Goal: Task Accomplishment & Management: Manage account settings

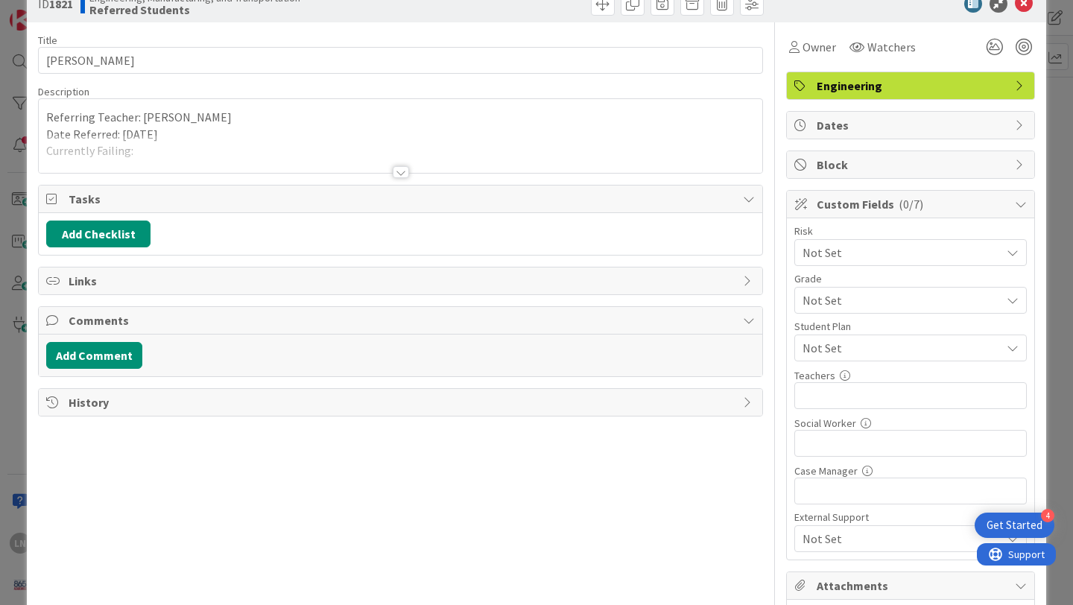
scroll to position [29, 0]
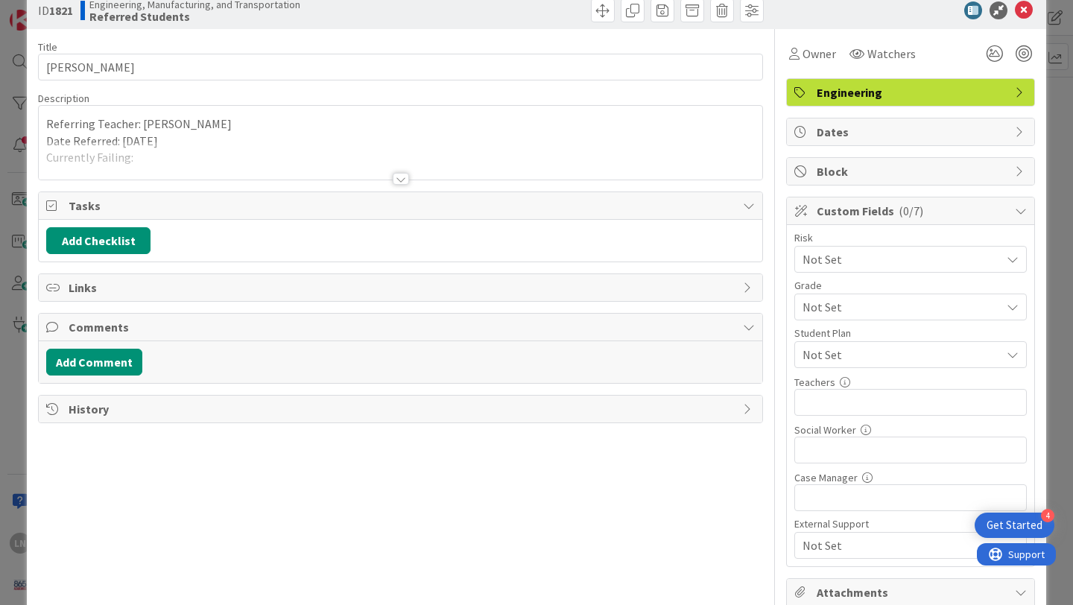
click at [240, 157] on div at bounding box center [401, 161] width 724 height 38
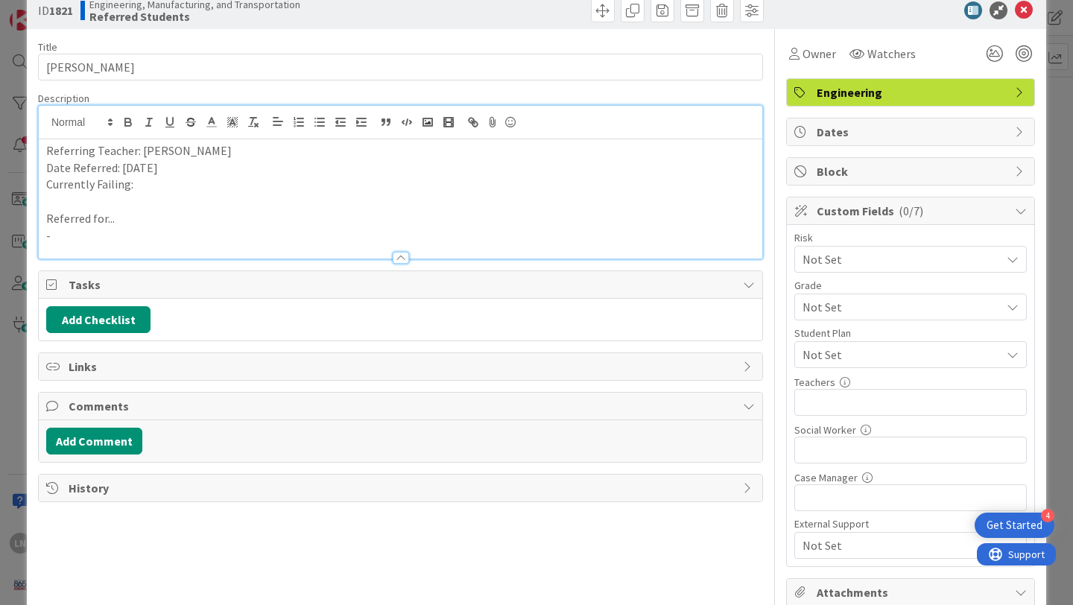
click at [205, 194] on p at bounding box center [400, 201] width 709 height 17
click at [174, 194] on p at bounding box center [400, 201] width 709 height 17
click at [158, 186] on p "Currently Failing:" at bounding box center [400, 184] width 709 height 17
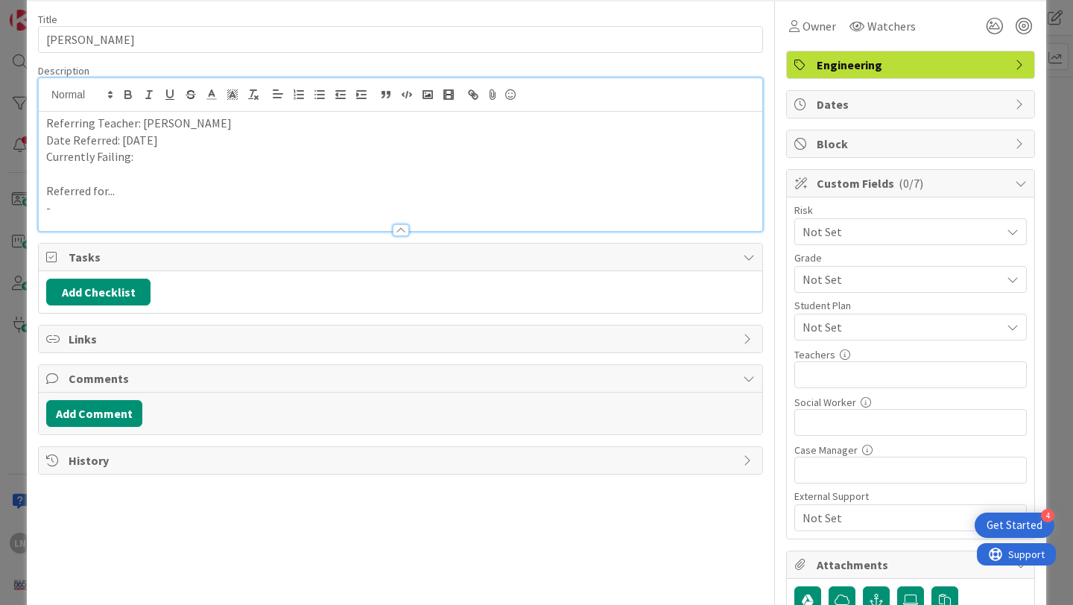
scroll to position [73, 0]
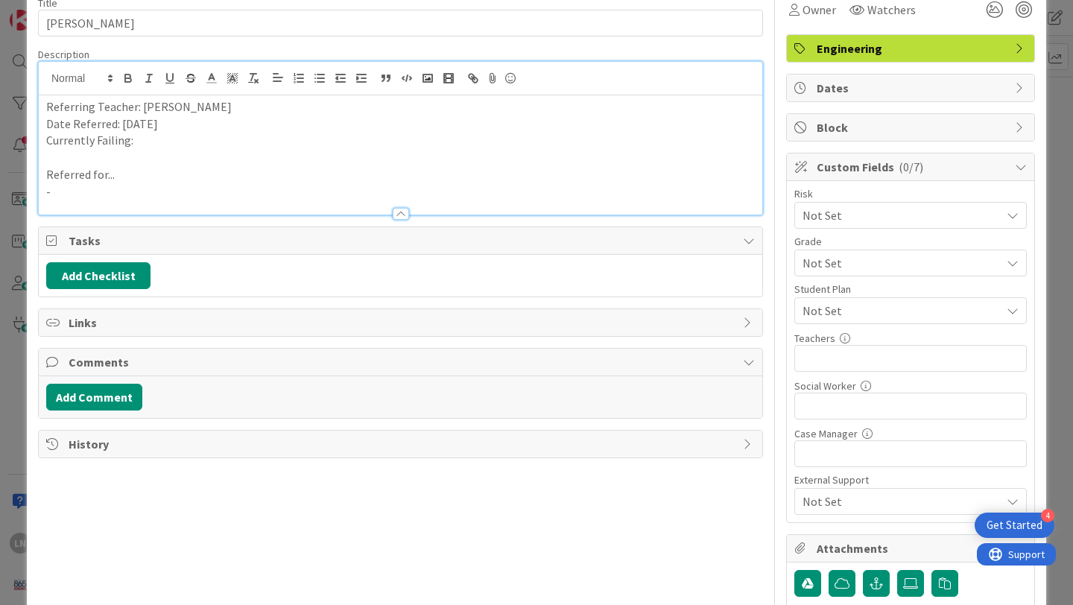
click at [220, 183] on p "-" at bounding box center [400, 191] width 709 height 17
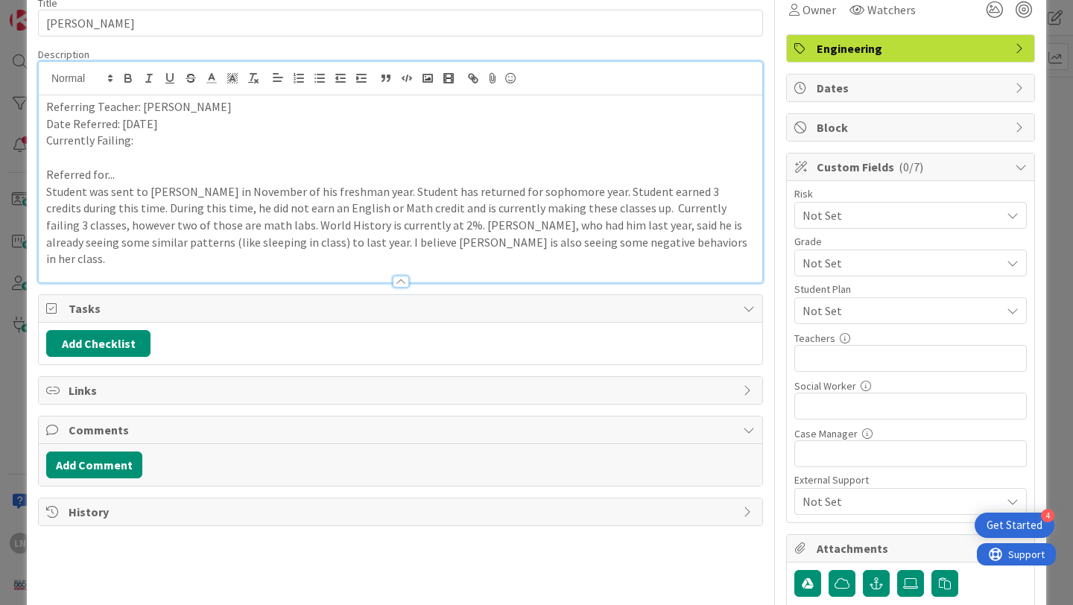
click at [150, 139] on p "Currently Failing:" at bounding box center [400, 140] width 709 height 17
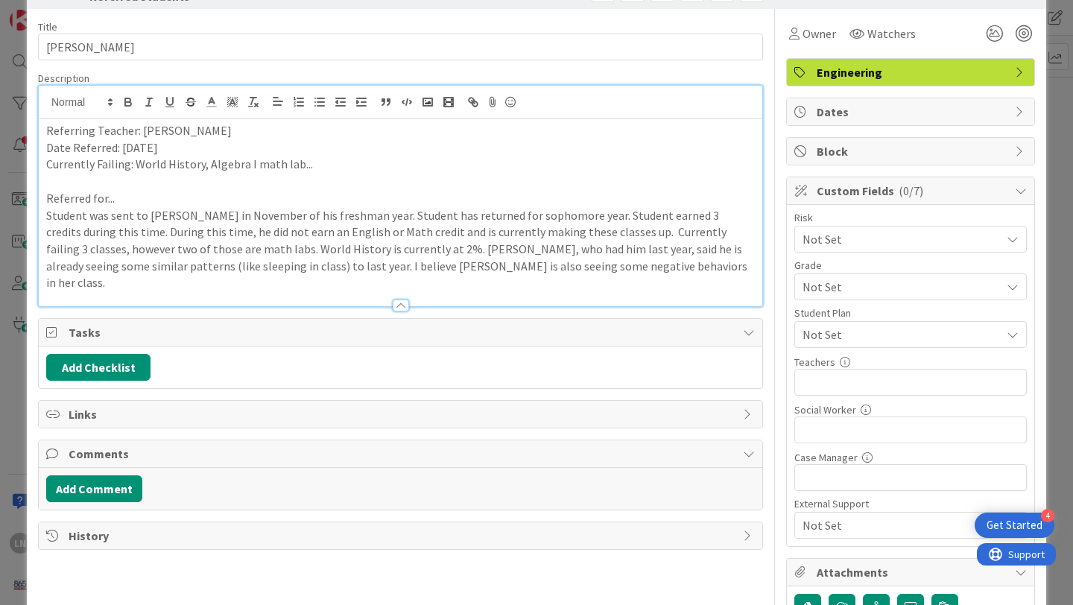
scroll to position [36, 0]
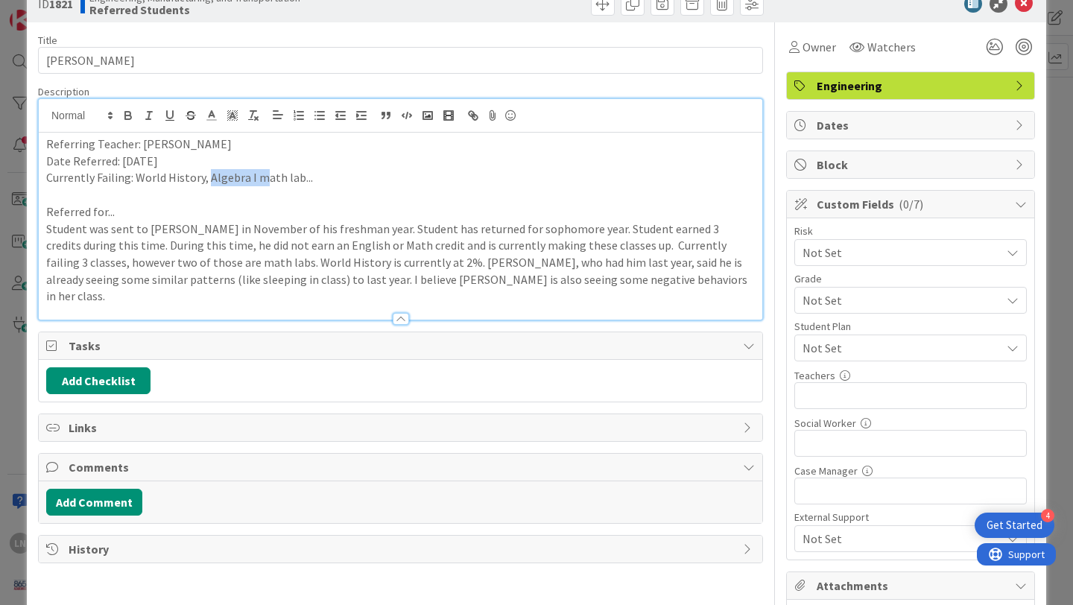
drag, startPoint x: 259, startPoint y: 179, endPoint x: 207, endPoint y: 176, distance: 51.5
click at [207, 176] on p "Currently Failing: World History, Algebra I math lab..." at bounding box center [400, 177] width 709 height 17
click at [253, 178] on p "Currently Failing: World History, Math lab..." at bounding box center [400, 177] width 709 height 17
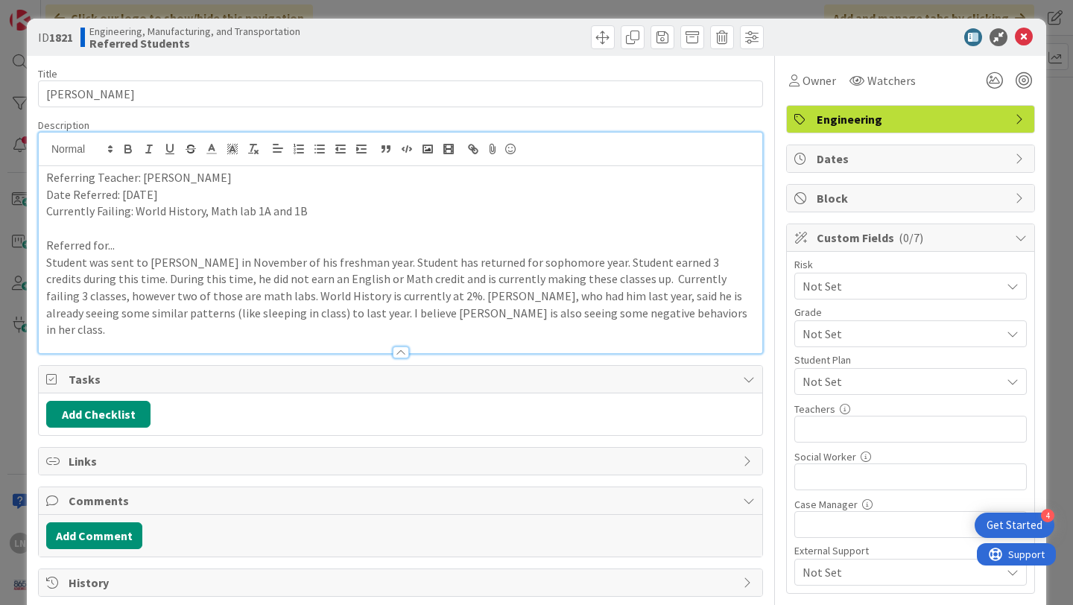
scroll to position [0, 0]
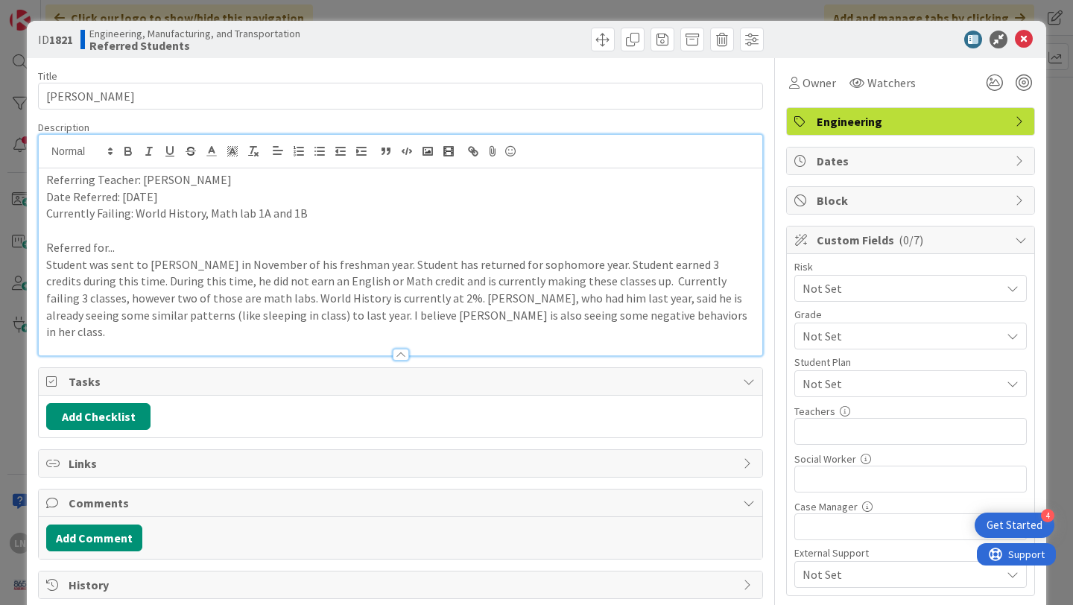
click at [896, 133] on div "Engineering" at bounding box center [910, 121] width 247 height 27
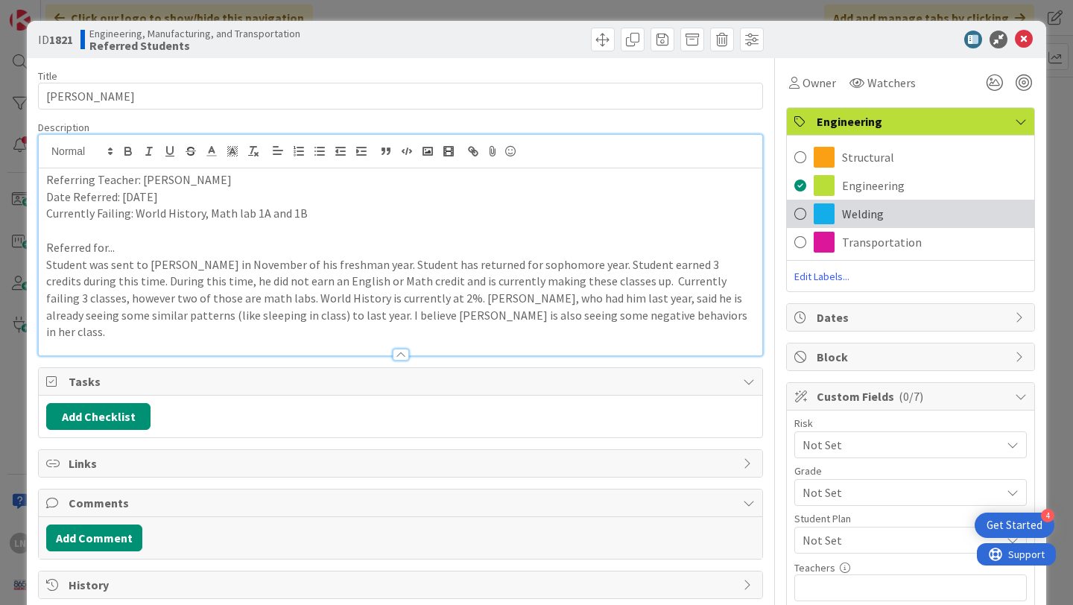
click at [803, 213] on span at bounding box center [800, 214] width 12 height 22
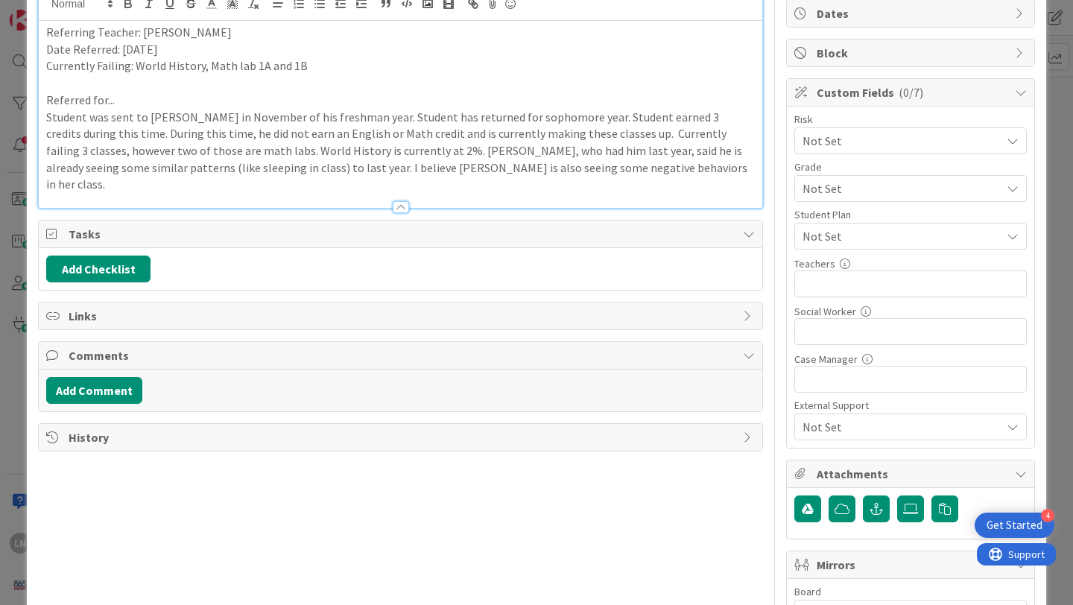
scroll to position [149, 0]
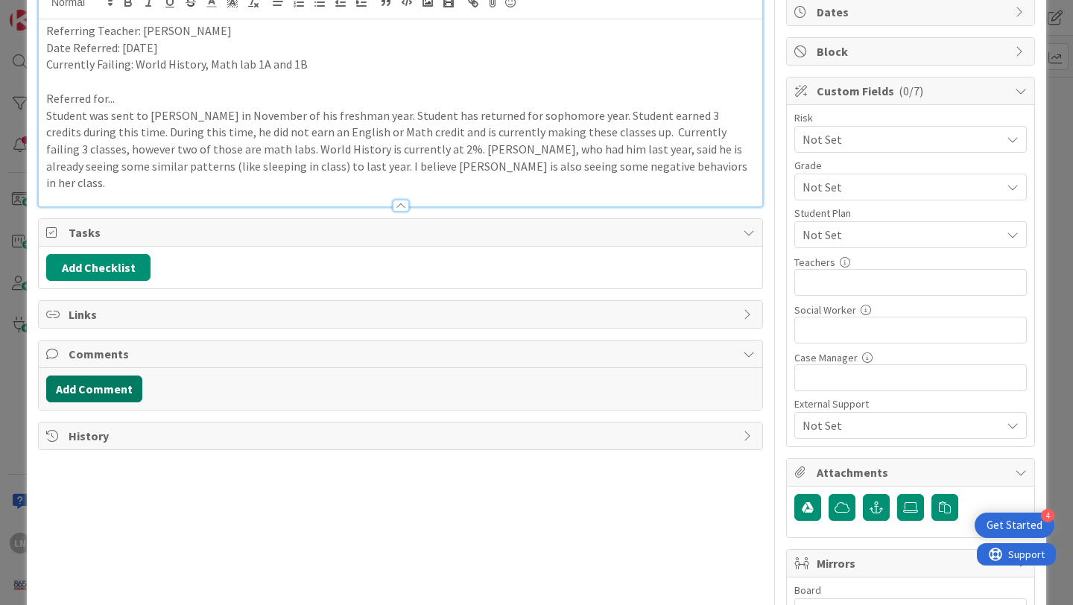
click at [108, 376] on button "Add Comment" at bounding box center [94, 389] width 96 height 27
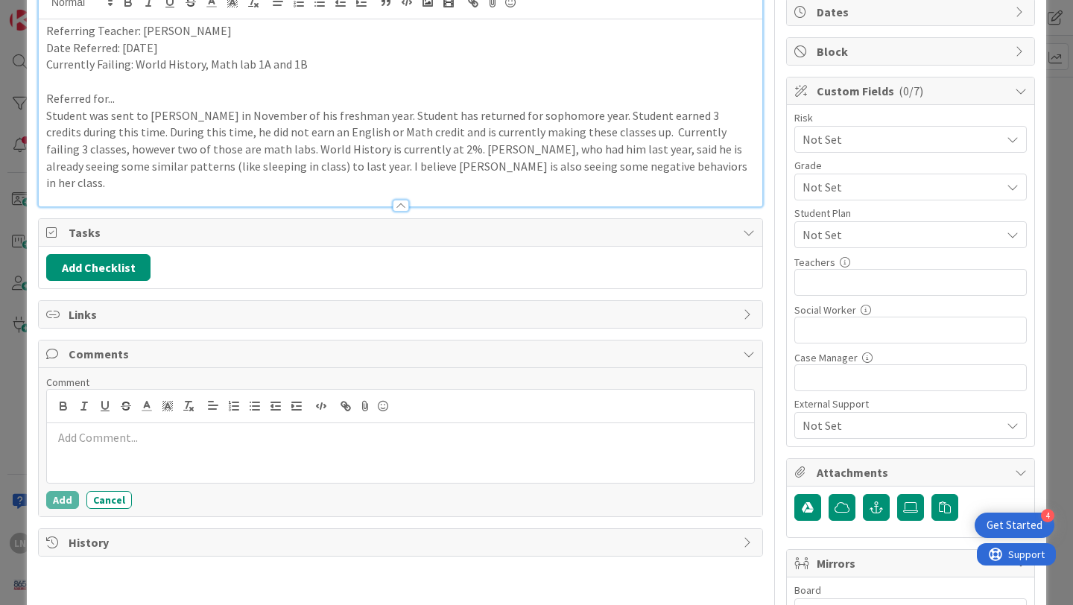
click at [128, 432] on div at bounding box center [400, 453] width 707 height 60
click at [102, 491] on button "Cancel" at bounding box center [108, 500] width 45 height 18
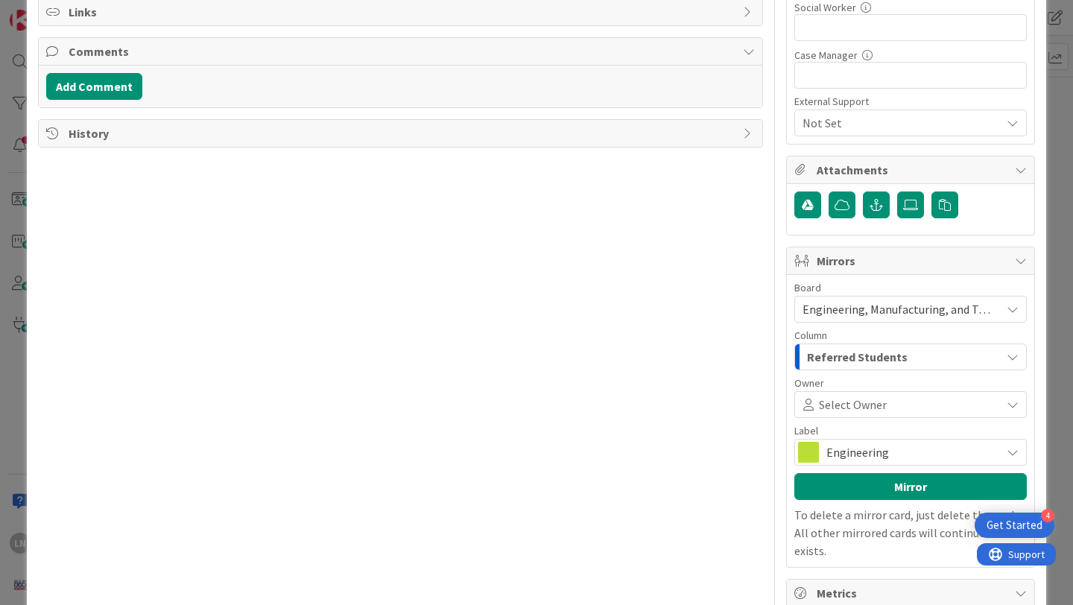
scroll to position [0, 0]
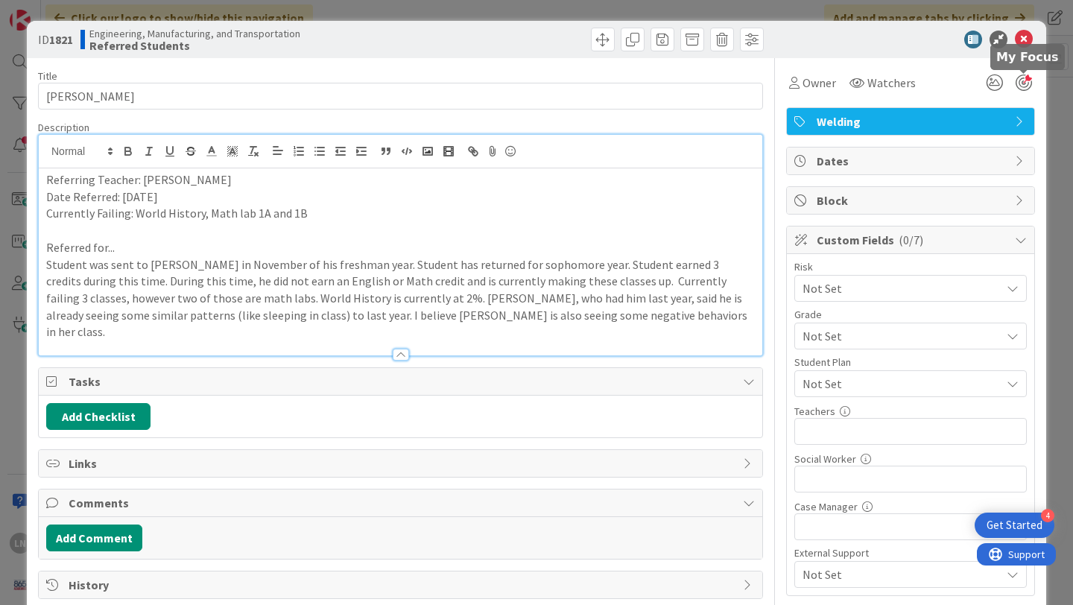
click at [1022, 83] on div at bounding box center [1024, 83] width 16 height 16
click at [997, 83] on icon at bounding box center [994, 82] width 27 height 27
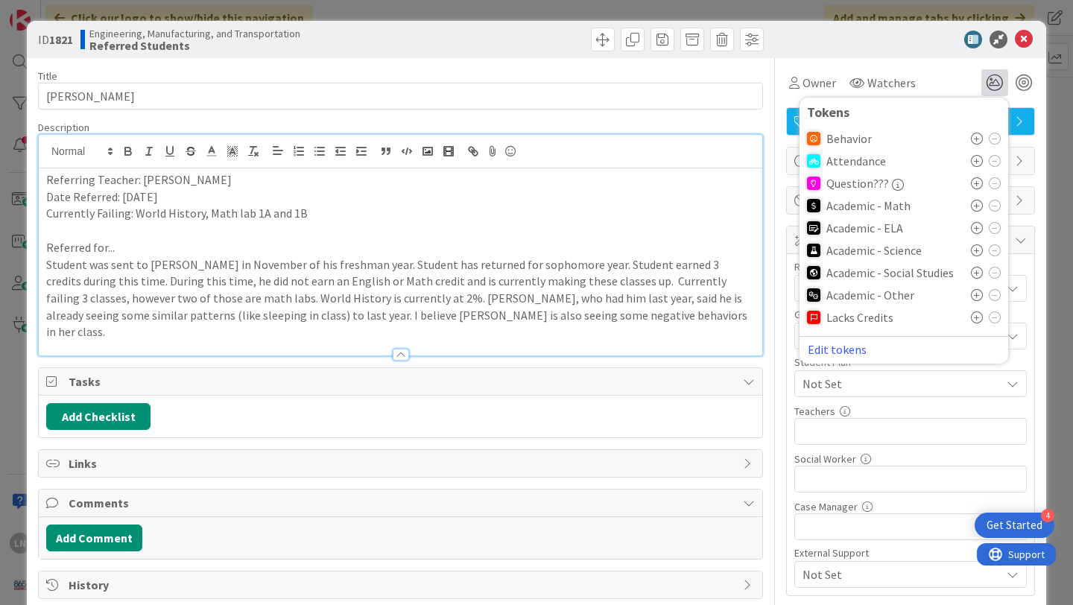
click at [977, 204] on icon at bounding box center [977, 206] width 12 height 12
click at [977, 209] on icon at bounding box center [977, 208] width 12 height 12
click at [978, 276] on icon at bounding box center [977, 277] width 12 height 12
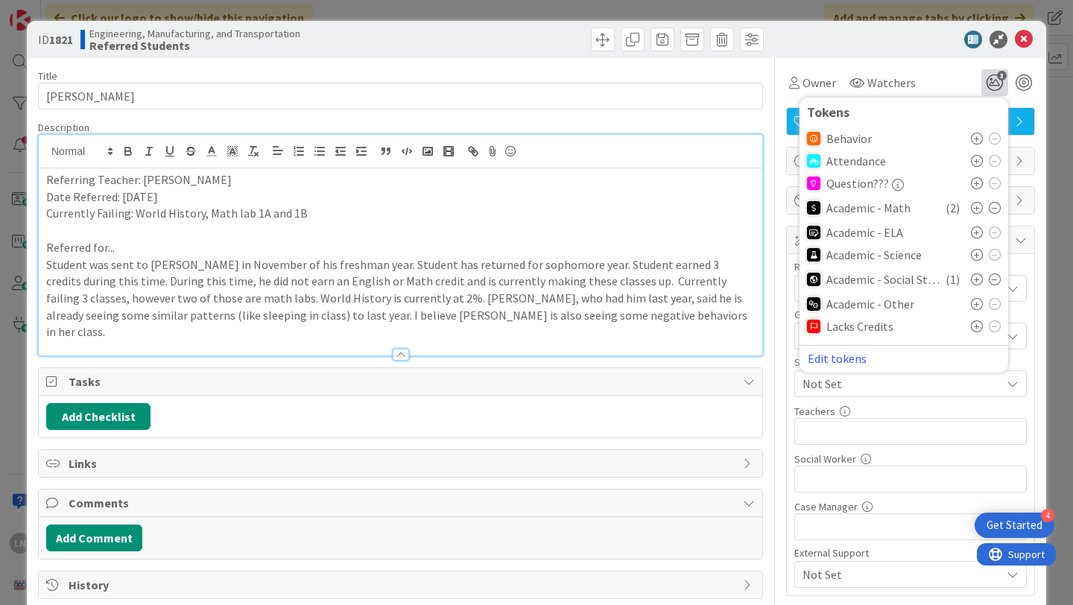
click at [978, 322] on icon at bounding box center [977, 326] width 12 height 12
click at [1031, 35] on icon at bounding box center [1024, 40] width 18 height 18
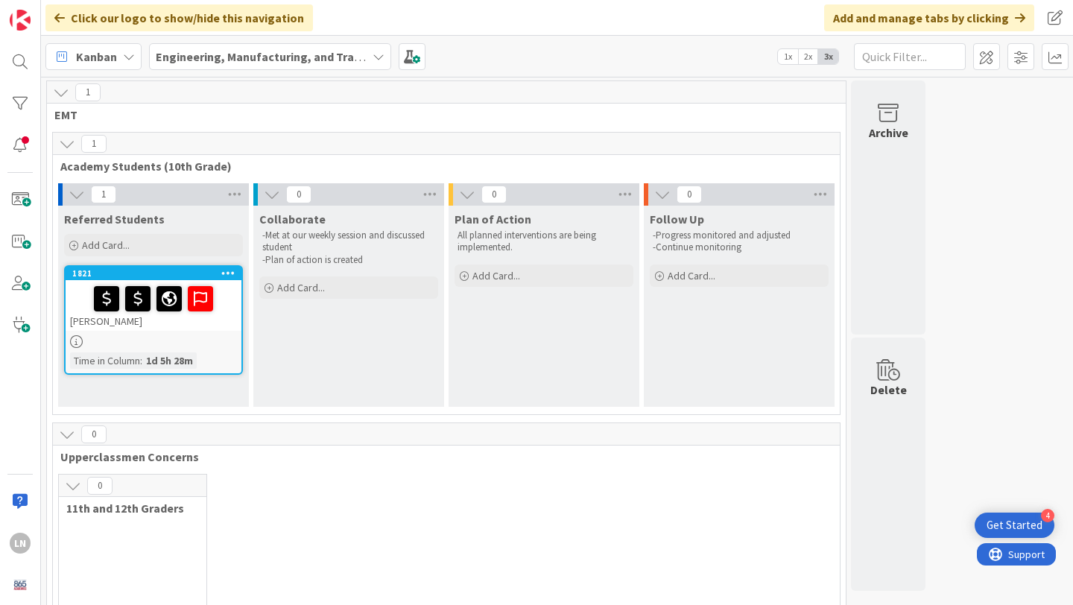
click at [811, 57] on span "2x" at bounding box center [808, 56] width 20 height 15
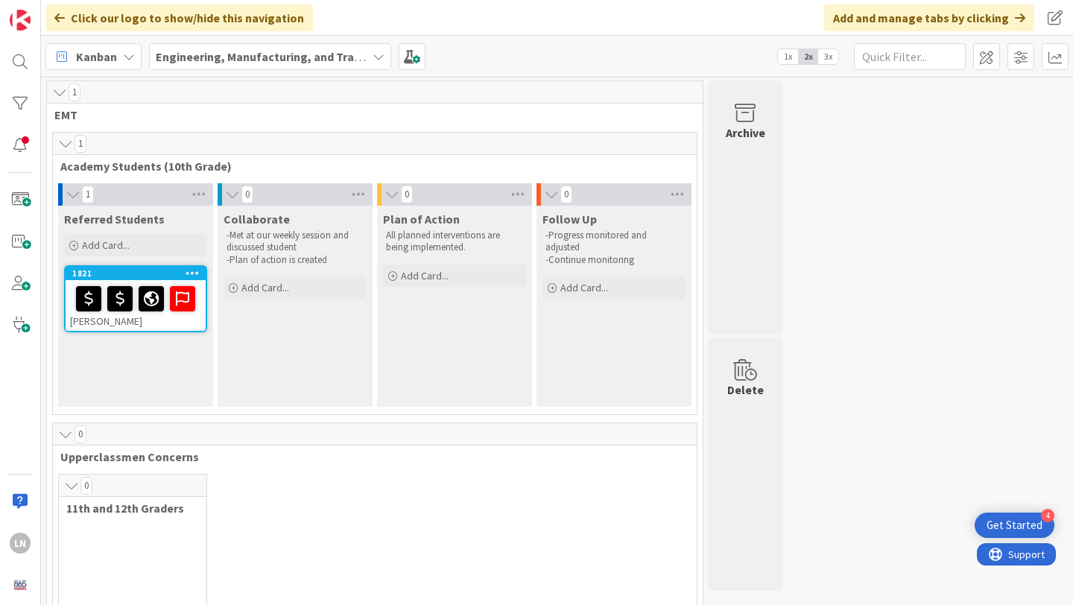
click at [791, 57] on span "1x" at bounding box center [788, 56] width 20 height 15
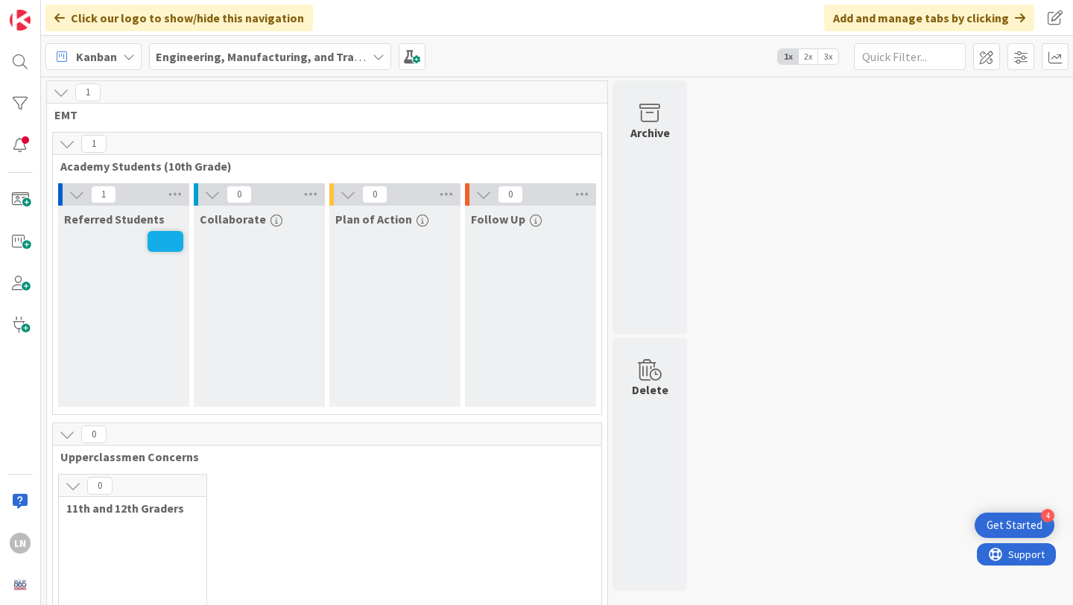
click at [828, 58] on span "3x" at bounding box center [828, 56] width 20 height 15
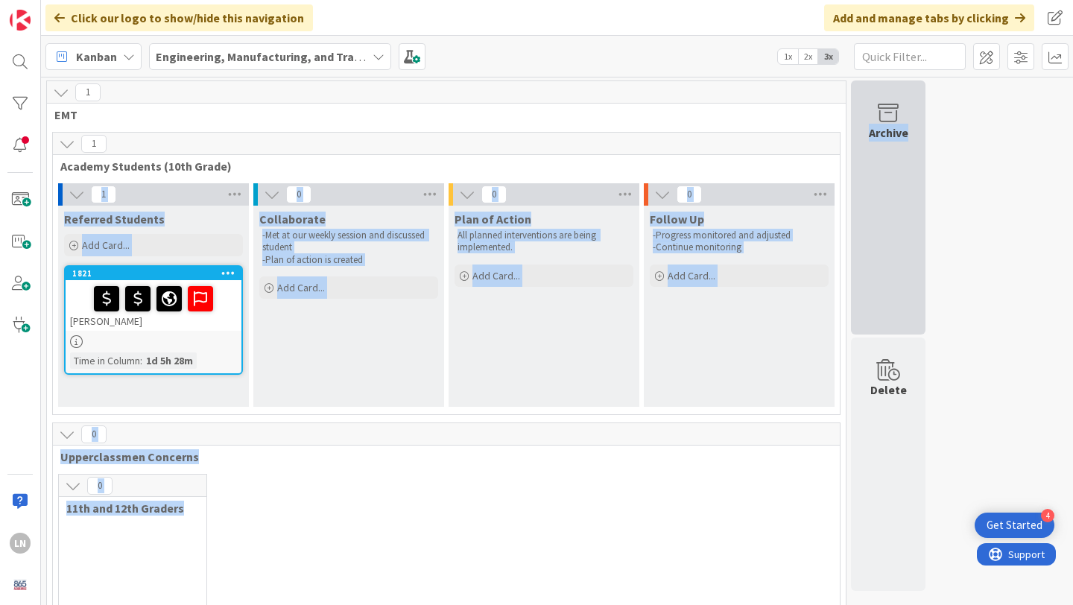
drag, startPoint x: 843, startPoint y: 172, endPoint x: 857, endPoint y: 173, distance: 14.2
click at [857, 173] on div "1 EMT 1 Academy Students (10th Grade) 1 Referred Students Add Card... 1821 [PER…" at bounding box center [486, 400] width 884 height 641
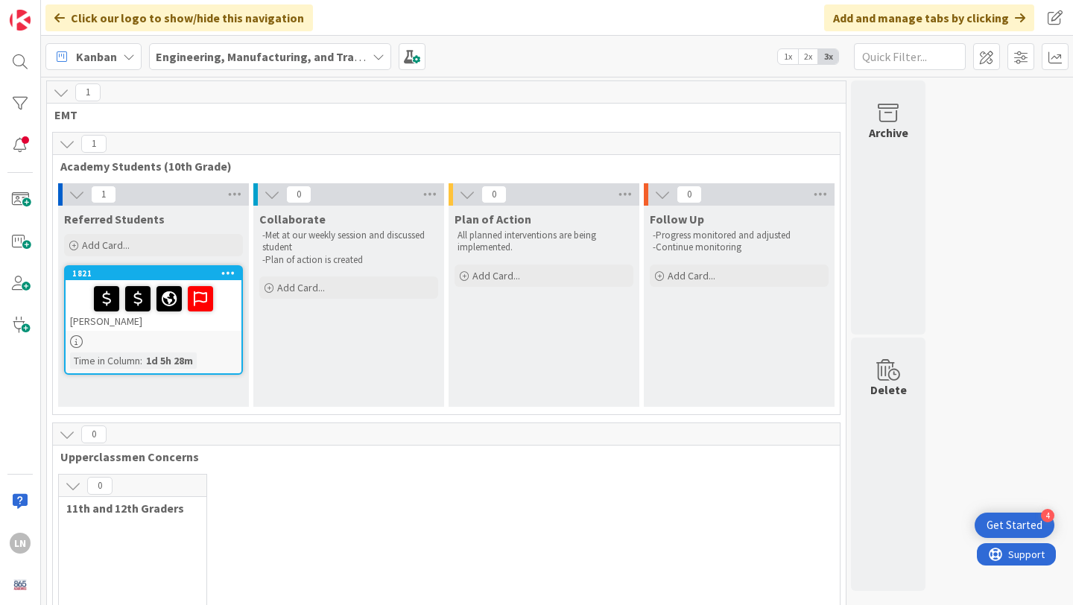
click at [799, 115] on span "EMT" at bounding box center [440, 114] width 773 height 15
click at [19, 190] on span at bounding box center [20, 200] width 30 height 30
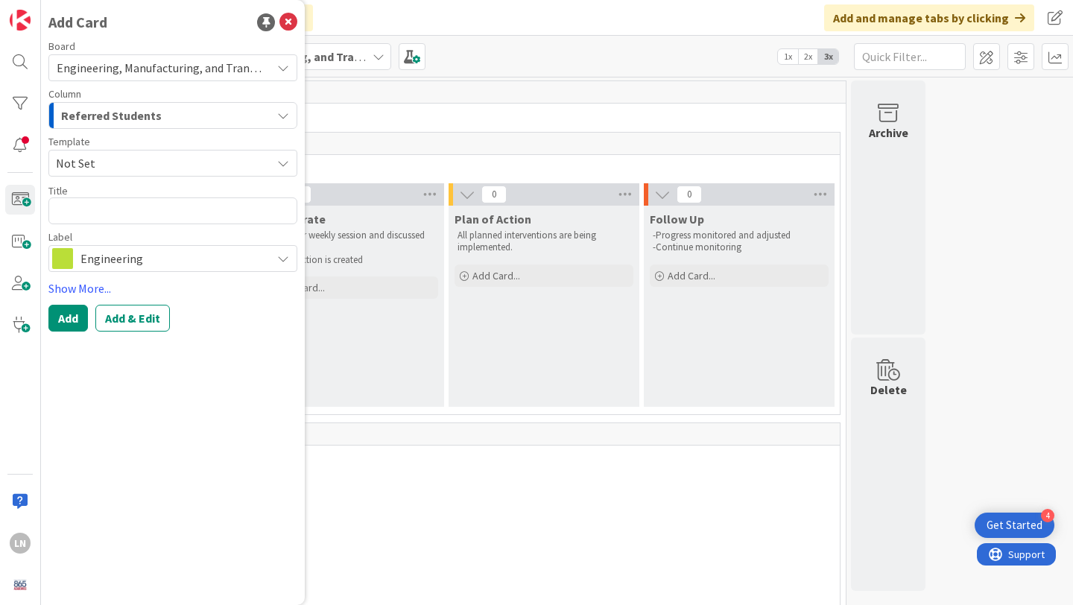
click at [166, 157] on span "Not Set" at bounding box center [158, 163] width 204 height 19
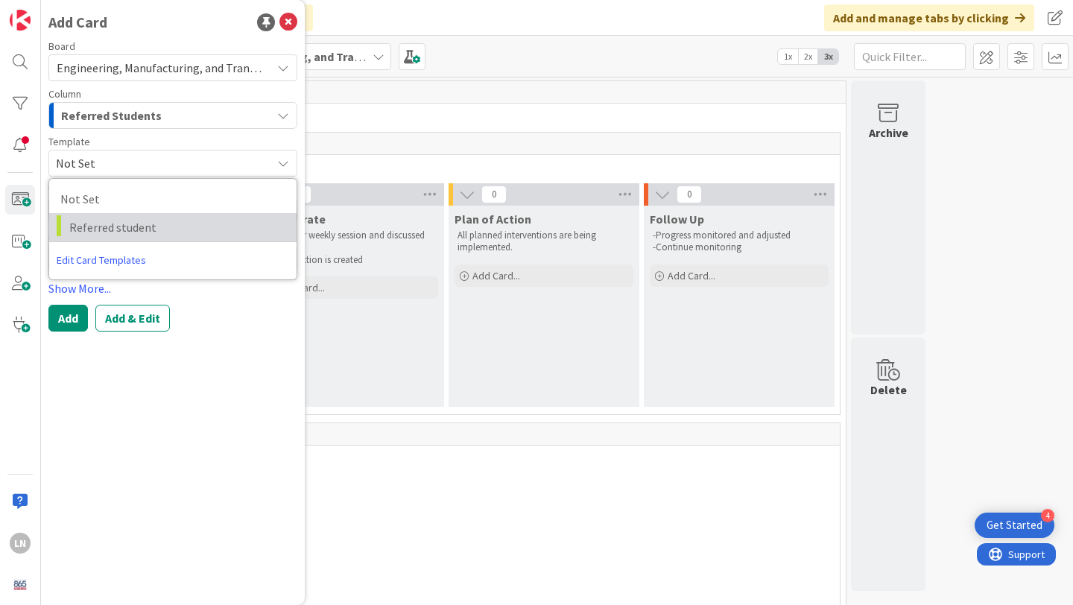
click at [154, 224] on span "Referred student" at bounding box center [177, 227] width 216 height 19
type textarea "x"
type textarea "Referred student"
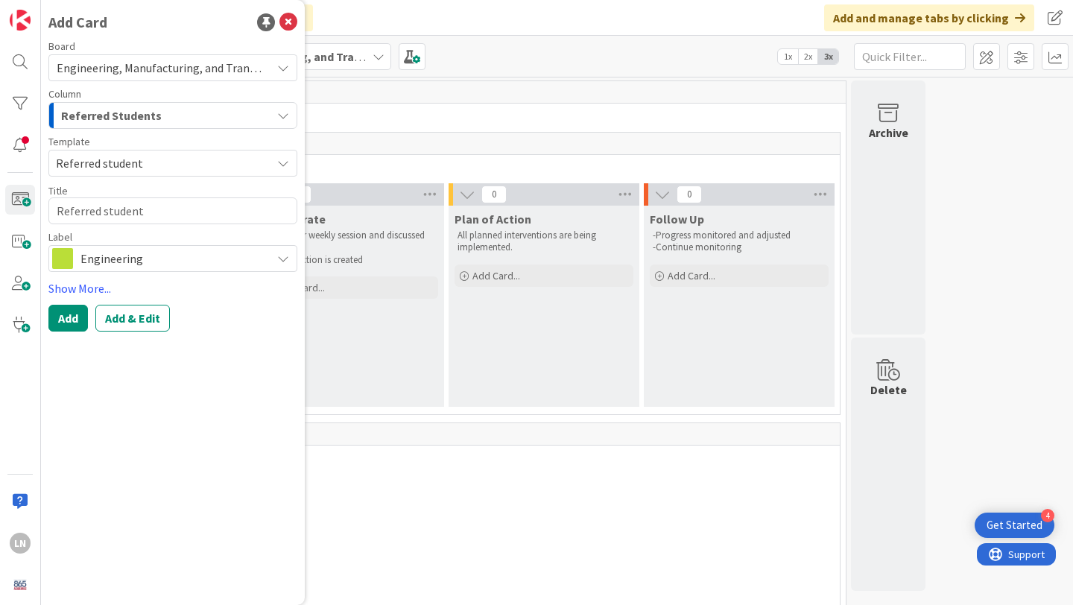
click at [165, 262] on span "Engineering" at bounding box center [171, 258] width 183 height 21
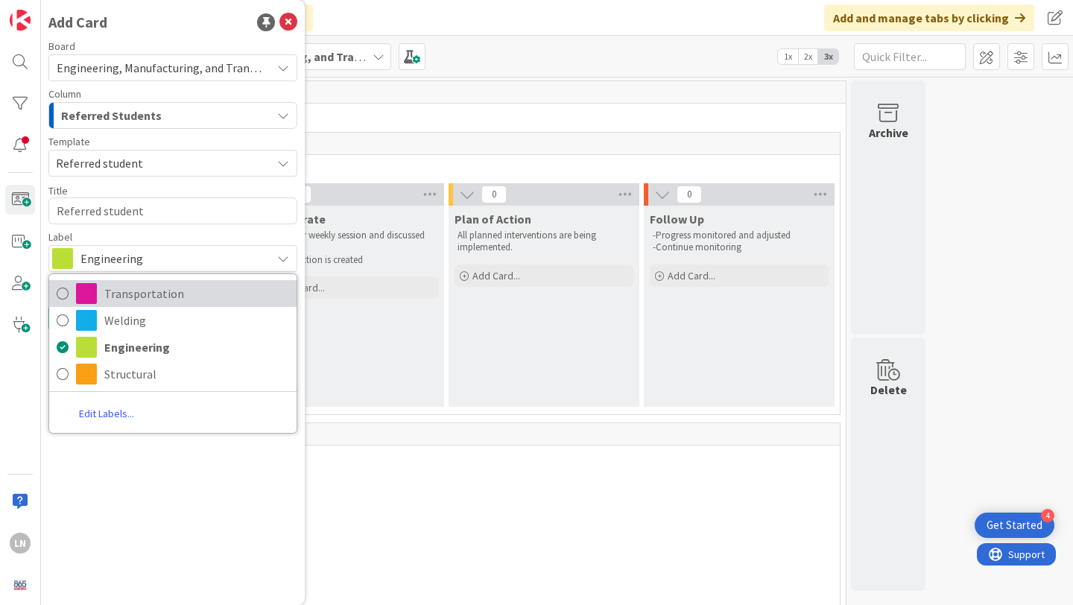
click at [166, 293] on span "Transportation" at bounding box center [196, 293] width 185 height 22
type textarea "x"
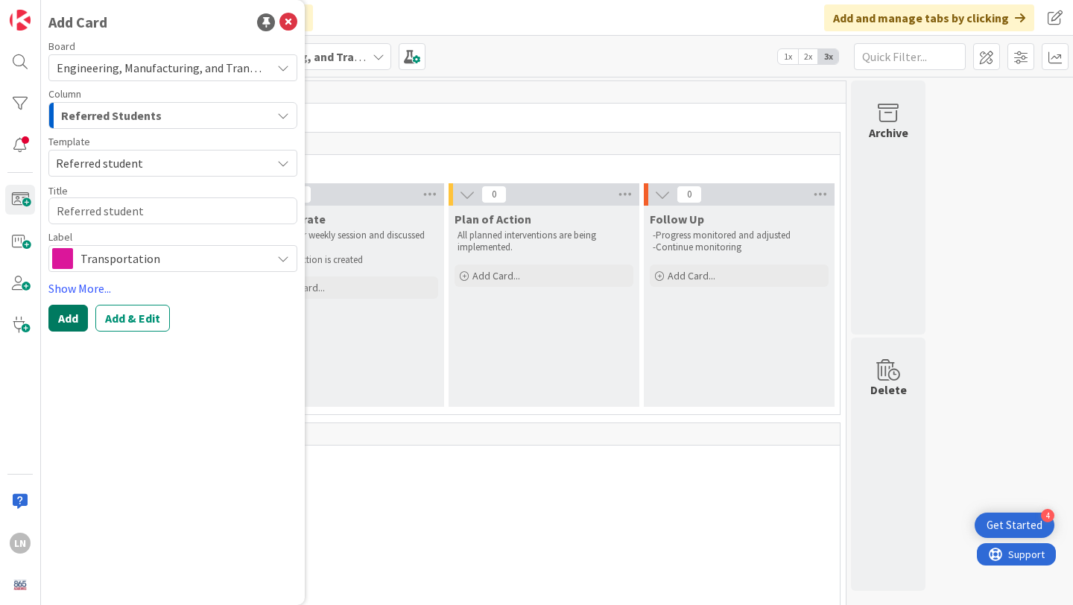
click at [73, 317] on button "Add" at bounding box center [67, 318] width 39 height 27
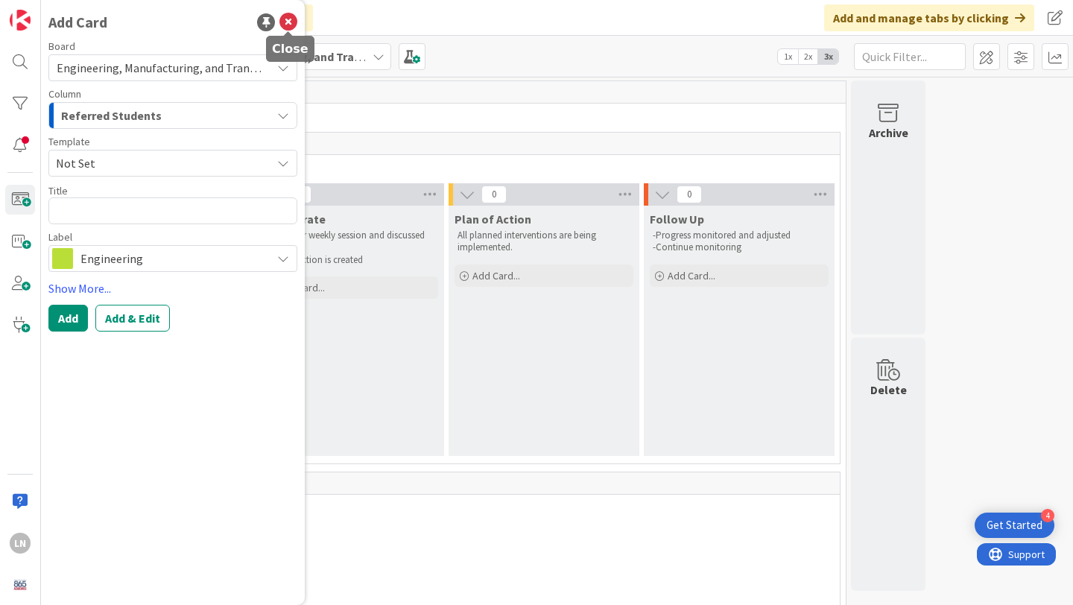
click at [288, 24] on icon at bounding box center [288, 22] width 18 height 18
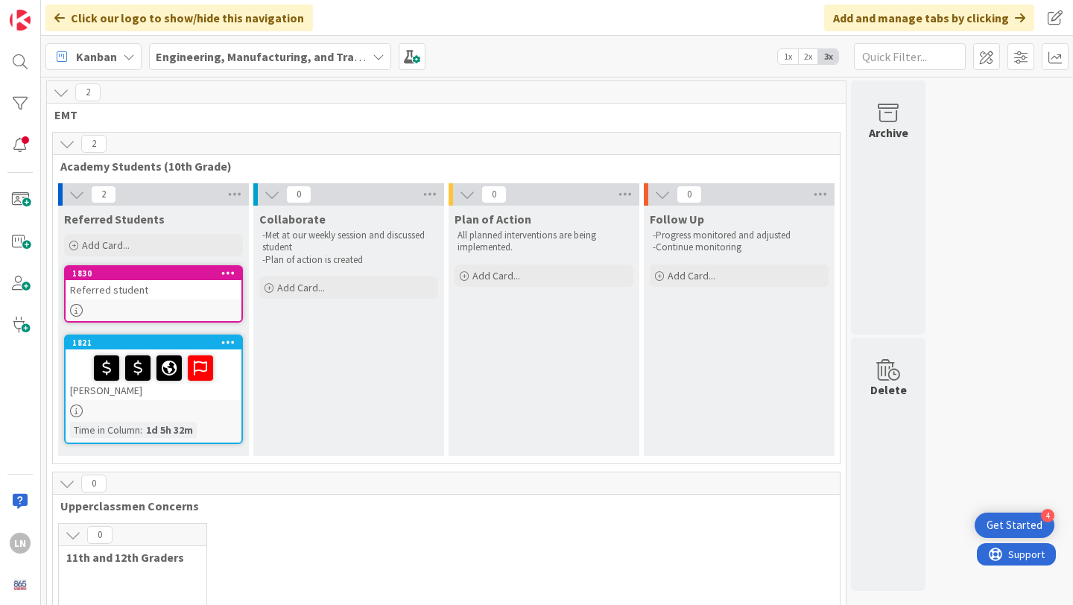
click at [147, 288] on div "Referred student" at bounding box center [154, 289] width 176 height 19
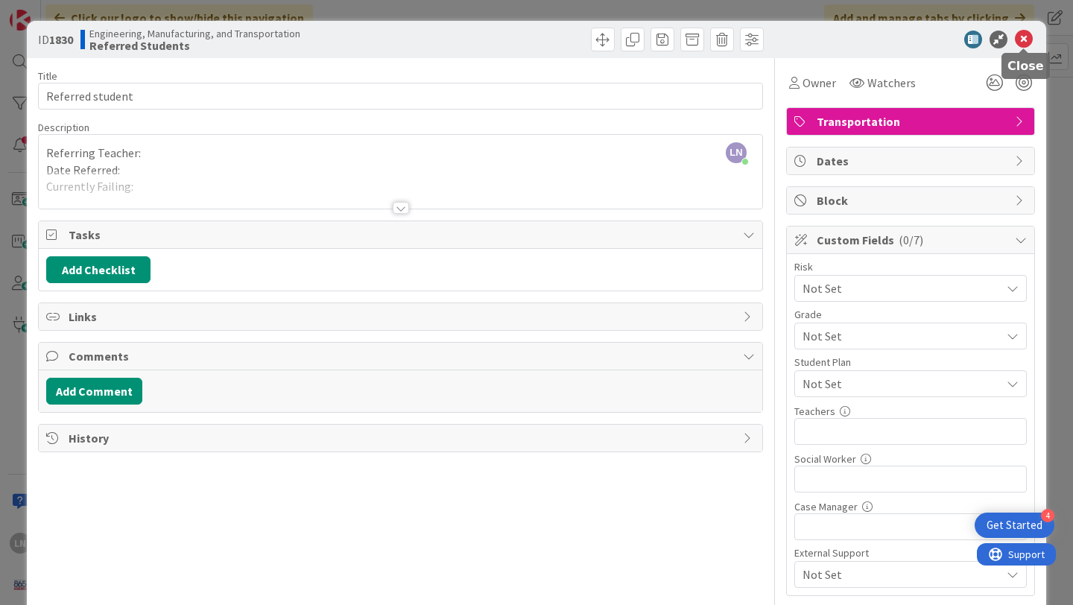
click at [1026, 33] on icon at bounding box center [1024, 40] width 18 height 18
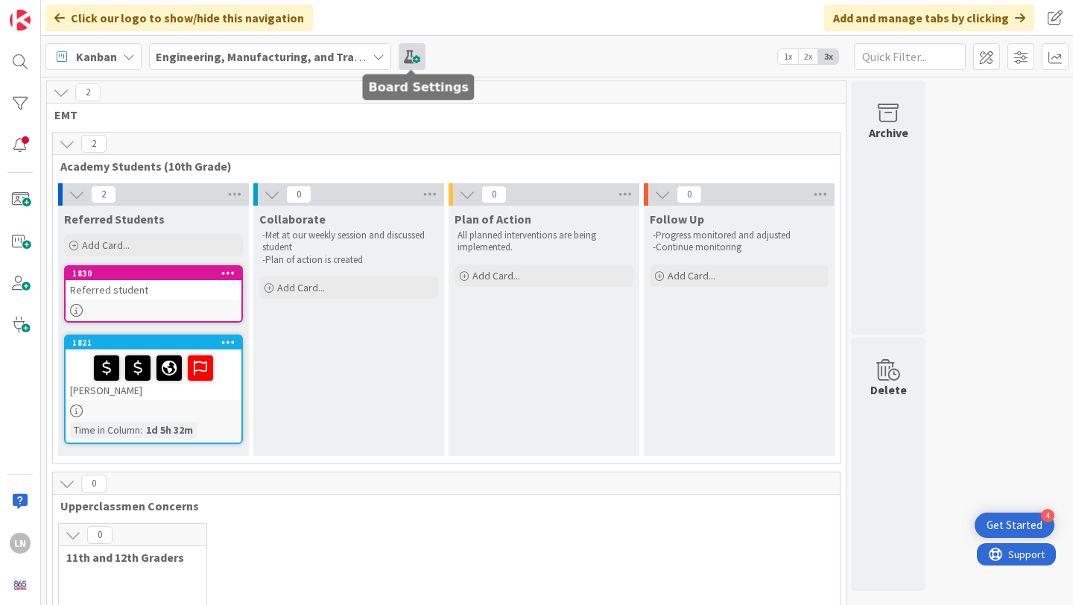
click at [411, 55] on span at bounding box center [412, 56] width 27 height 27
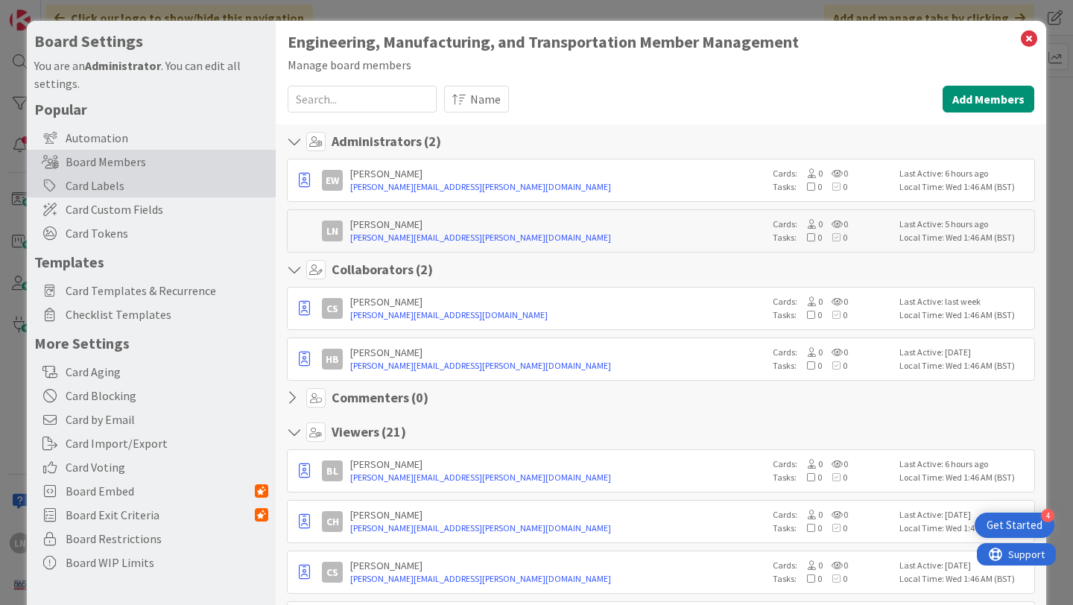
click at [121, 183] on div "Card Labels" at bounding box center [151, 186] width 249 height 24
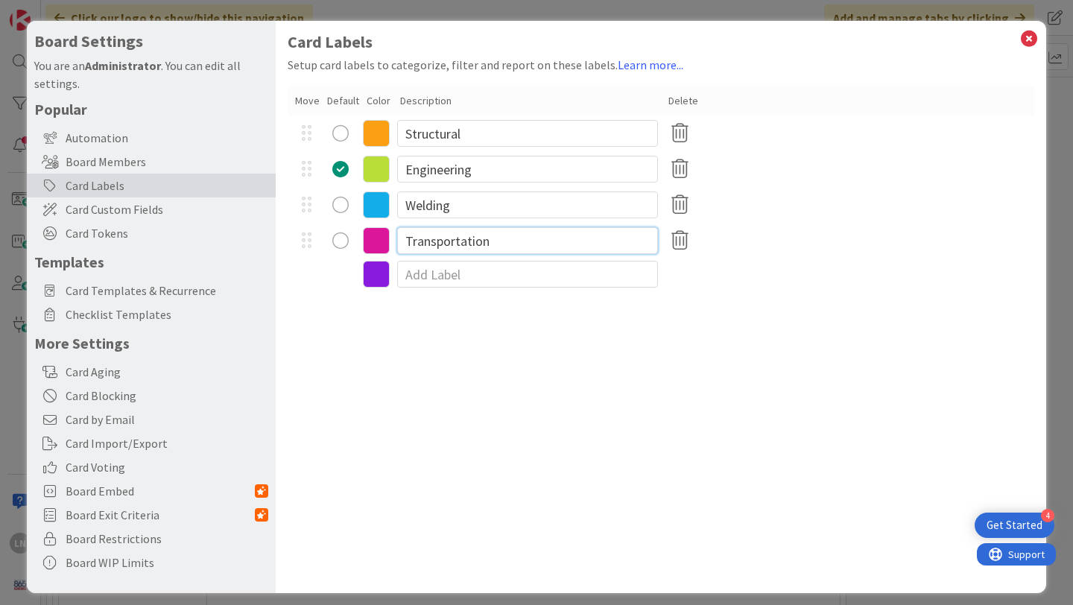
click at [463, 234] on input "Transportation" at bounding box center [527, 240] width 261 height 27
type input "Automotive"
click at [531, 355] on div "Card Labels Setup card labels to categorize, filter and report on these labels.…" at bounding box center [661, 307] width 771 height 572
click at [1025, 34] on icon at bounding box center [1028, 38] width 19 height 21
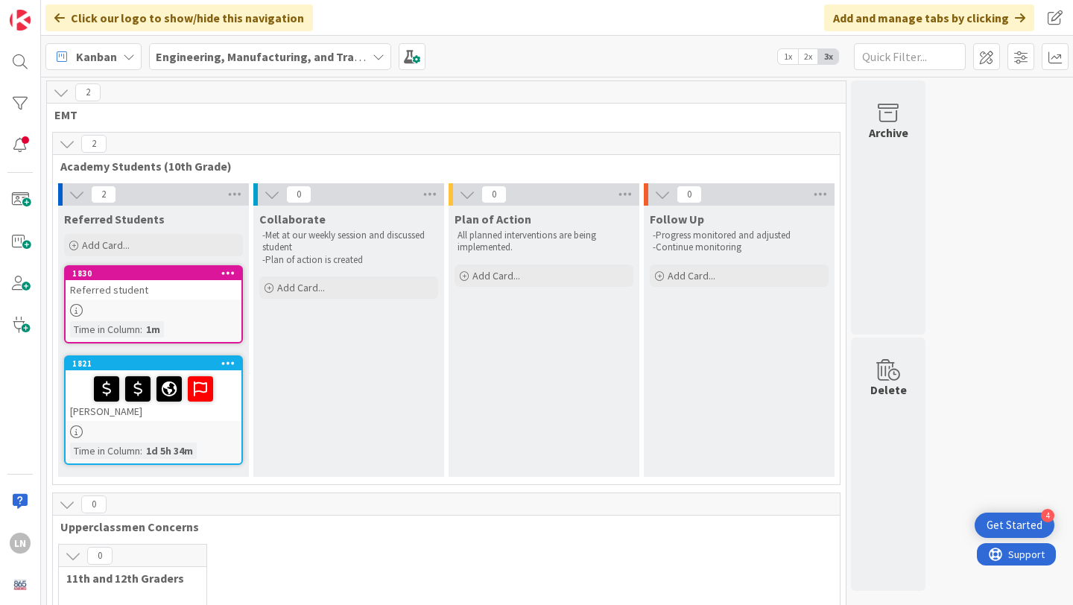
click at [154, 288] on div "Referred student" at bounding box center [154, 289] width 176 height 19
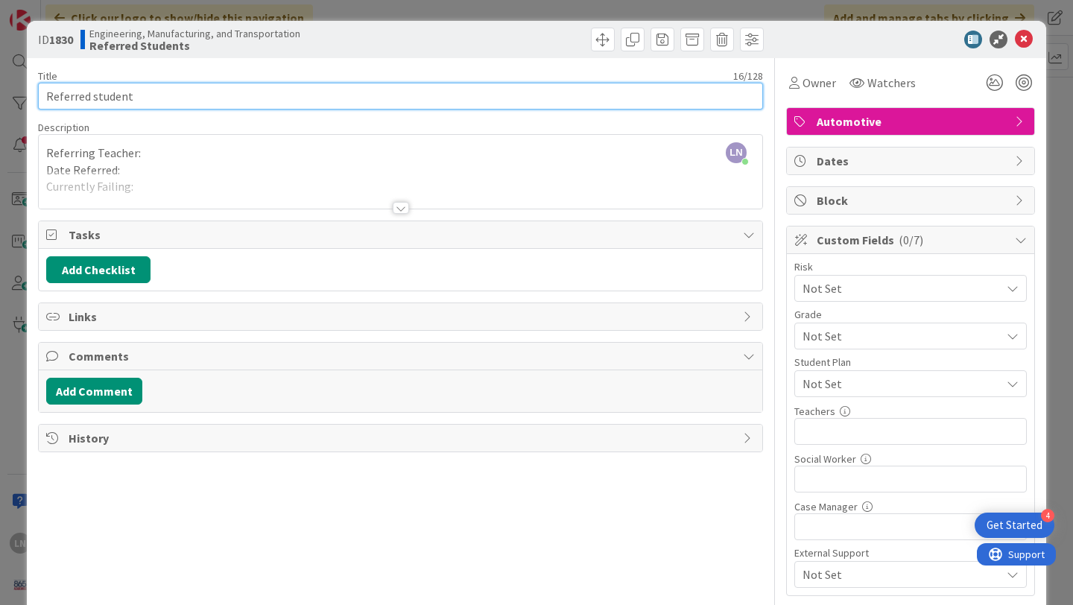
click at [148, 95] on input "Referred student" at bounding box center [400, 96] width 725 height 27
paste input "[PERSON_NAME]"
type input "[PERSON_NAME]"
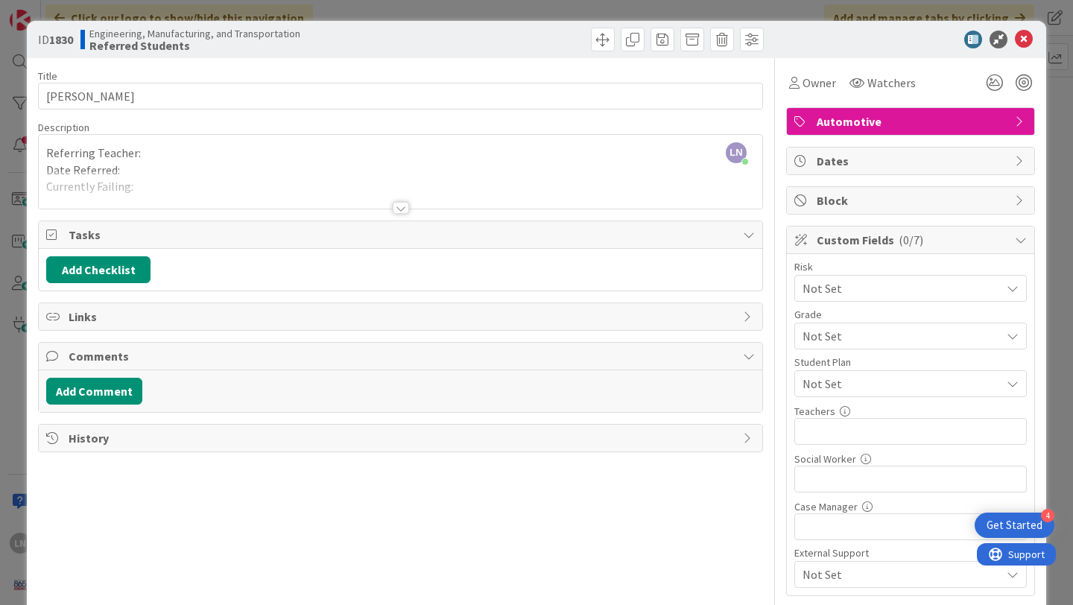
click at [165, 159] on div "LN [PERSON_NAME] just joined Referring Teacher: Date Referred: Currently Failin…" at bounding box center [401, 172] width 724 height 74
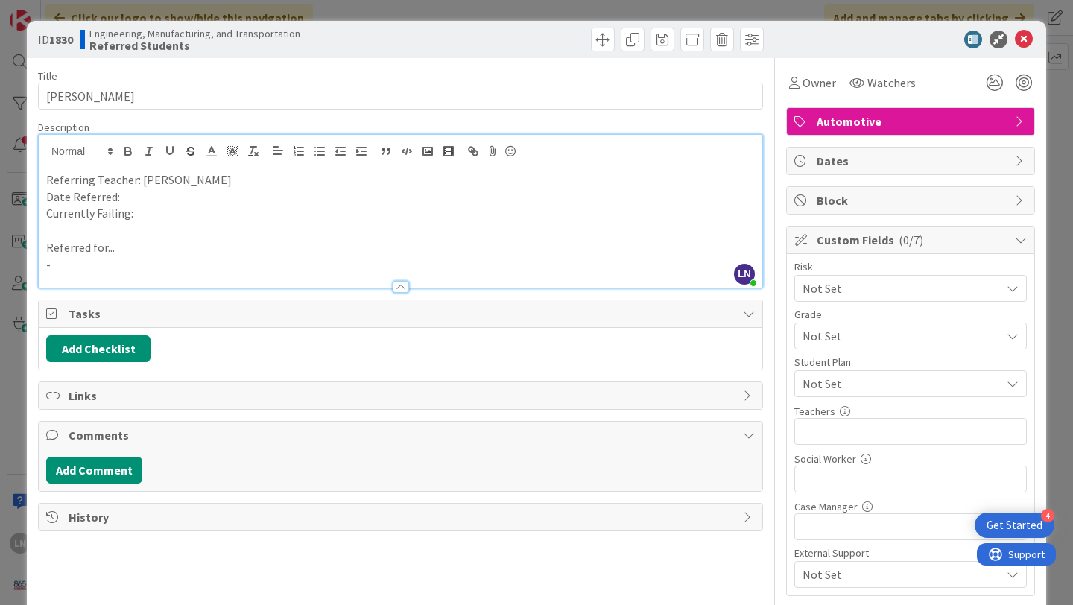
click at [151, 194] on p "Date Referred:" at bounding box center [400, 197] width 709 height 17
click at [200, 220] on p "Currently Failing:" at bounding box center [400, 213] width 709 height 17
click at [183, 258] on p "-" at bounding box center [400, 264] width 709 height 17
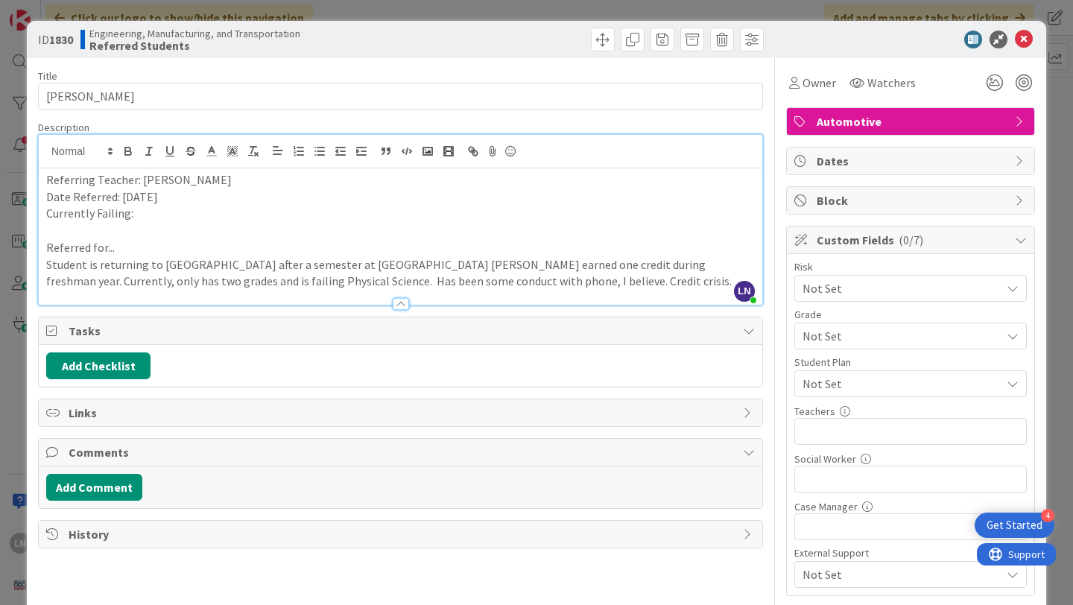
click at [148, 216] on p "Currently Failing:" at bounding box center [400, 213] width 709 height 17
click at [994, 86] on icon at bounding box center [994, 82] width 27 height 27
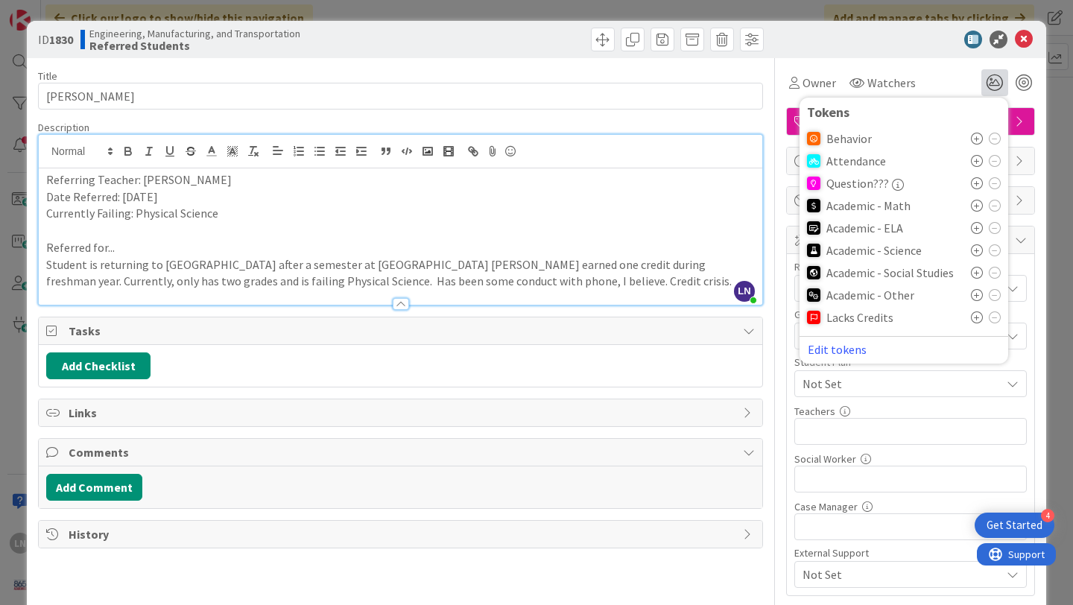
click at [980, 247] on icon at bounding box center [977, 250] width 12 height 12
click at [980, 319] on icon at bounding box center [977, 322] width 12 height 12
click at [870, 40] on div at bounding box center [903, 40] width 264 height 18
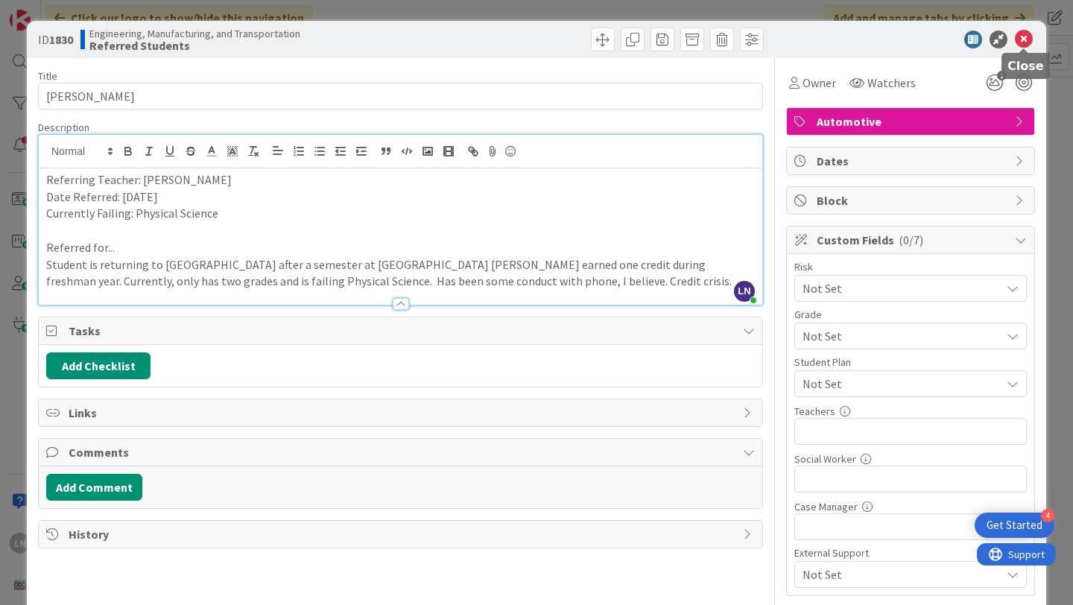
click at [1026, 36] on icon at bounding box center [1024, 40] width 18 height 18
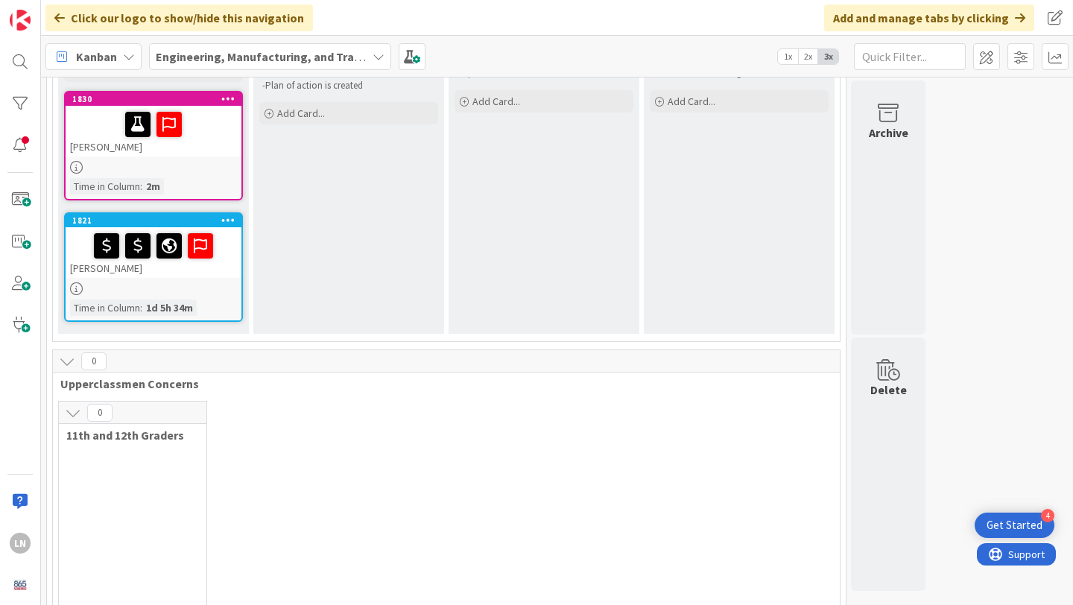
scroll to position [218, 0]
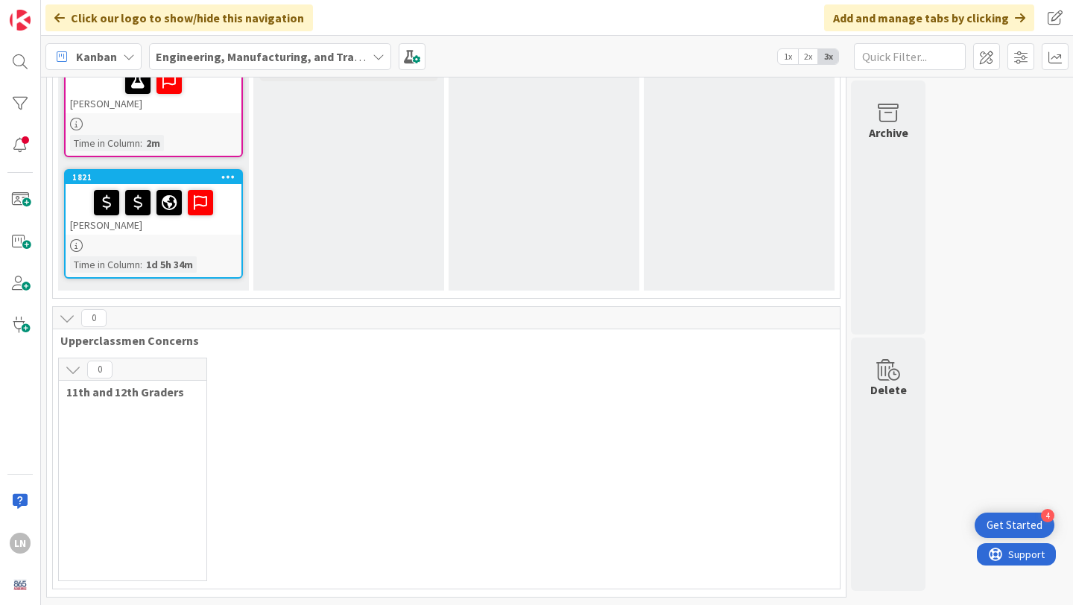
click at [160, 431] on div "0 11th and 12th Graders" at bounding box center [132, 470] width 149 height 224
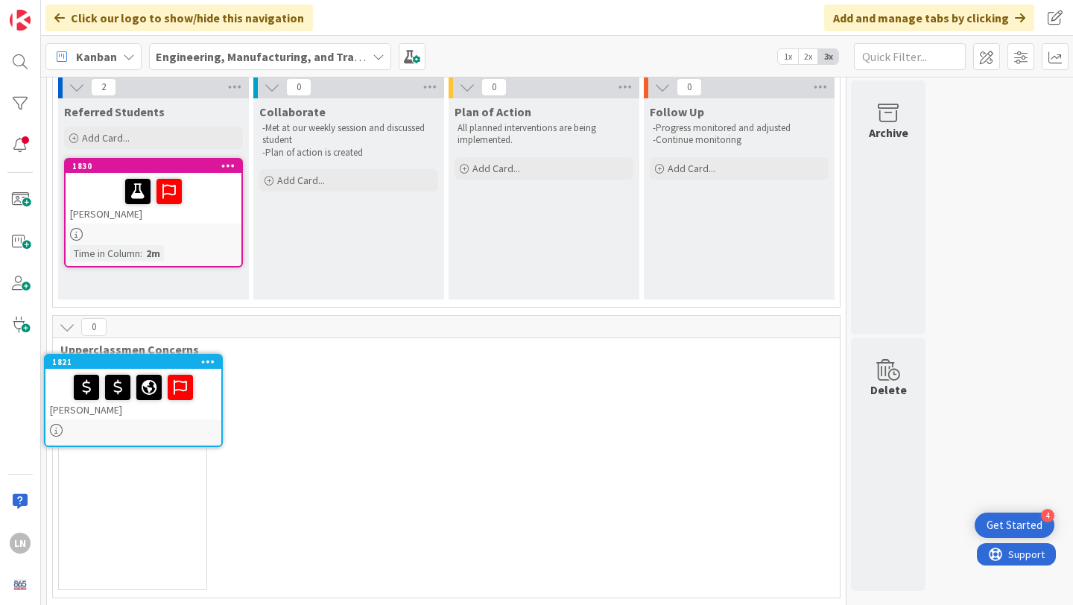
scroll to position [116, 0]
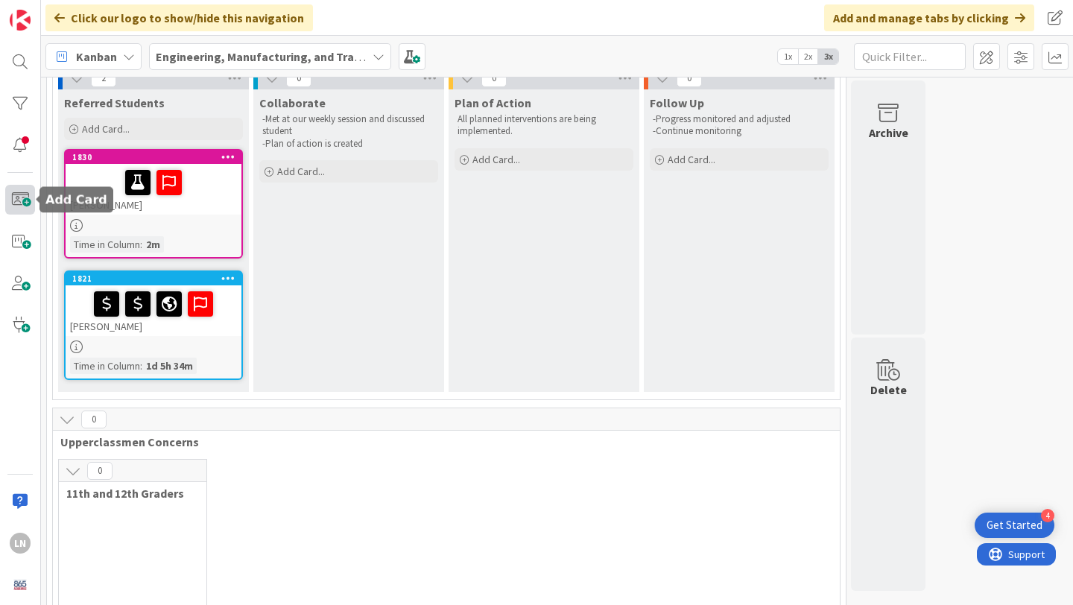
click at [20, 196] on span at bounding box center [20, 200] width 30 height 30
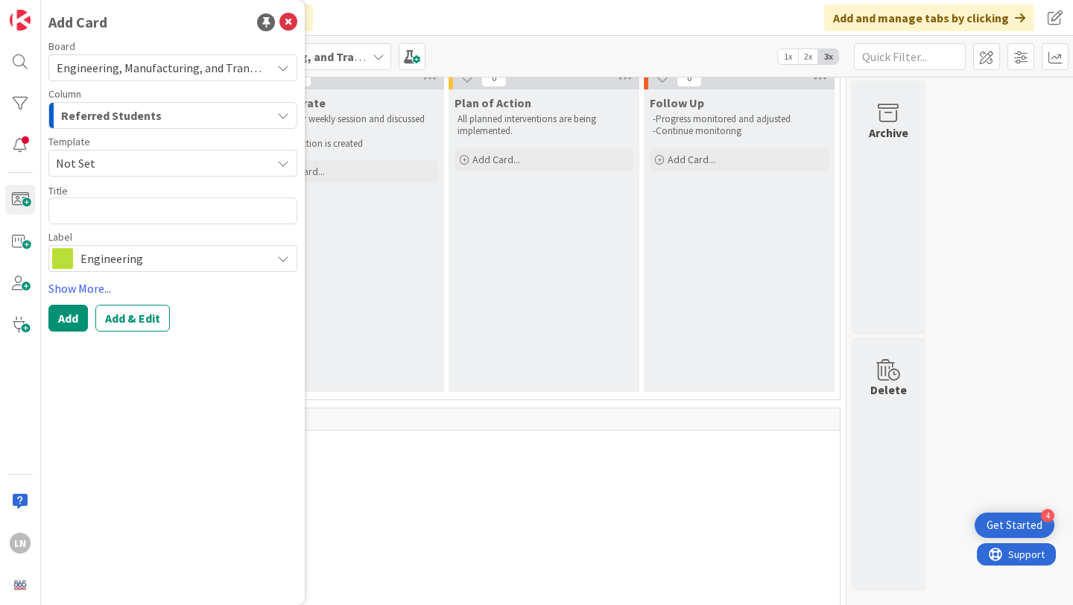
click at [190, 256] on span "Engineering" at bounding box center [171, 258] width 183 height 21
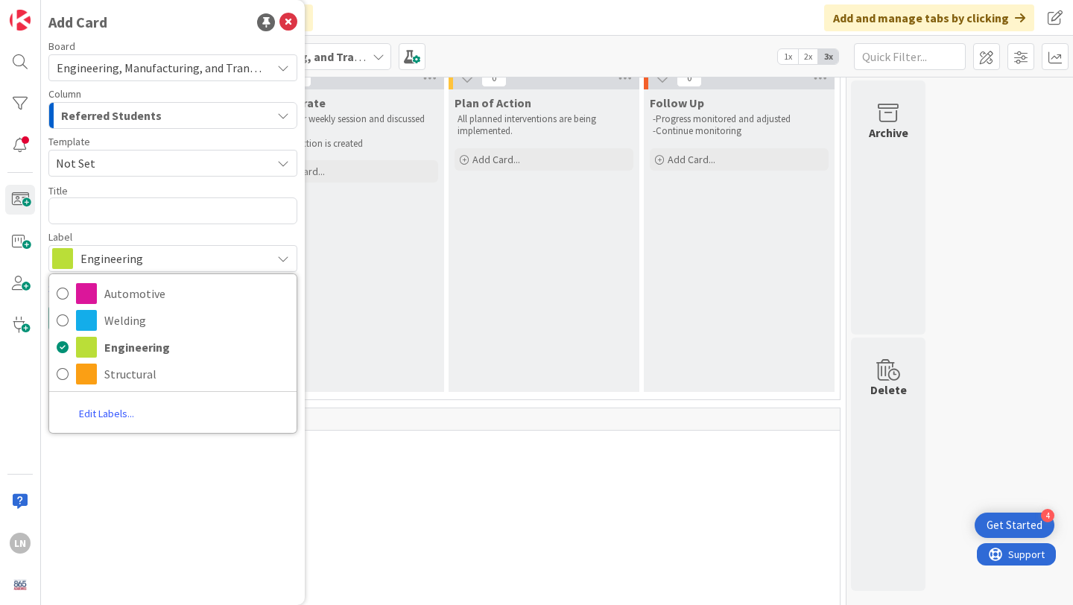
click at [224, 248] on span "Engineering" at bounding box center [171, 258] width 183 height 21
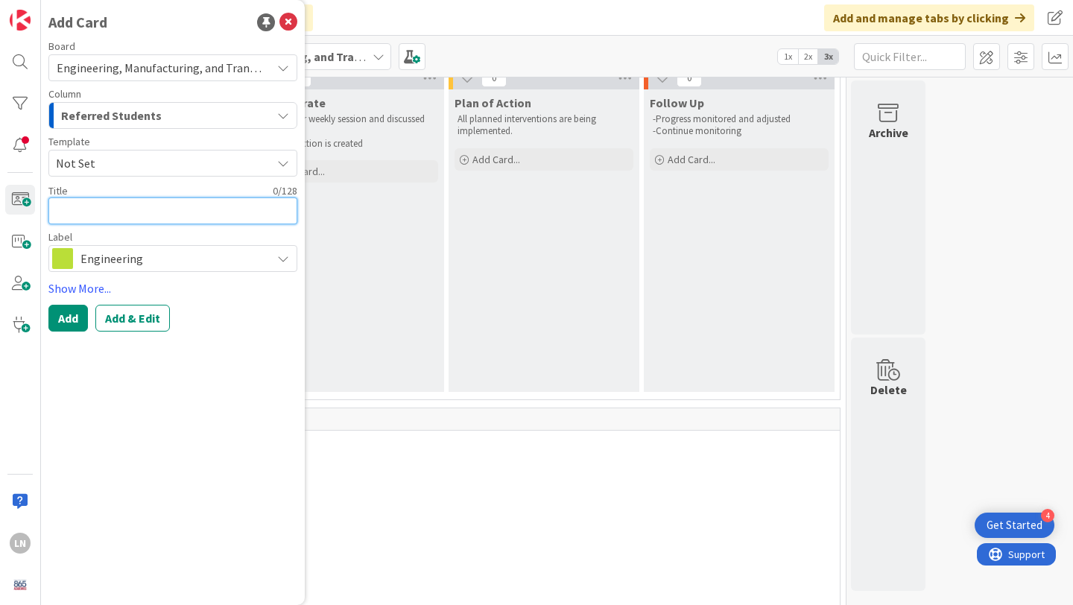
click at [159, 212] on textarea at bounding box center [172, 210] width 249 height 27
type textarea "x"
type textarea "J"
type textarea "x"
type textarea "[PERSON_NAME]"
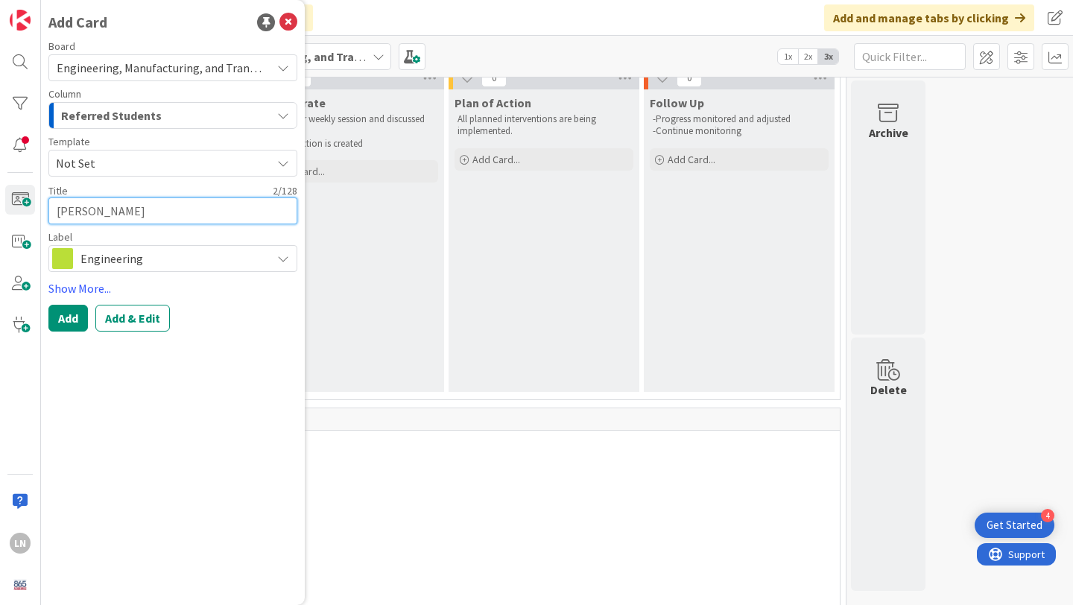
type textarea "x"
type textarea "Jax"
type textarea "x"
type textarea "Jaxt"
type textarea "x"
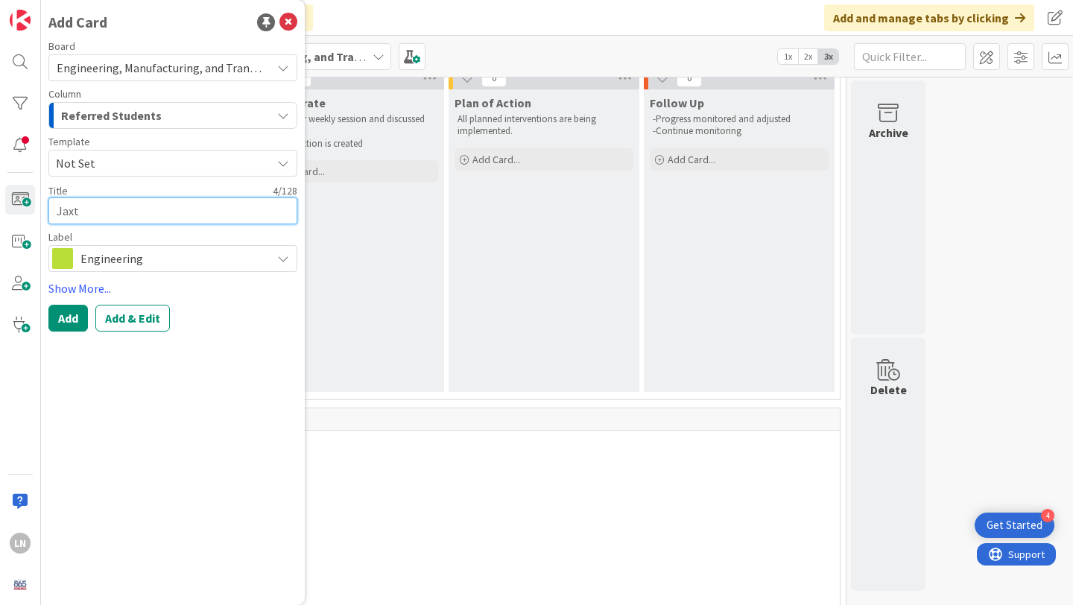
type textarea "Jaxto"
type textarea "x"
type textarea "[PERSON_NAME]"
type textarea "x"
type textarea "[PERSON_NAME]"
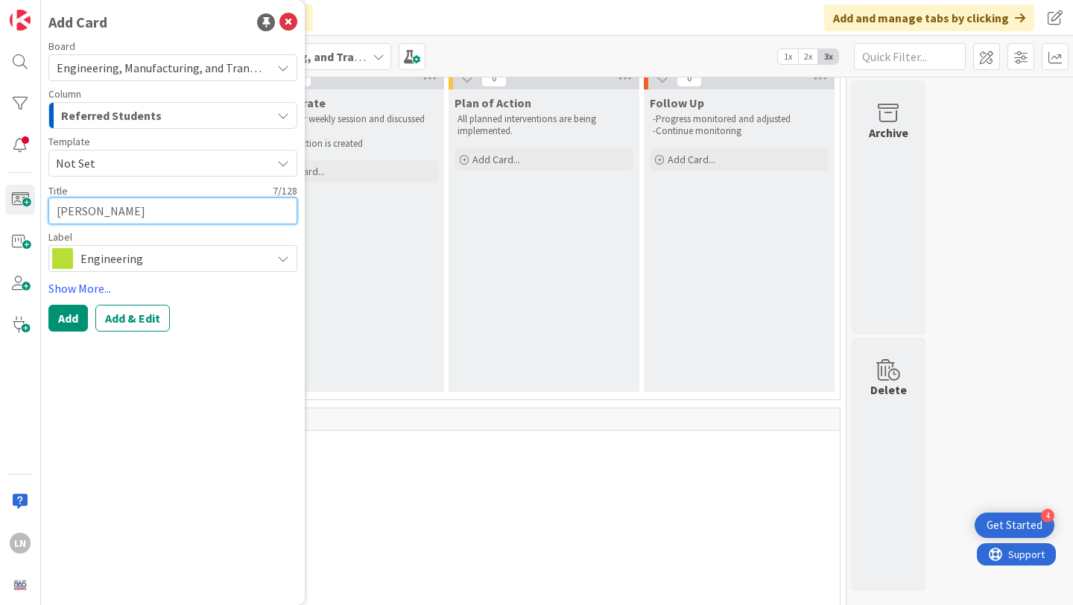
type textarea "x"
type textarea "[PERSON_NAME]"
type textarea "x"
type textarea "[PERSON_NAME]"
type textarea "x"
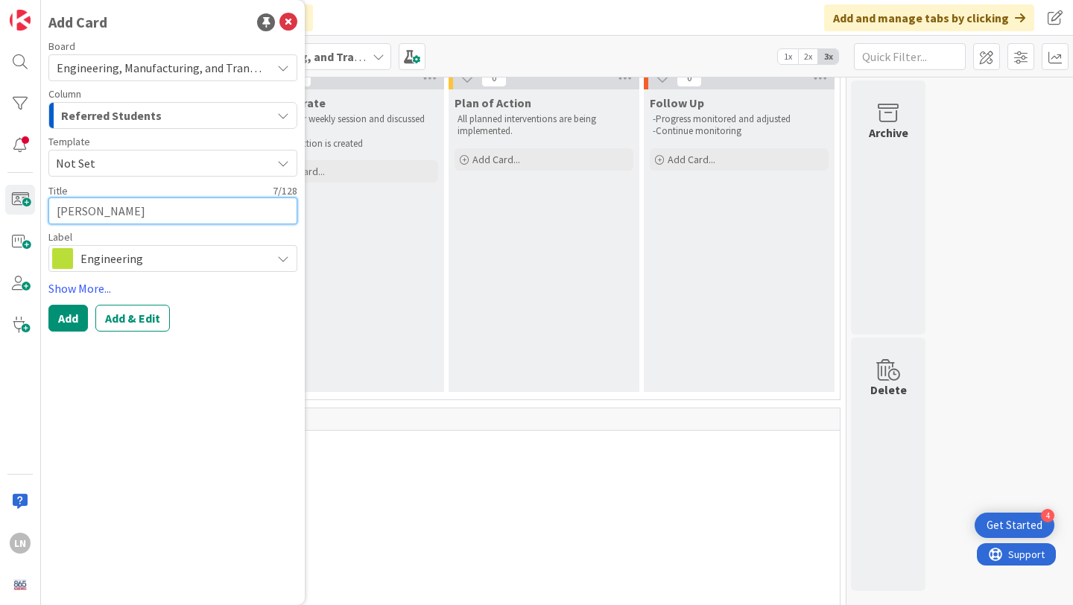
type textarea "[PERSON_NAME]"
type textarea "x"
type textarea "[PERSON_NAME]"
click at [149, 160] on span "Not Set" at bounding box center [158, 163] width 204 height 19
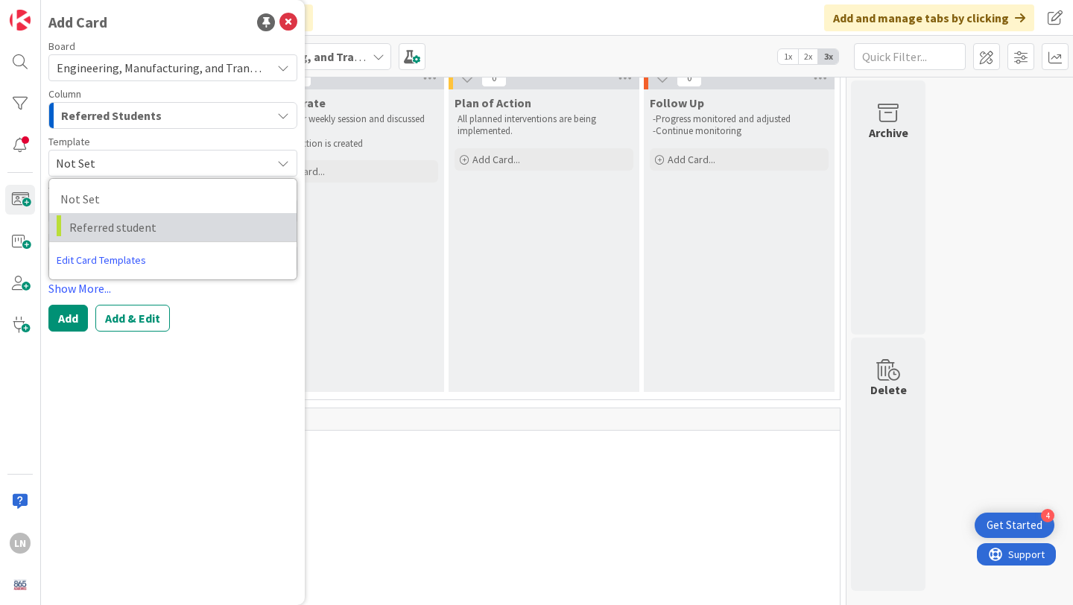
click at [143, 229] on span "Referred student" at bounding box center [177, 227] width 216 height 19
type textarea "x"
type textarea "Referred student"
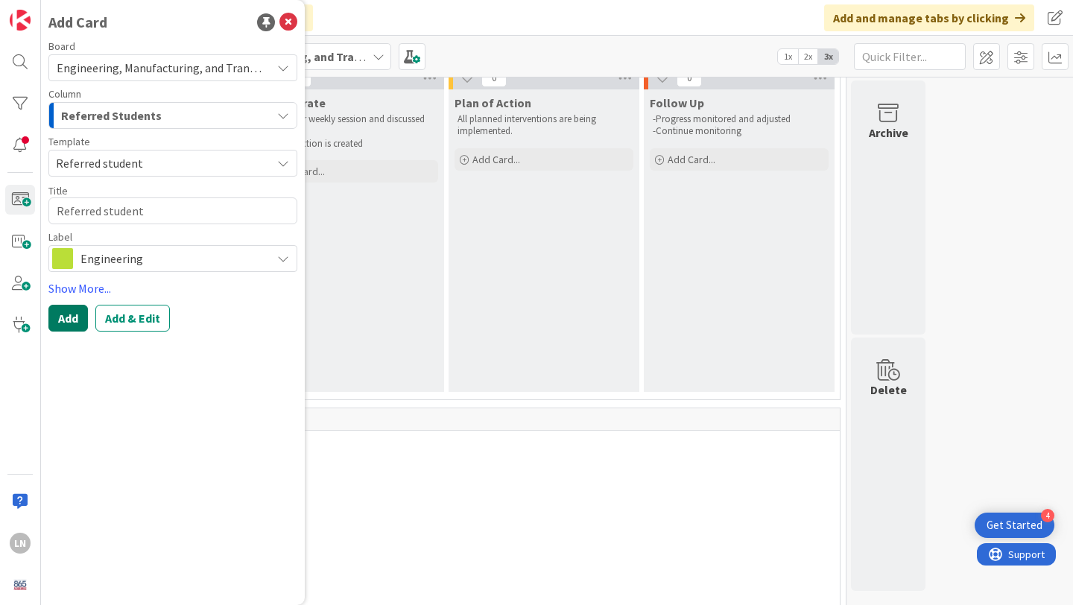
click at [75, 316] on button "Add" at bounding box center [67, 318] width 39 height 27
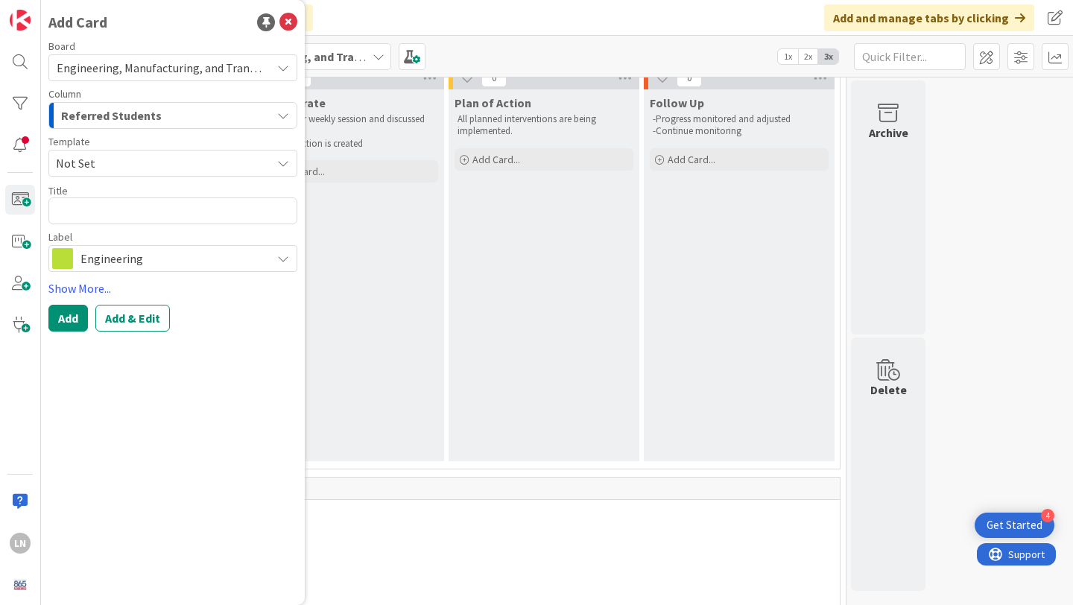
click at [355, 306] on div "Collaborate -Met at our weekly session and discussed student -Plan of action is…" at bounding box center [348, 275] width 191 height 372
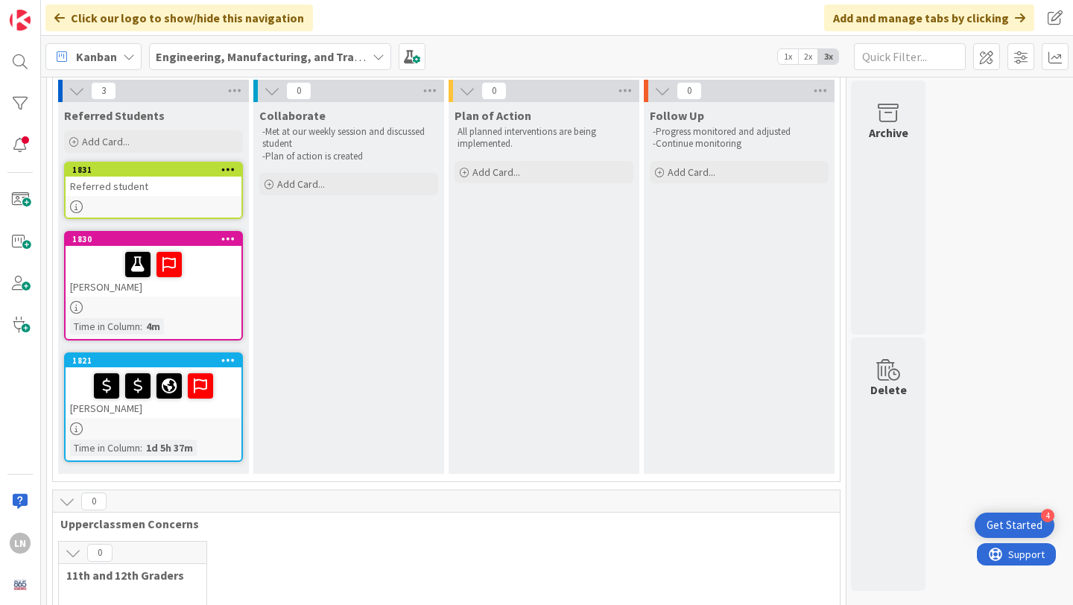
scroll to position [101, 0]
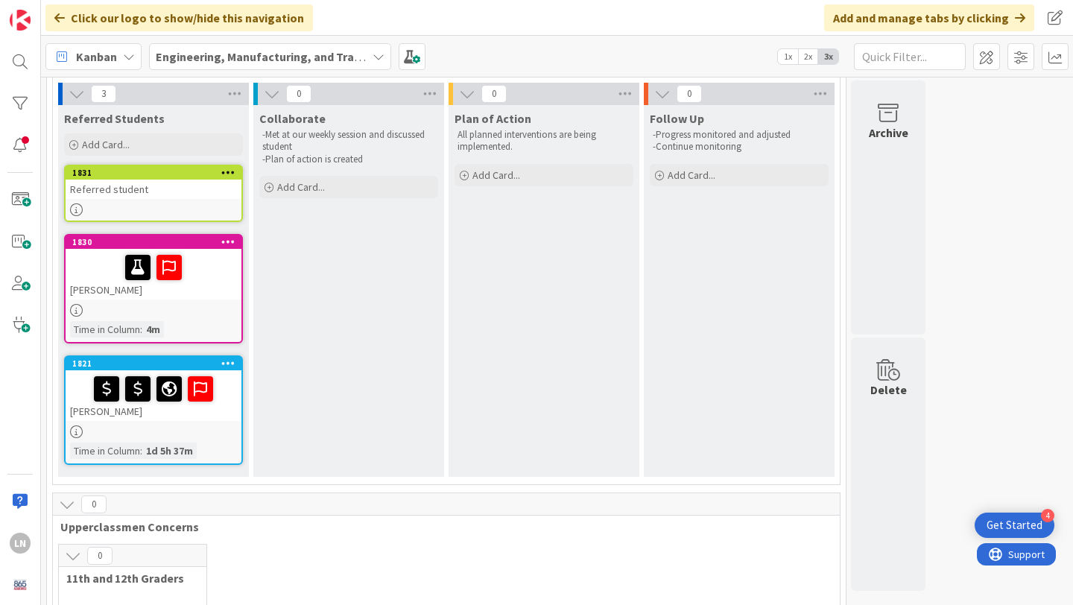
click at [229, 171] on icon at bounding box center [228, 172] width 14 height 10
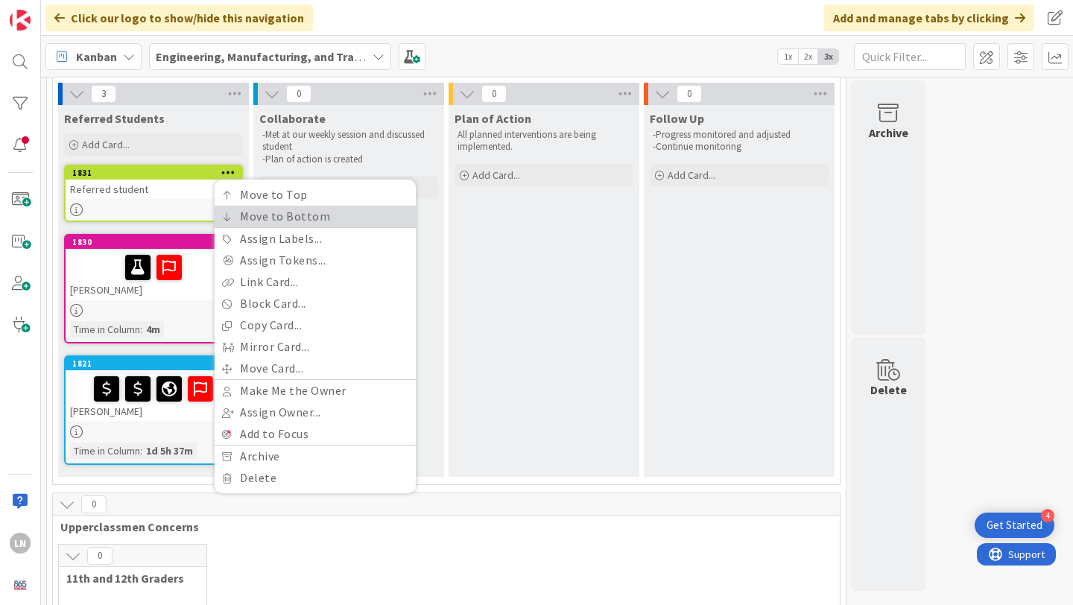
click at [269, 210] on link "Move to Bottom" at bounding box center [315, 217] width 201 height 22
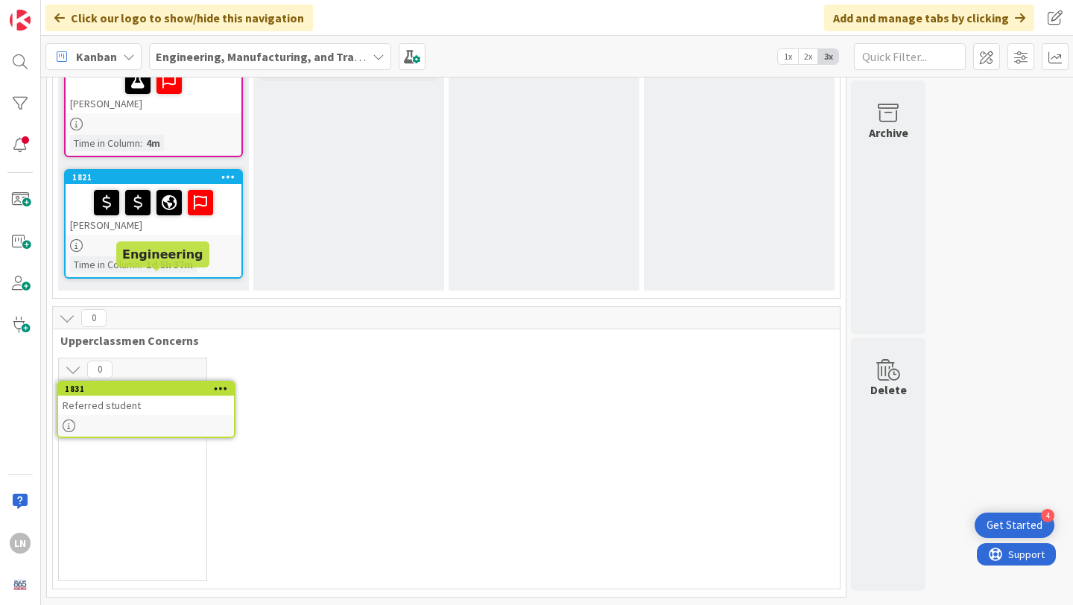
scroll to position [218, 0]
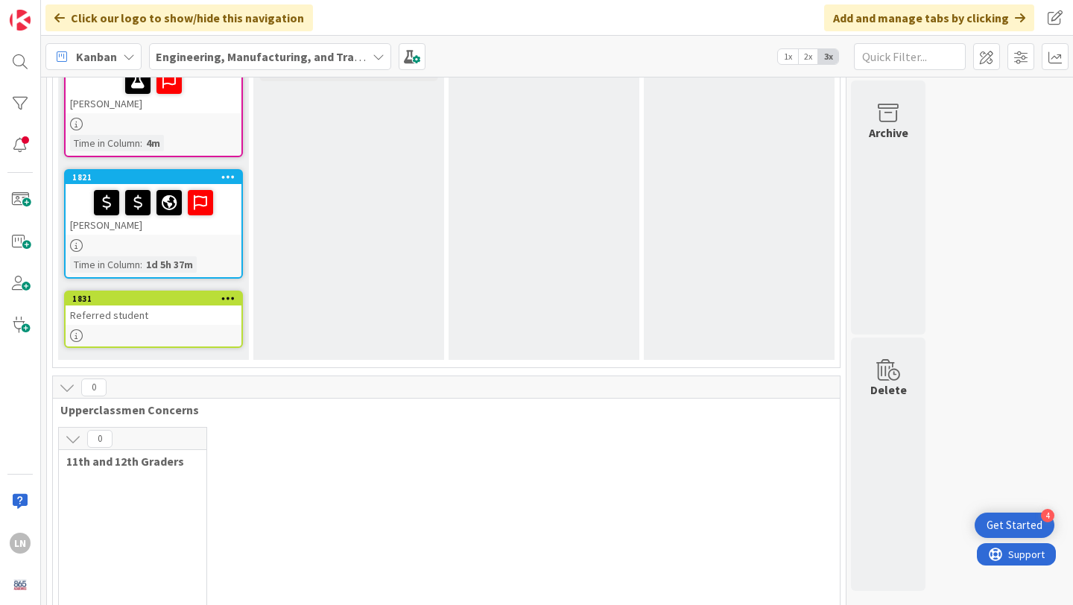
click at [234, 296] on icon at bounding box center [228, 298] width 14 height 10
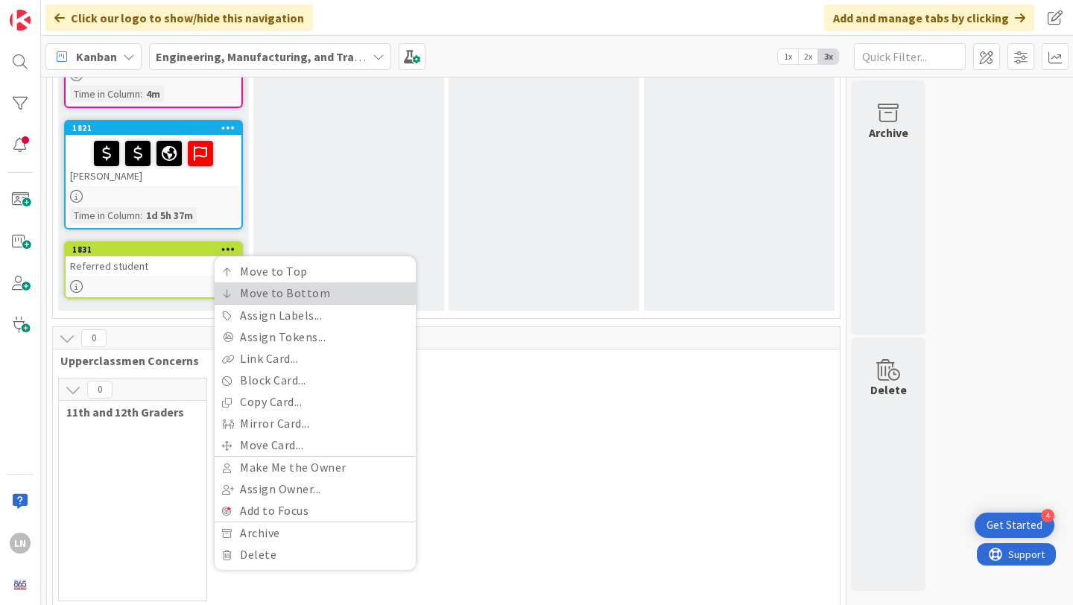
scroll to position [287, 0]
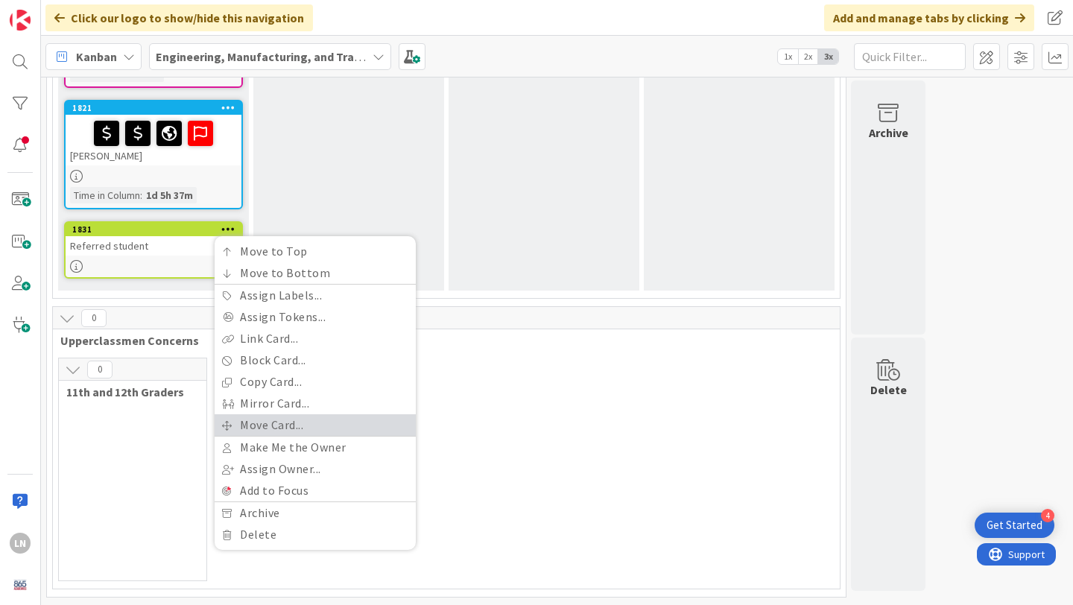
click at [284, 424] on link "Move Card..." at bounding box center [315, 425] width 201 height 22
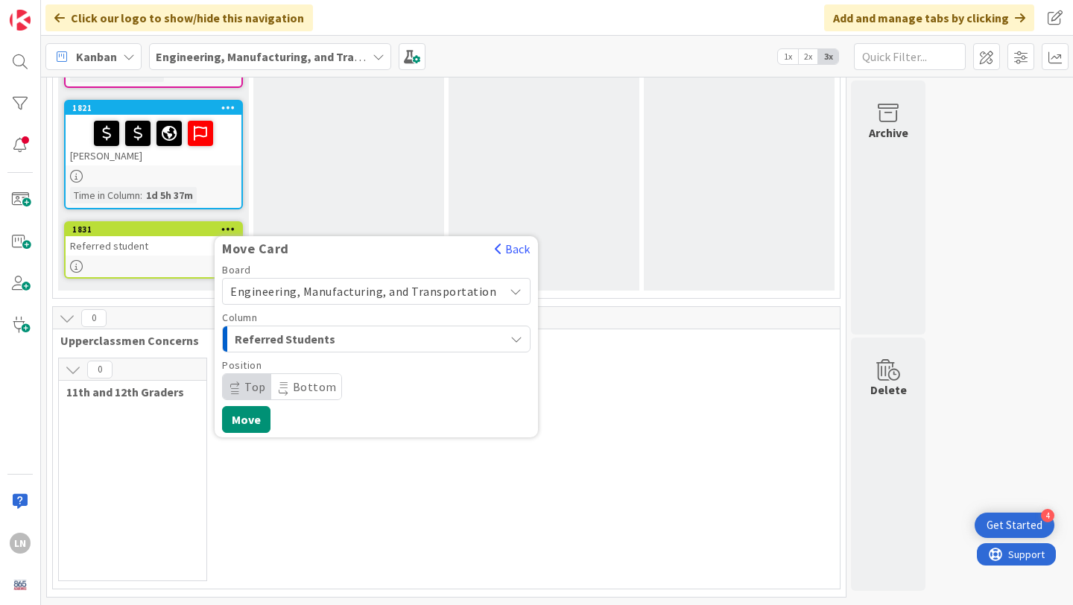
click at [307, 387] on span "Bottom" at bounding box center [315, 386] width 44 height 15
click at [260, 406] on button "Move" at bounding box center [246, 419] width 48 height 27
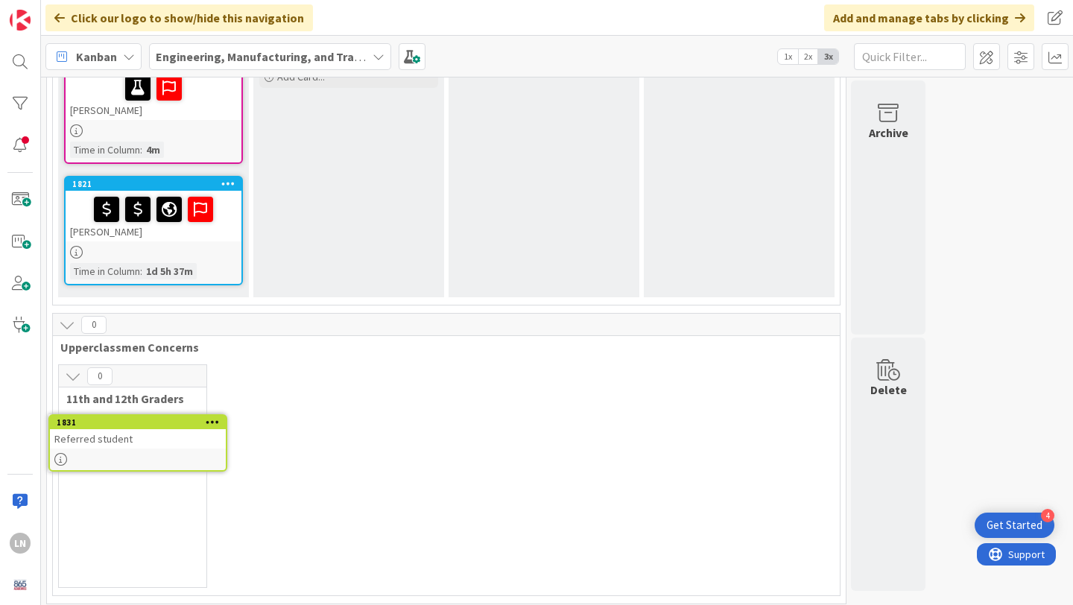
scroll to position [218, 0]
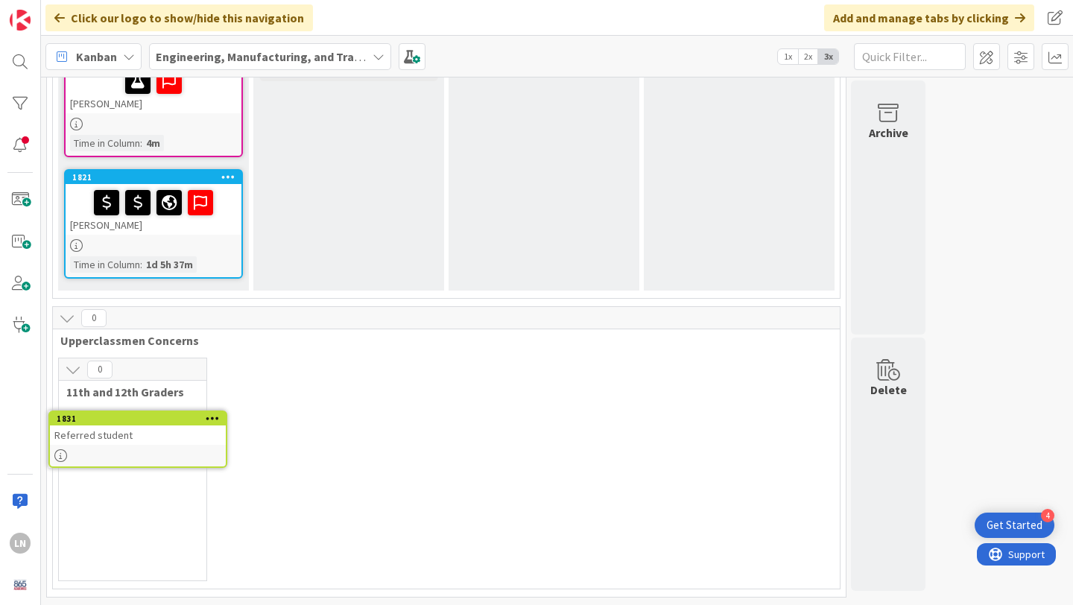
drag, startPoint x: 170, startPoint y: 239, endPoint x: 154, endPoint y: 426, distance: 187.7
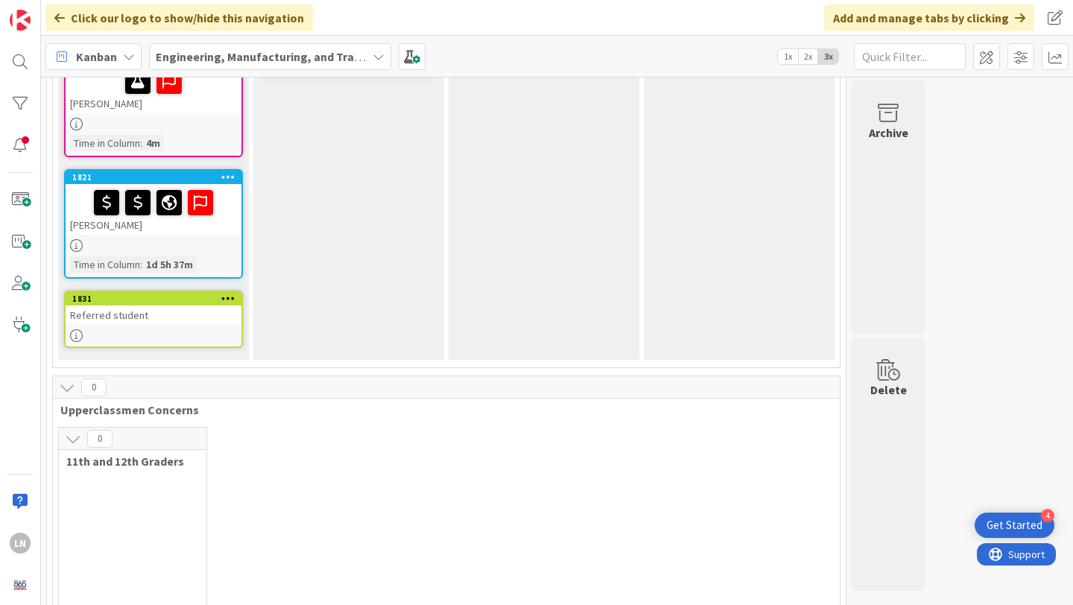
click at [152, 318] on div "Referred student" at bounding box center [154, 315] width 176 height 19
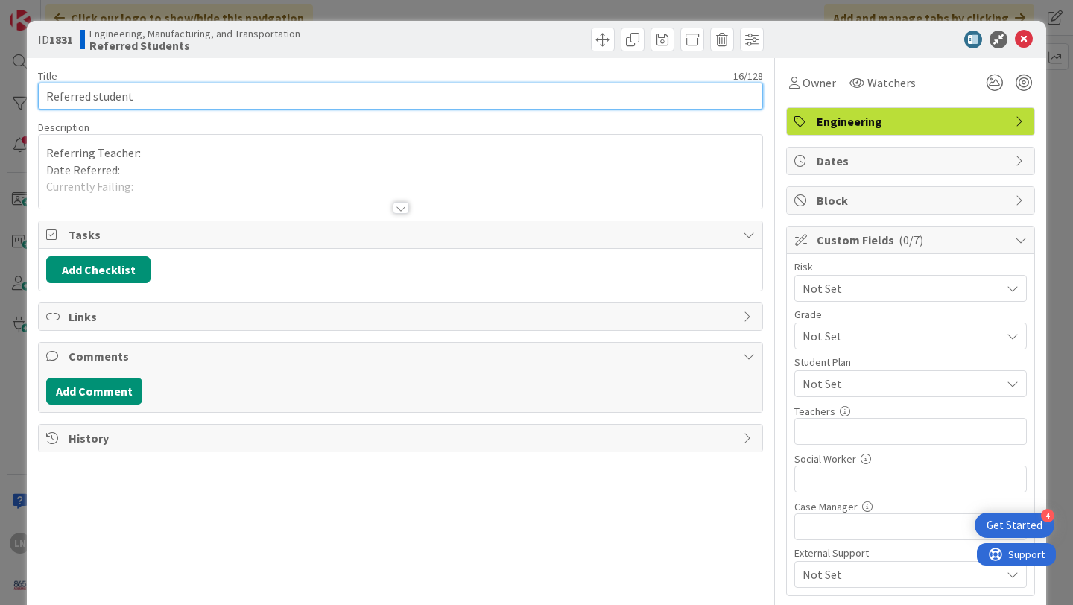
click at [156, 95] on input "Referred student" at bounding box center [400, 96] width 725 height 27
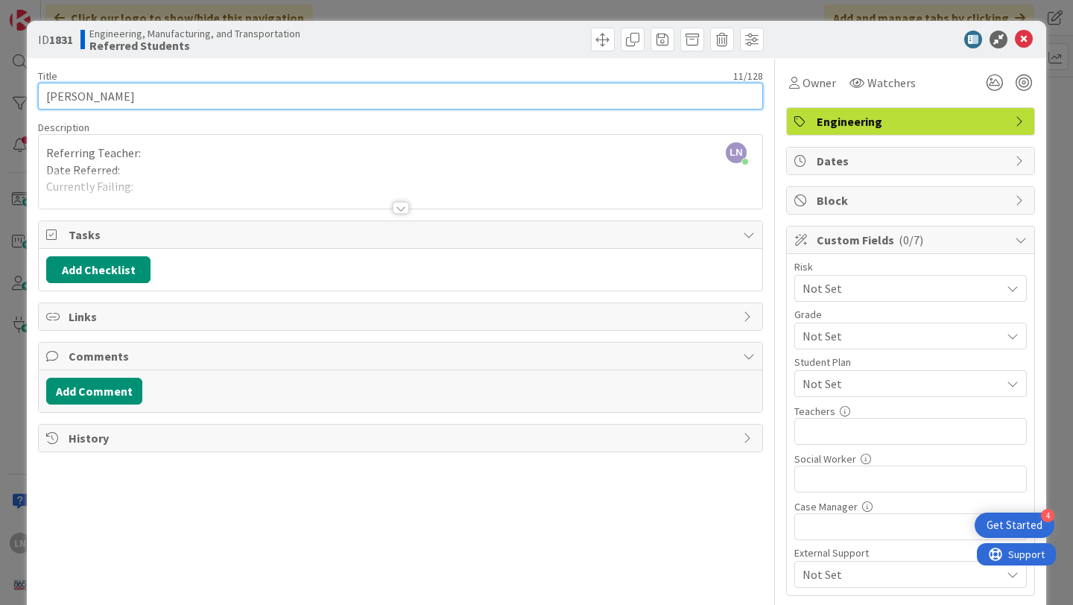
type input "[PERSON_NAME]"
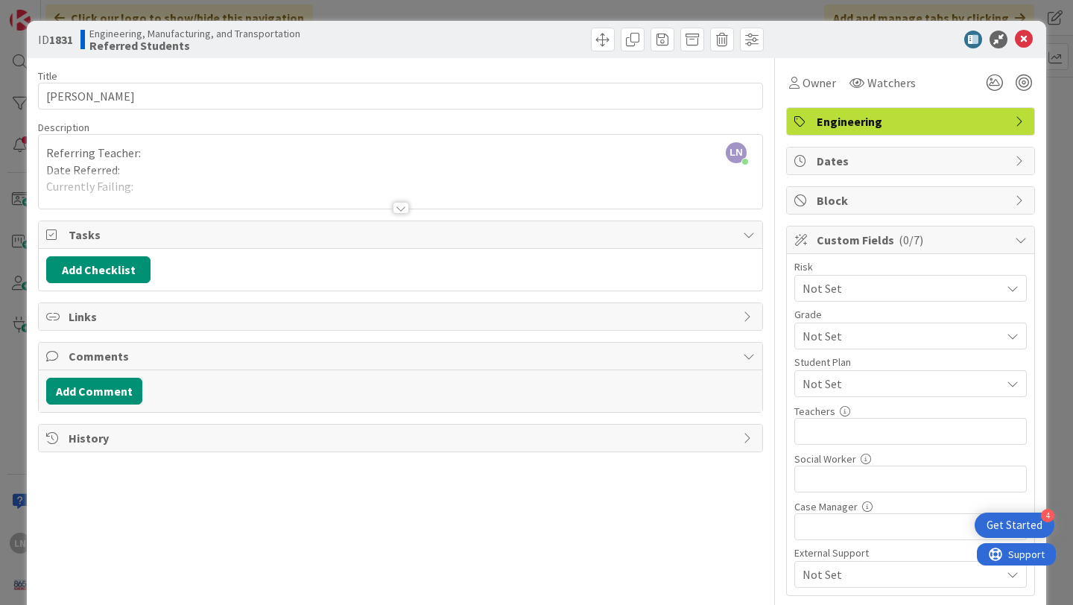
click at [256, 156] on div "LN [PERSON_NAME] just joined Referring Teacher: Date Referred: Currently Failin…" at bounding box center [401, 172] width 724 height 74
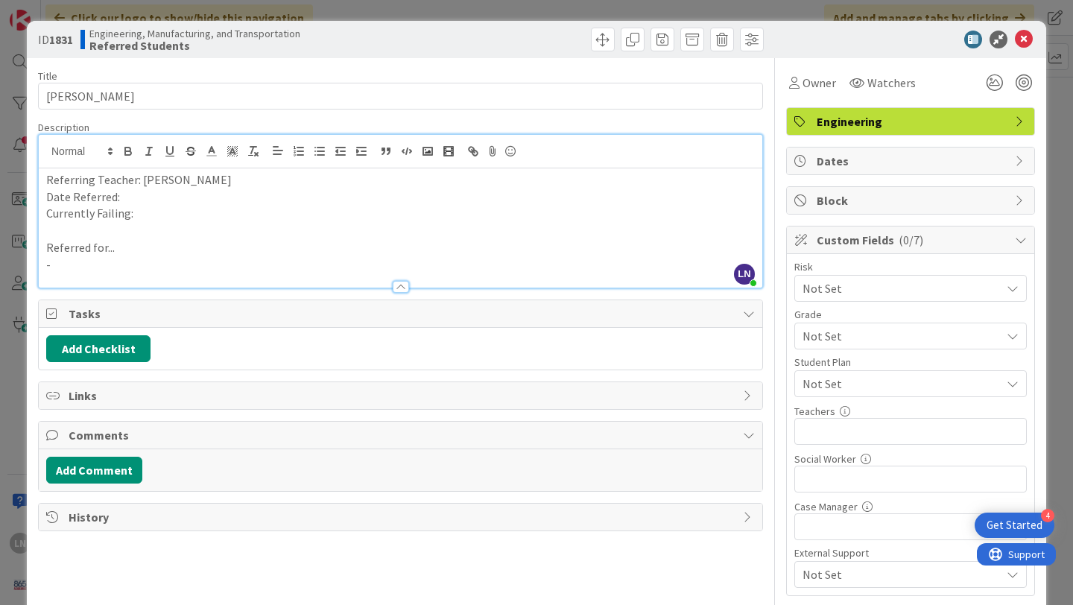
click at [174, 197] on p "Date Referred:" at bounding box center [400, 197] width 709 height 17
click at [158, 214] on p "Currently Failing:" at bounding box center [400, 213] width 709 height 17
click at [111, 265] on p "-" at bounding box center [400, 264] width 709 height 17
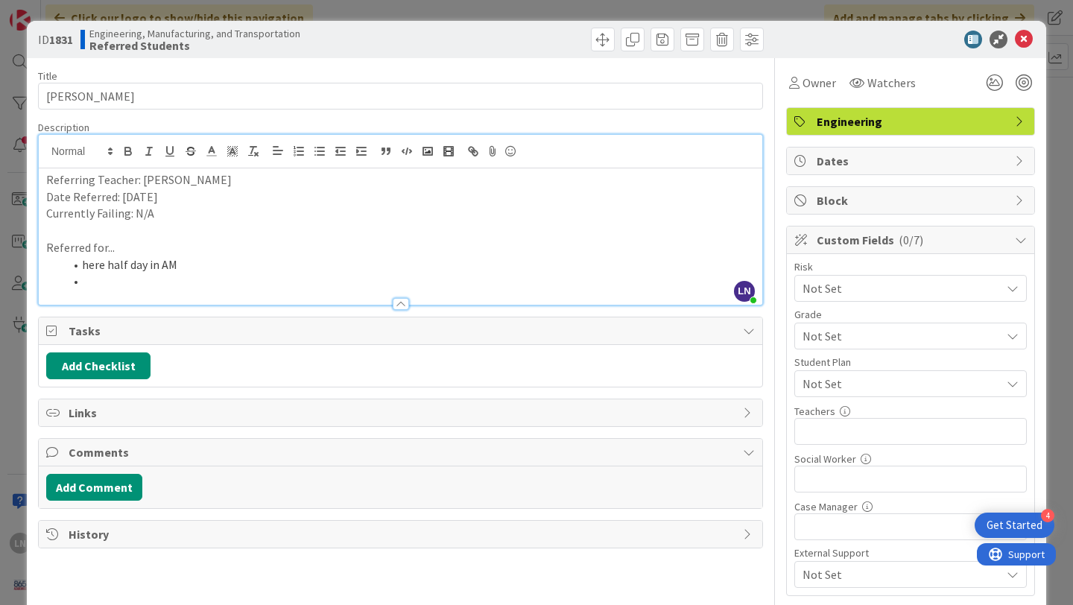
click at [87, 267] on li "here half day in AM" at bounding box center [409, 264] width 691 height 17
click at [106, 277] on li at bounding box center [409, 281] width 691 height 17
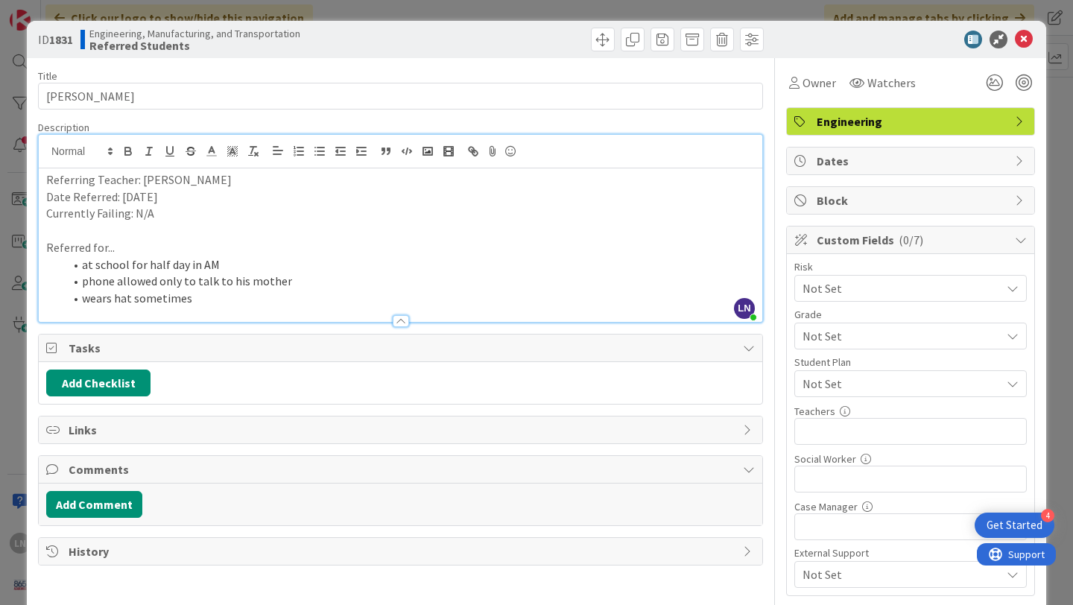
click at [82, 300] on li "wears hat sometimes" at bounding box center [409, 298] width 691 height 17
click at [137, 298] on li "may wears hat sometimes" at bounding box center [409, 298] width 691 height 17
click at [180, 297] on li "may wear hat sometimes" at bounding box center [409, 298] width 691 height 17
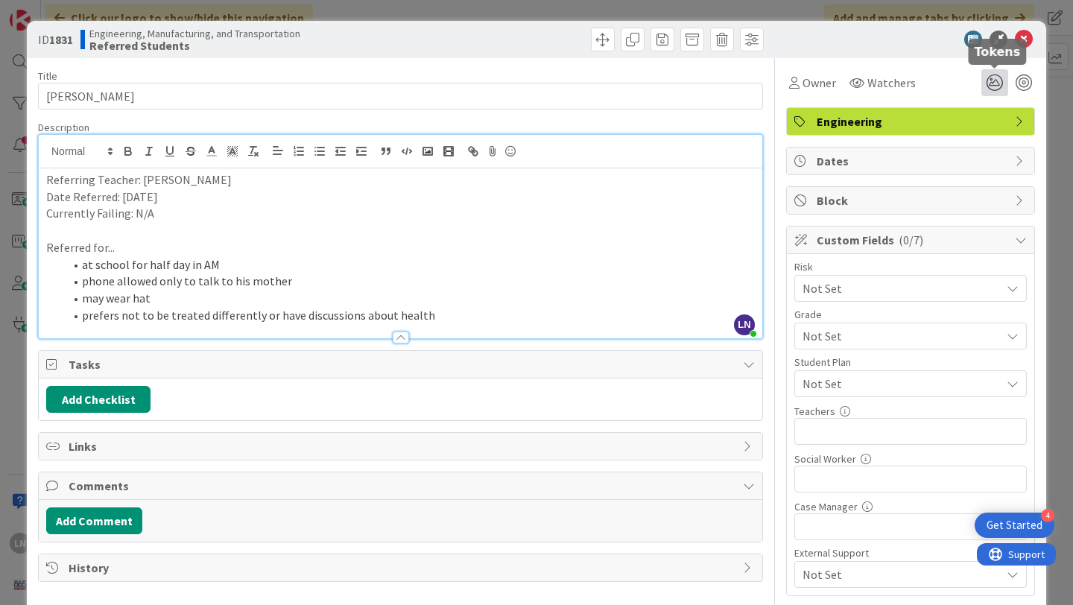
click at [997, 86] on icon at bounding box center [994, 82] width 27 height 27
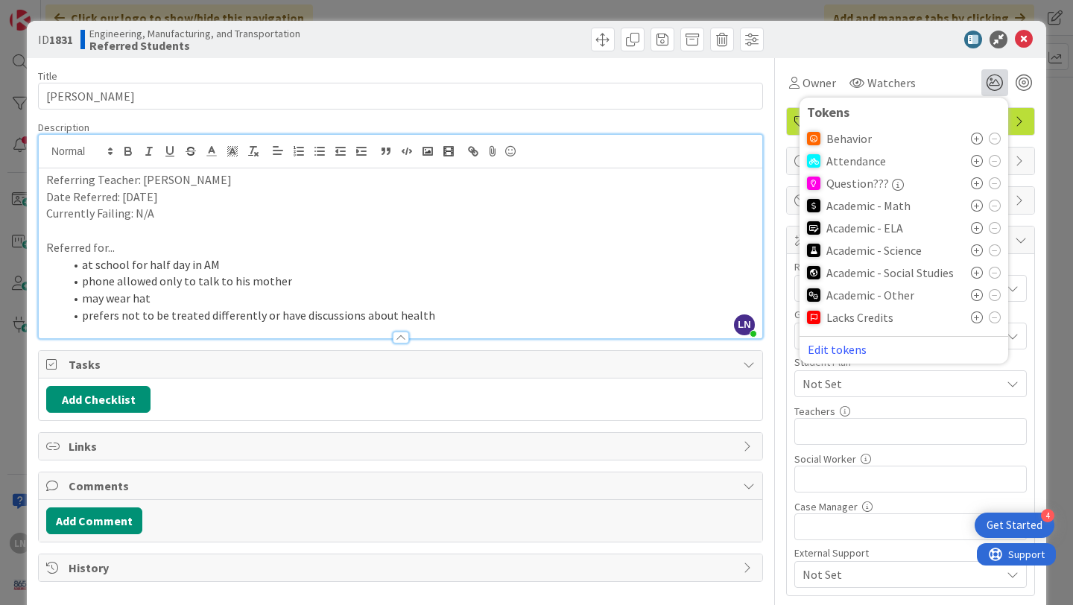
click at [975, 182] on icon at bounding box center [977, 183] width 12 height 12
click at [958, 86] on div "Owner Watchers 1 Tokens Behavior Attendance Question??? ( 1 ) Academic - Math A…" at bounding box center [910, 82] width 249 height 27
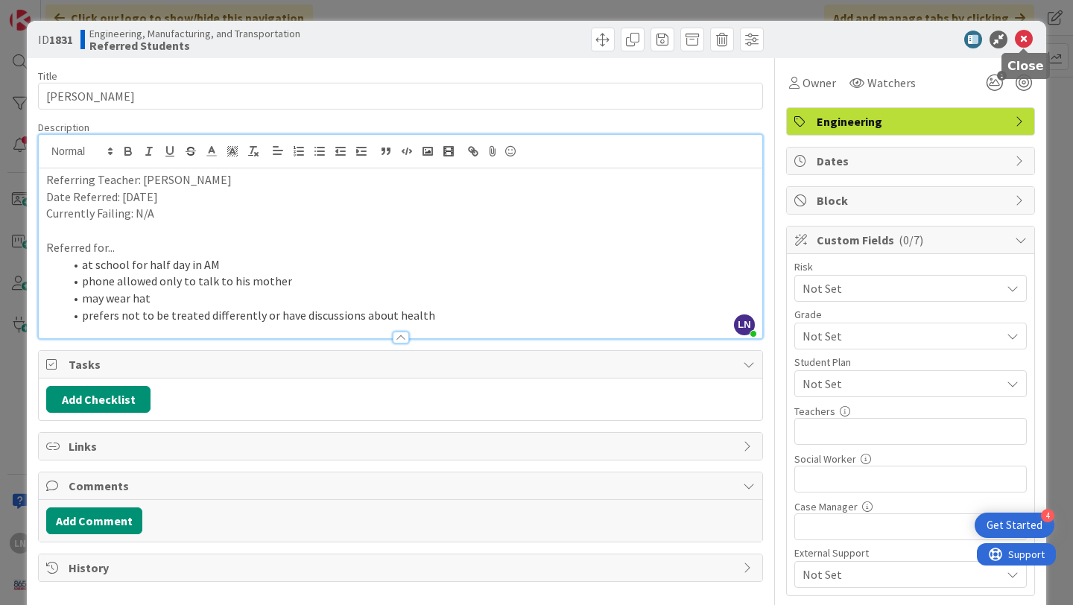
click at [1025, 38] on icon at bounding box center [1024, 40] width 18 height 18
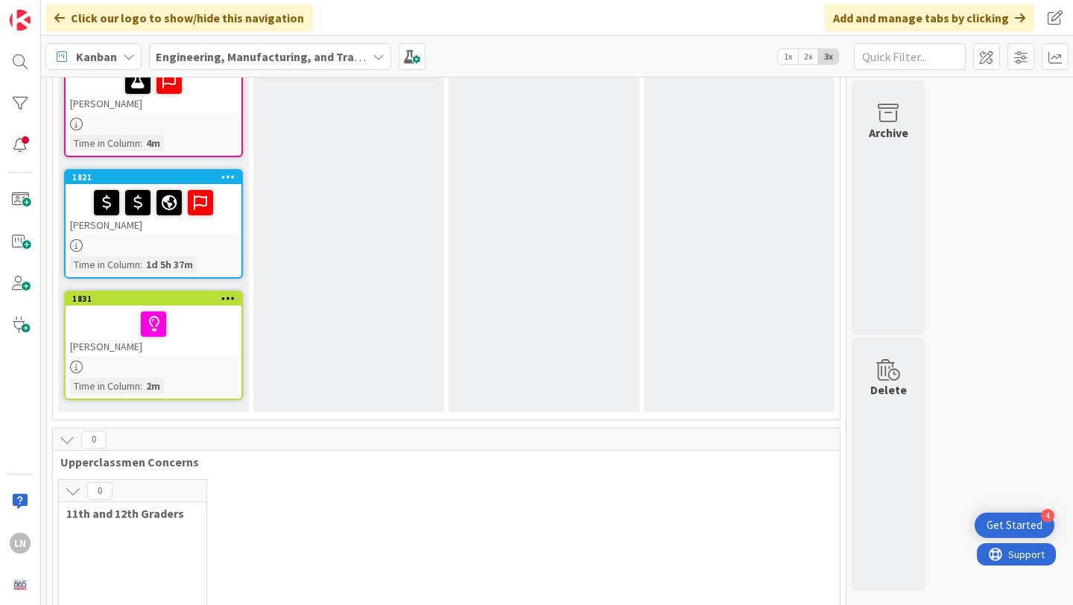
scroll to position [339, 0]
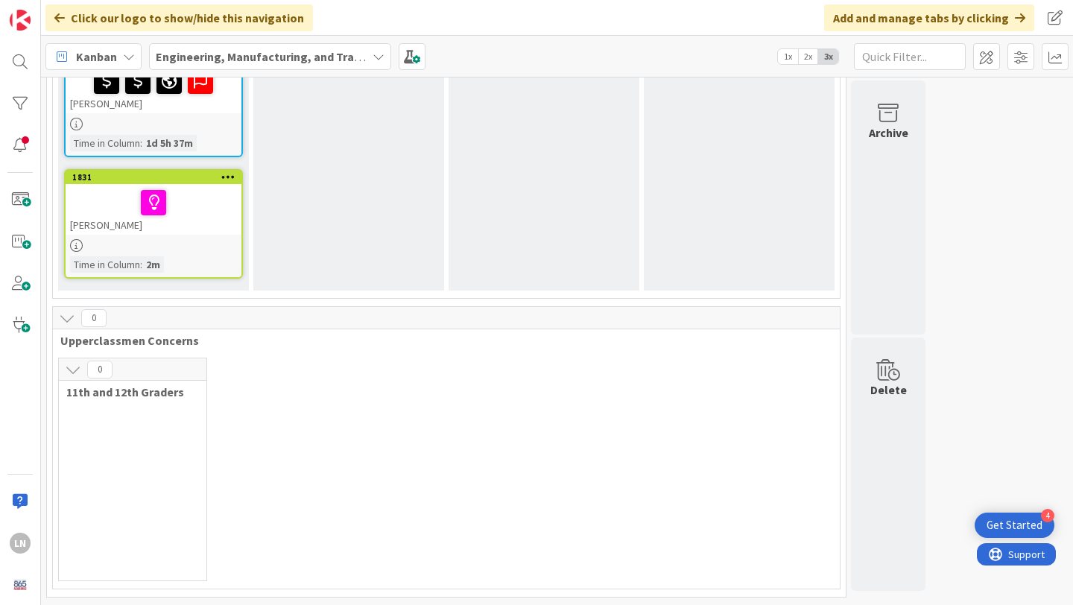
click at [135, 370] on div "0" at bounding box center [133, 369] width 148 height 22
click at [233, 179] on icon at bounding box center [228, 176] width 14 height 10
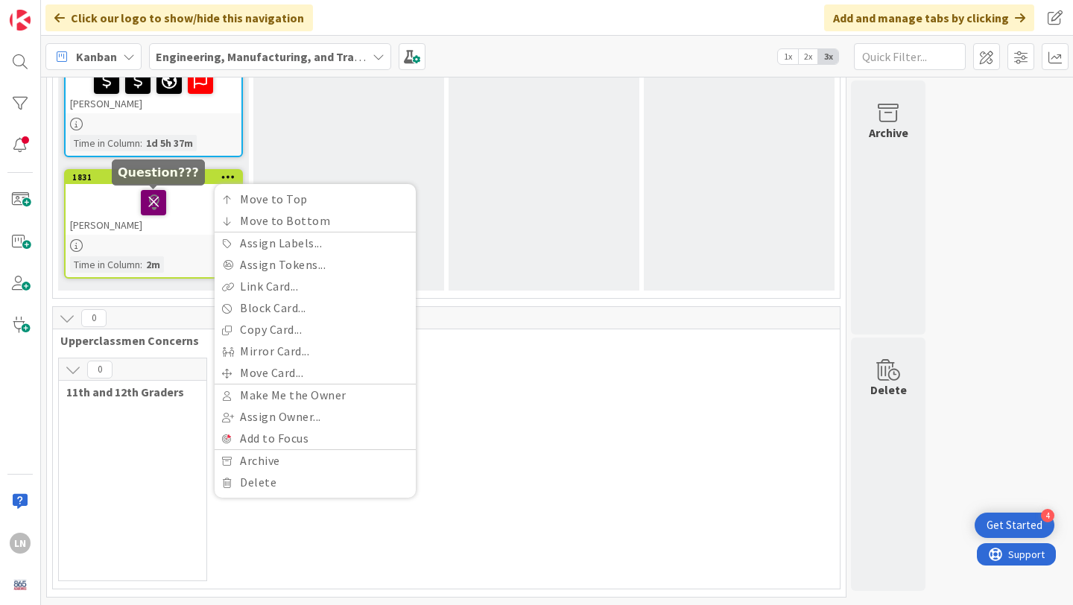
click at [162, 200] on icon at bounding box center [153, 202] width 25 height 24
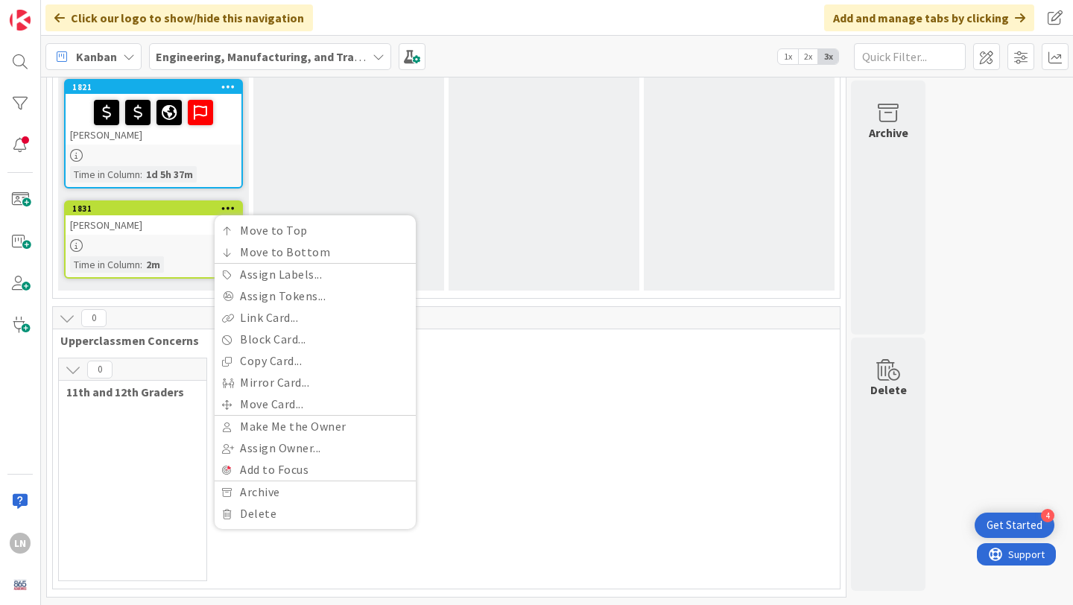
click at [118, 231] on div "[PERSON_NAME]" at bounding box center [154, 224] width 176 height 19
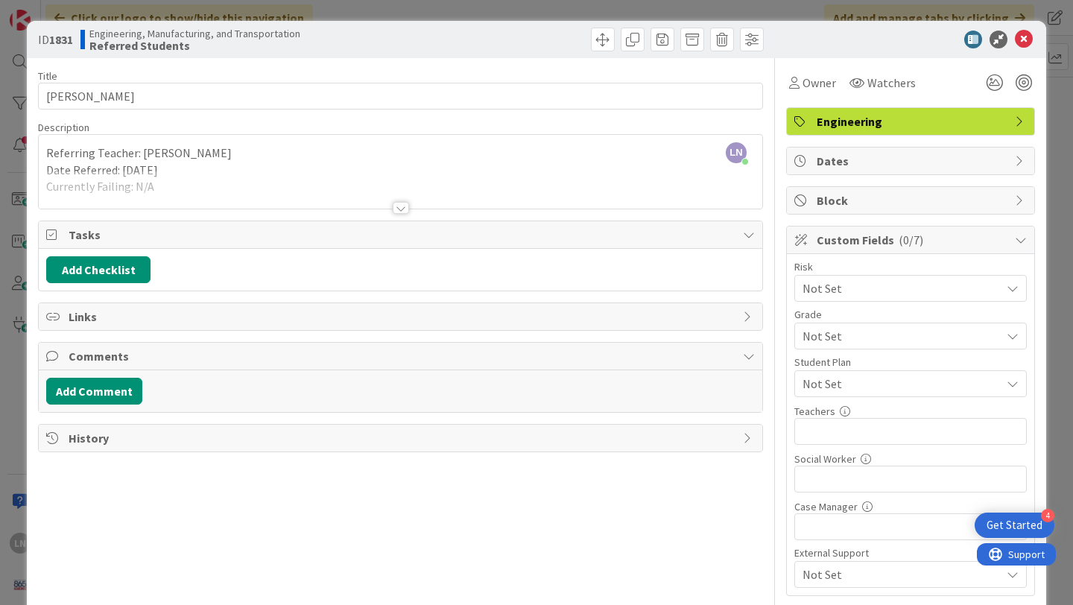
click at [893, 302] on div "Not Set" at bounding box center [910, 288] width 232 height 27
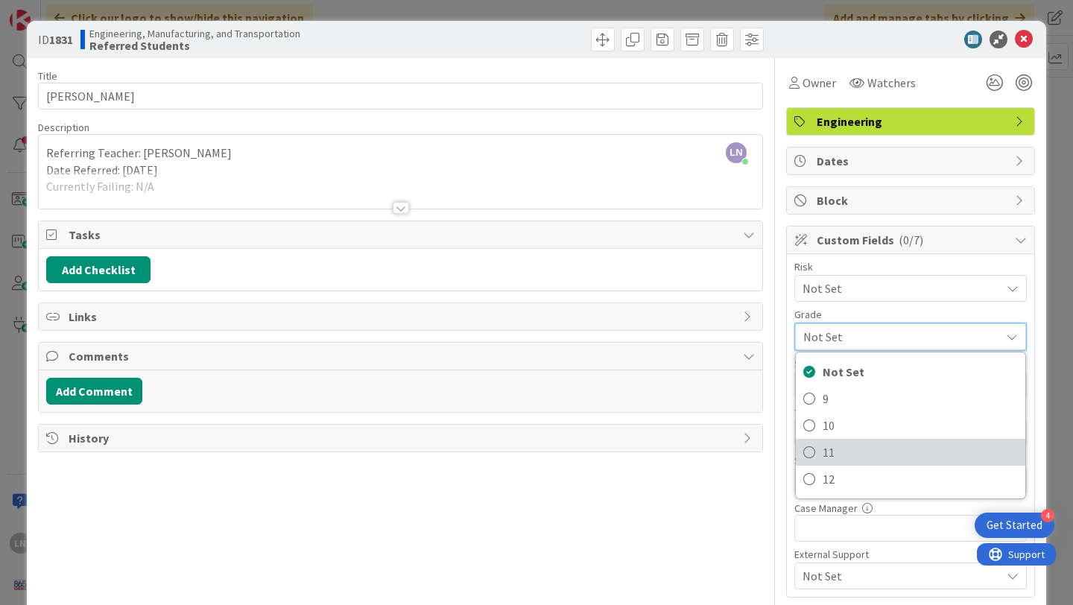
click at [844, 449] on span "11" at bounding box center [920, 452] width 195 height 22
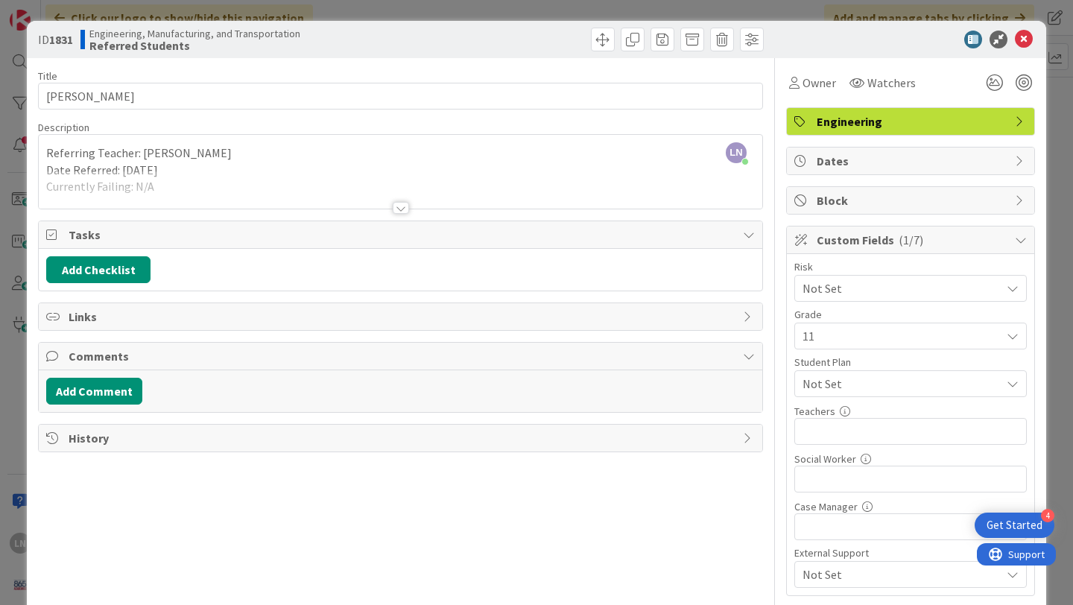
click at [864, 299] on span "11" at bounding box center [898, 288] width 191 height 21
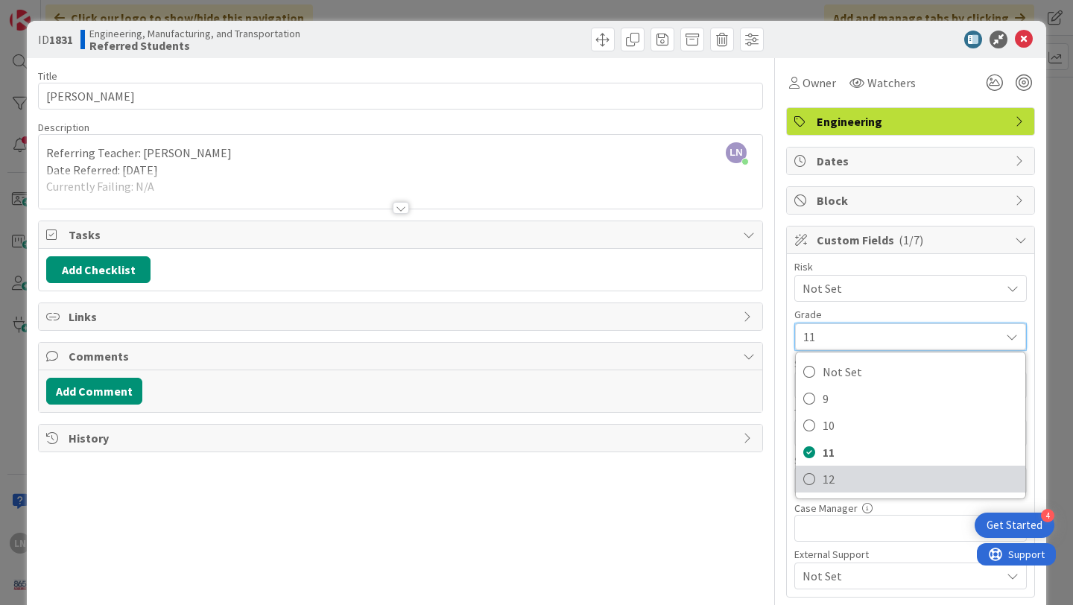
click at [826, 475] on span "12" at bounding box center [920, 479] width 195 height 22
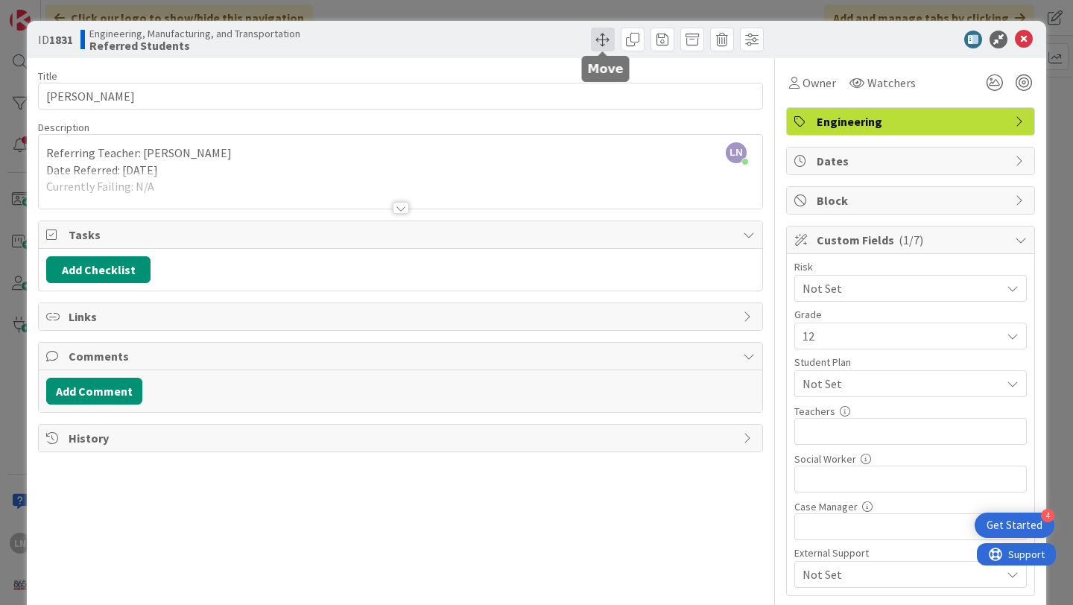
click at [605, 37] on span at bounding box center [603, 40] width 24 height 24
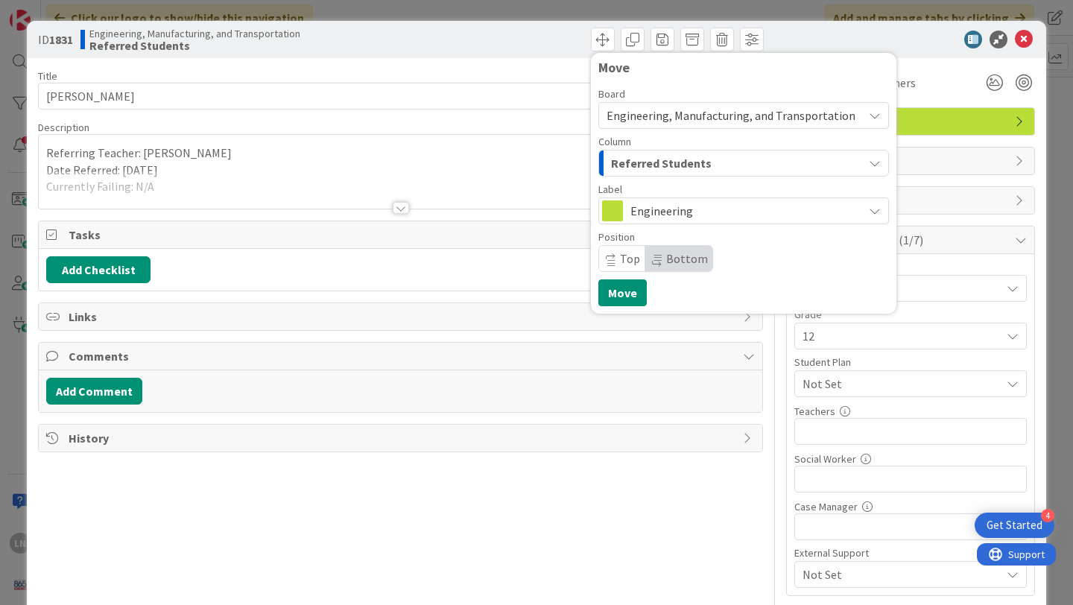
click at [697, 119] on span "Engineering, Manufacturing, and Transportation" at bounding box center [731, 115] width 249 height 15
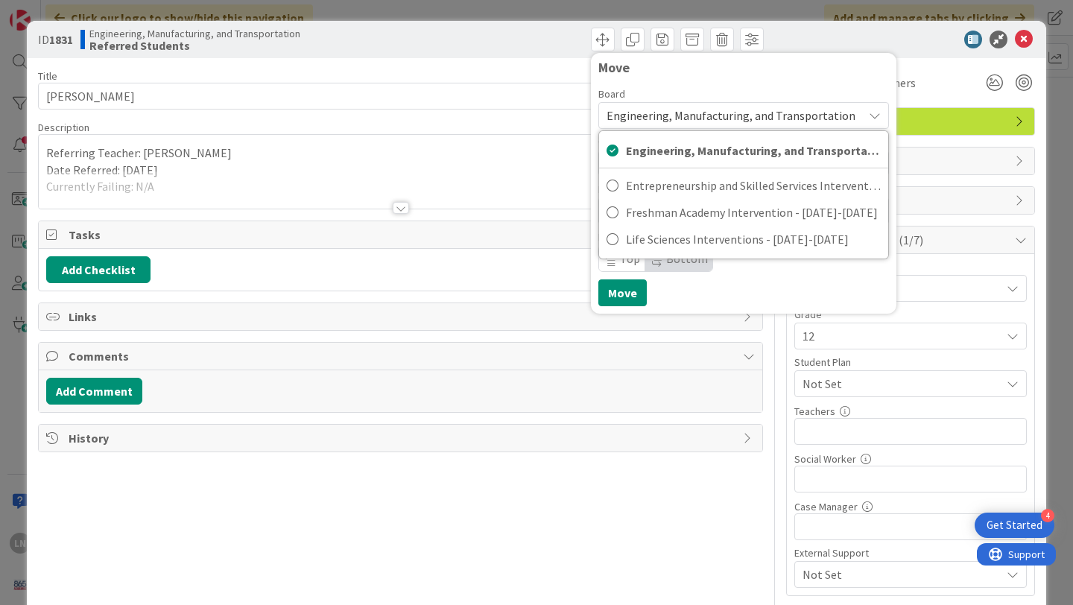
click at [708, 118] on span "Engineering, Manufacturing, and Transportation" at bounding box center [731, 115] width 249 height 15
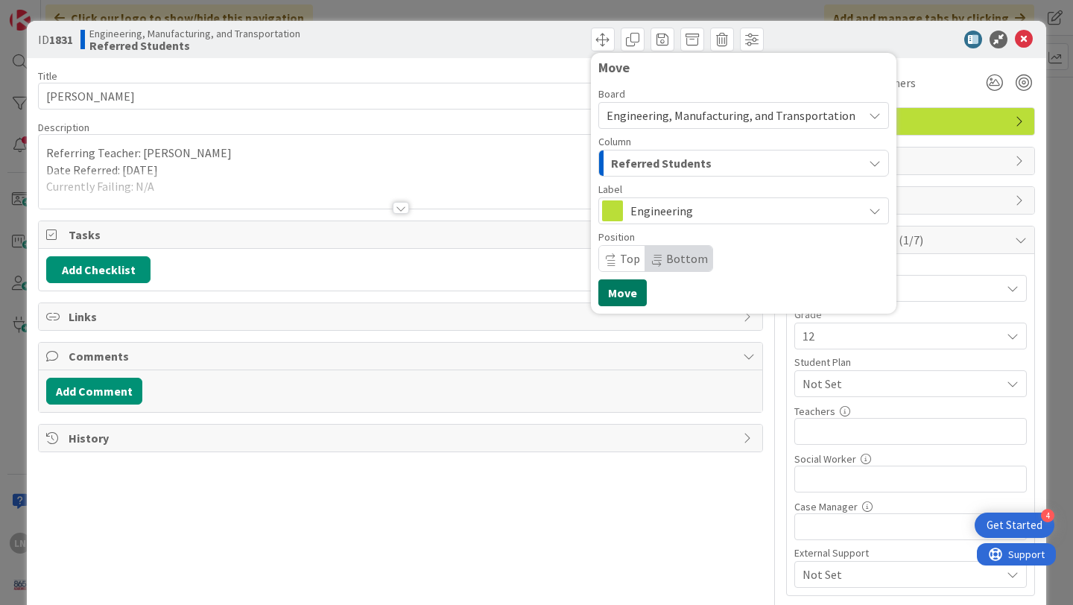
click at [625, 287] on button "Move" at bounding box center [622, 292] width 48 height 27
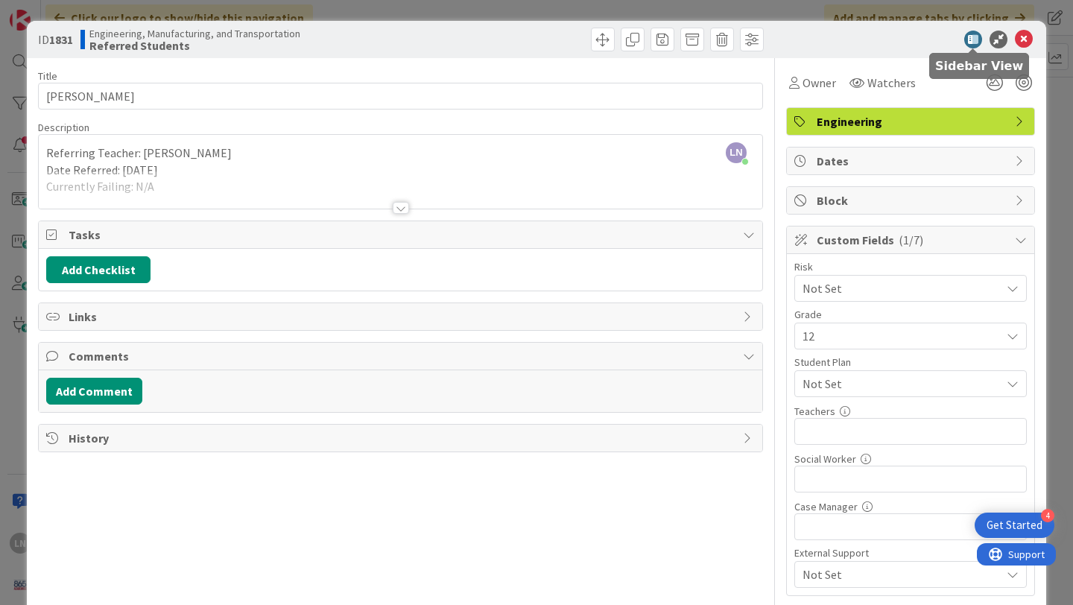
click at [971, 36] on icon at bounding box center [973, 40] width 18 height 18
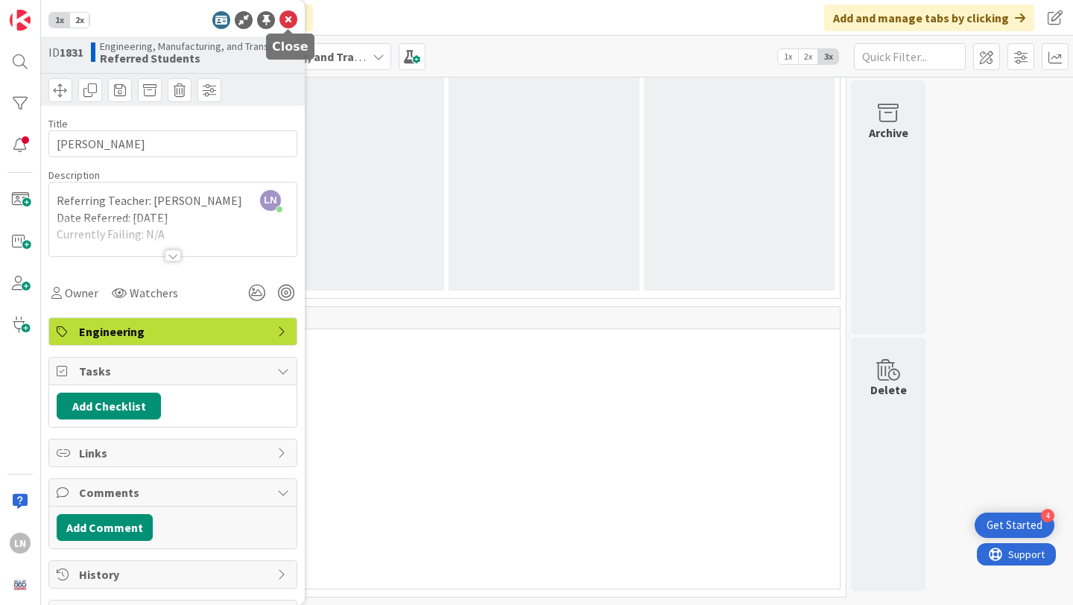
click at [288, 15] on icon at bounding box center [288, 20] width 18 height 18
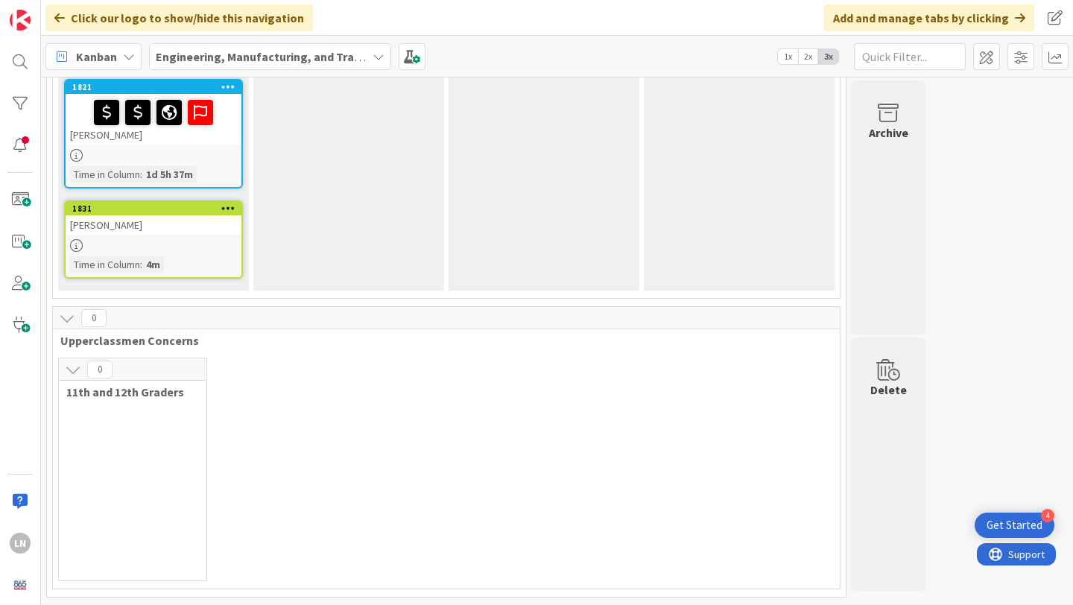
click at [162, 235] on link "1831 Move to Top Move to Bottom Assign Labels... Assign Tokens... Link Card... …" at bounding box center [153, 239] width 179 height 78
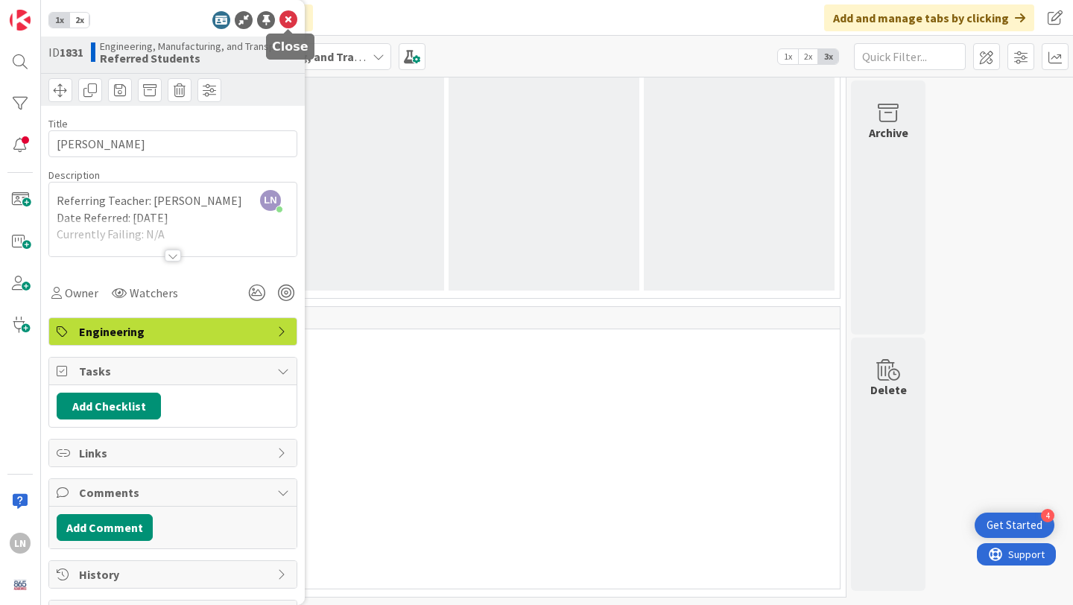
click at [292, 24] on icon at bounding box center [288, 20] width 18 height 18
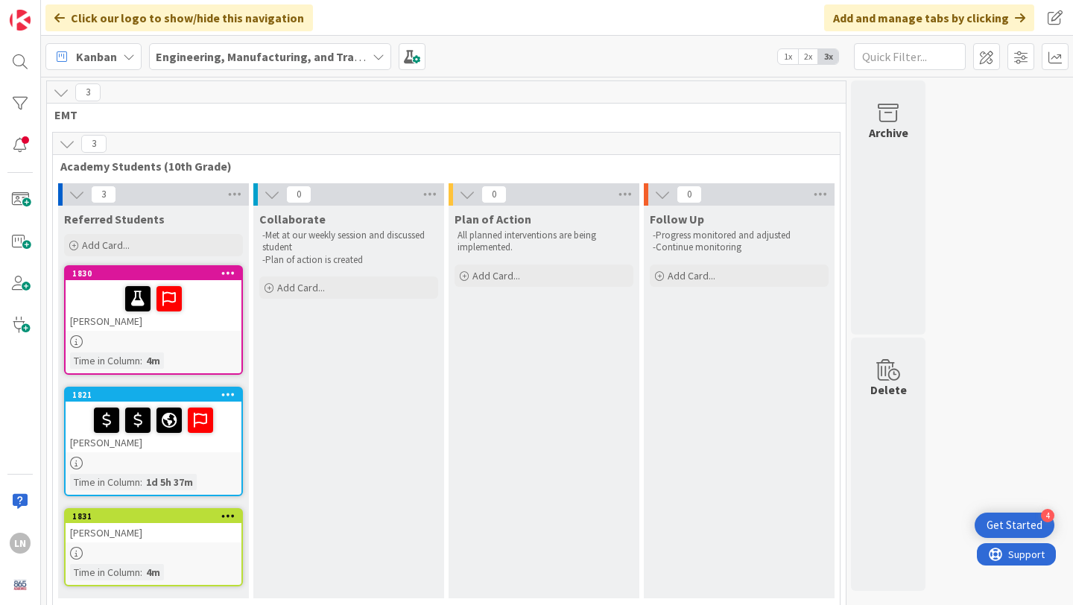
drag, startPoint x: 175, startPoint y: 232, endPoint x: 372, endPoint y: 4, distance: 300.6
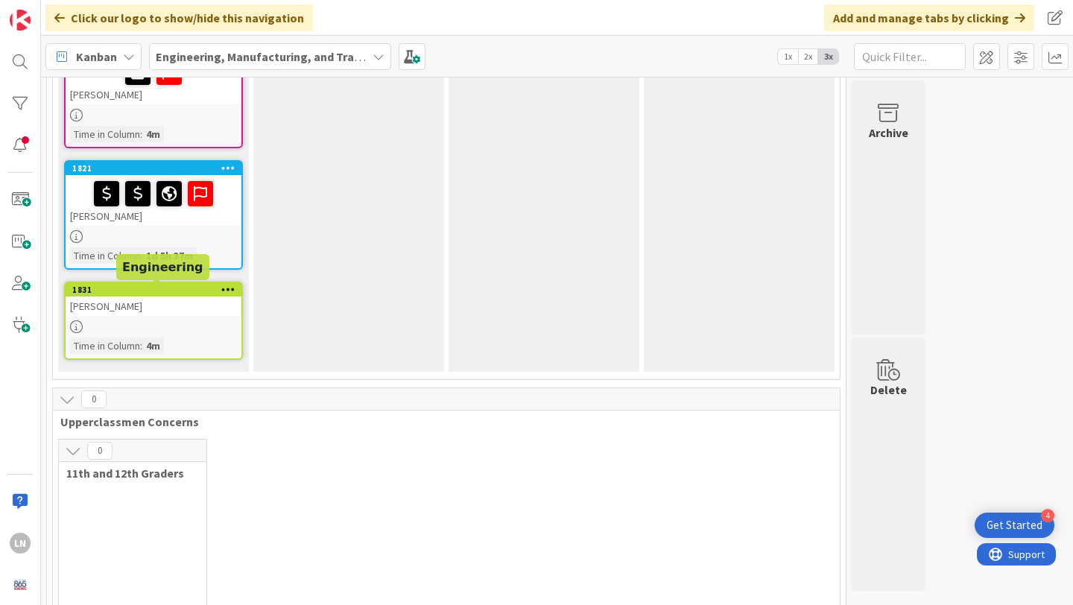
scroll to position [218, 0]
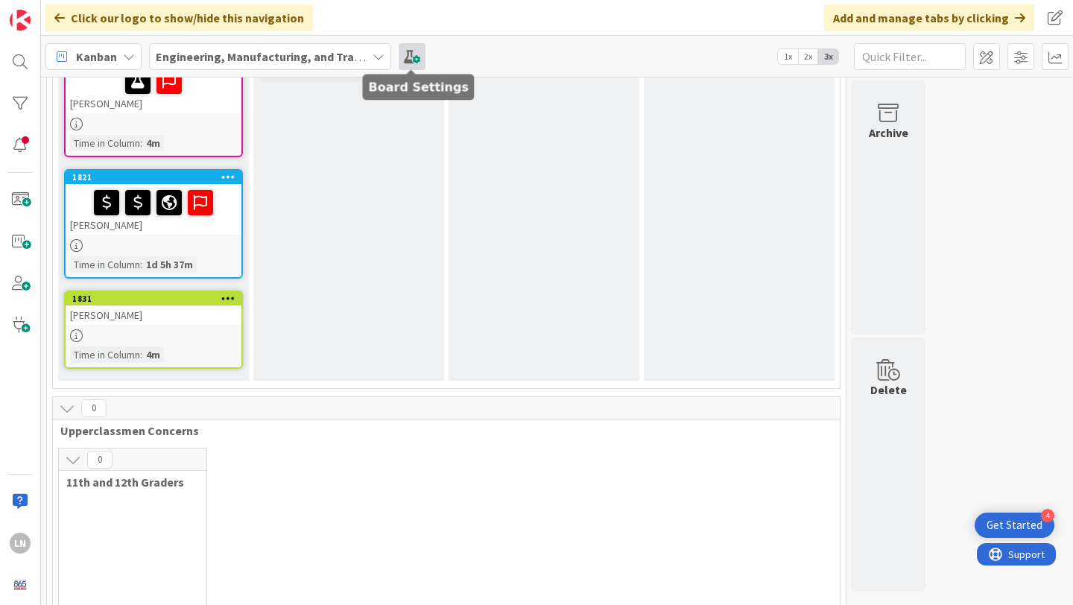
click at [414, 48] on span at bounding box center [412, 56] width 27 height 27
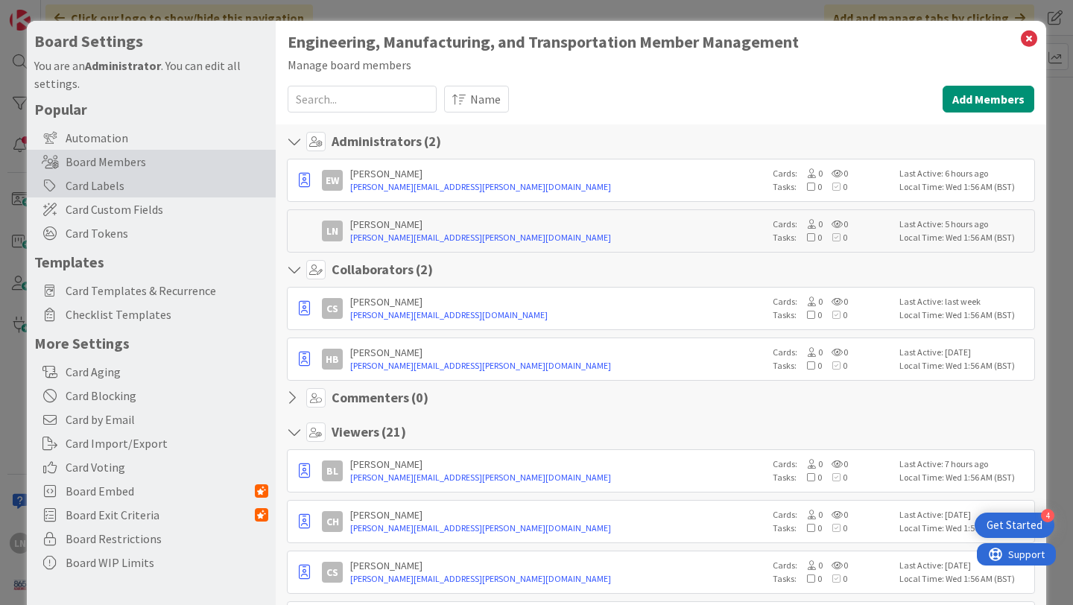
click at [124, 183] on div "Card Labels" at bounding box center [151, 186] width 249 height 24
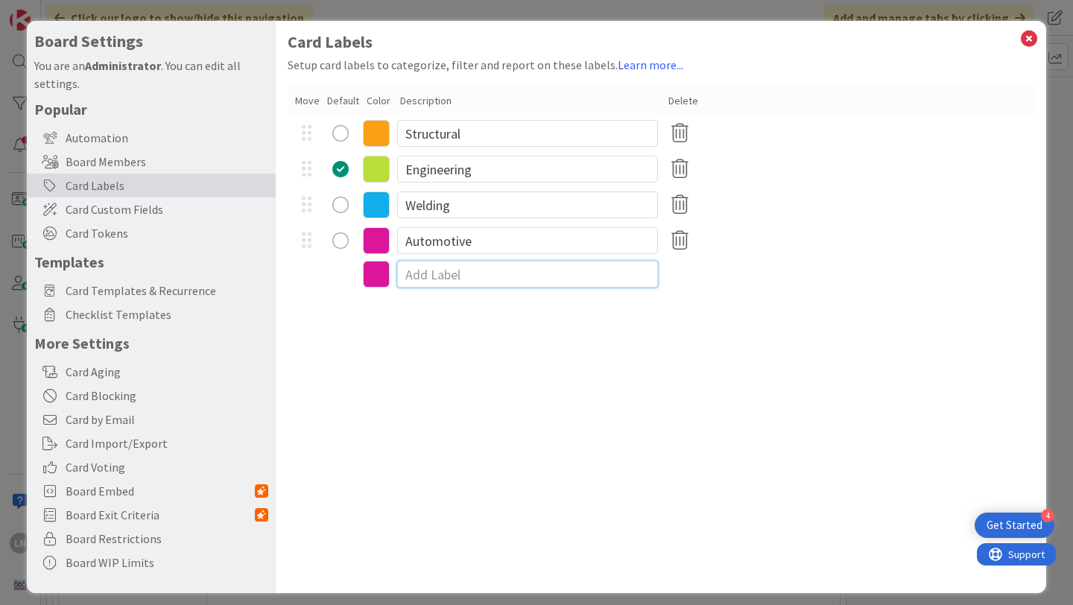
click at [444, 278] on input at bounding box center [527, 274] width 261 height 27
type input "N/A"
click at [376, 278] on icon at bounding box center [376, 276] width 27 height 27
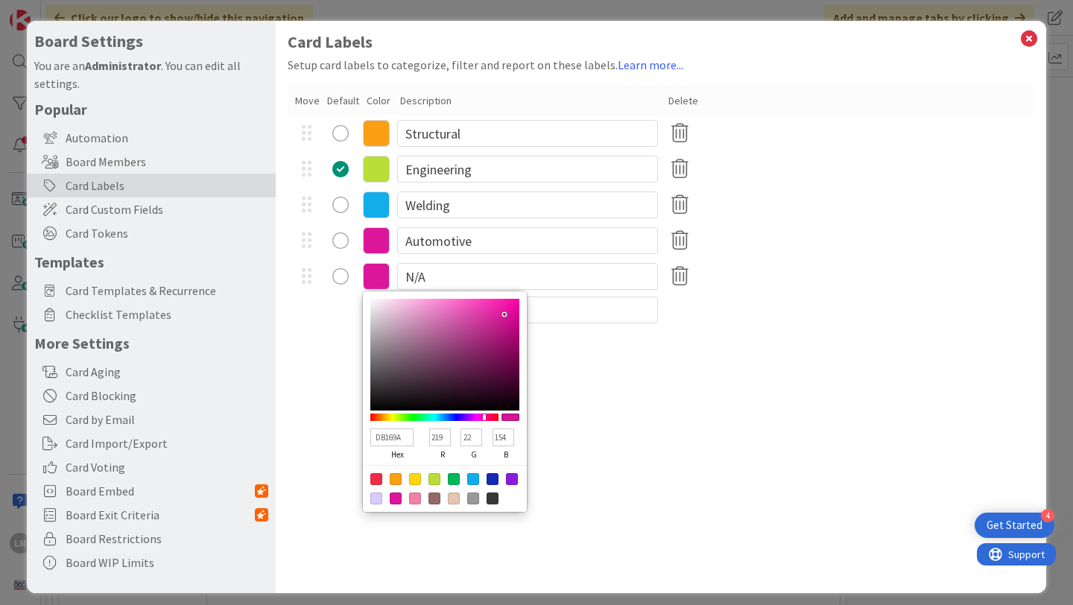
click at [471, 500] on div at bounding box center [473, 499] width 12 height 12
type input "999999"
type input "153"
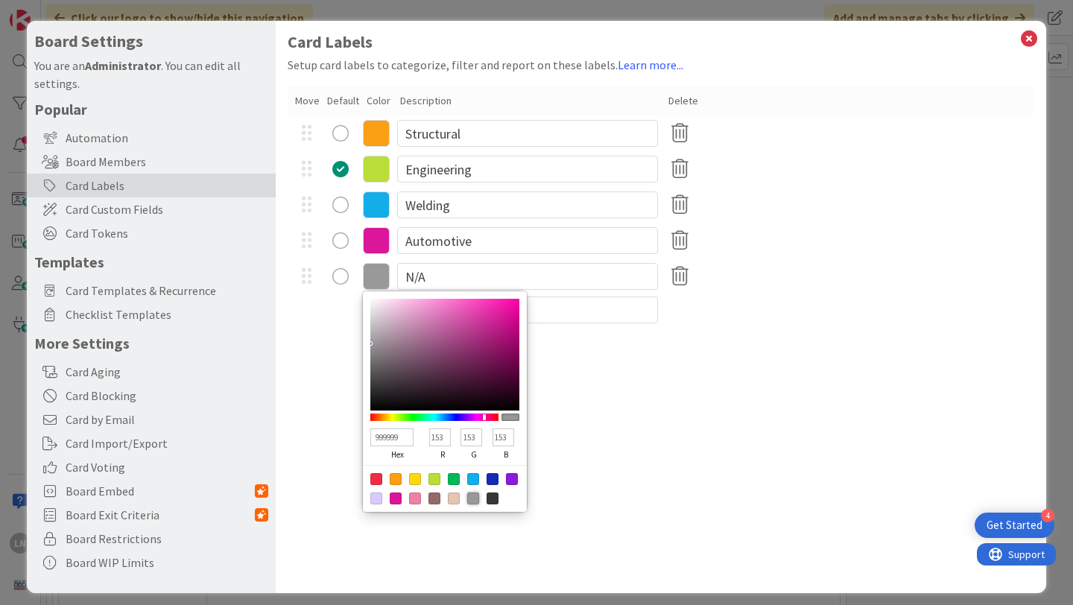
click at [623, 440] on div "Card Labels Setup card labels to categorize, filter and report on these labels.…" at bounding box center [661, 307] width 771 height 572
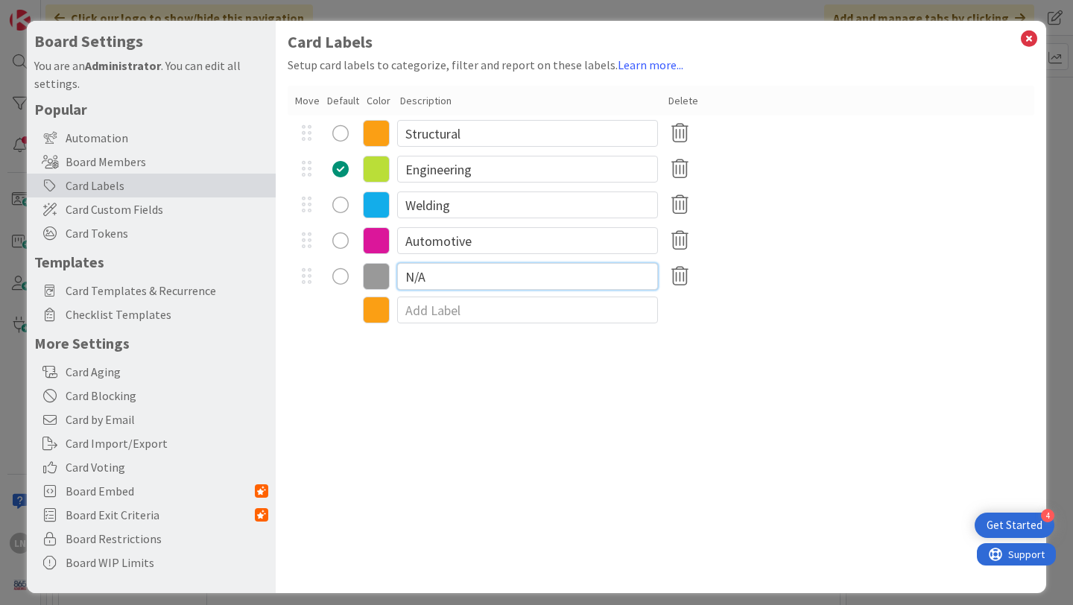
click at [431, 280] on input "N/A" at bounding box center [527, 276] width 261 height 27
type input "11/12 grader"
click at [335, 278] on div "radio" at bounding box center [340, 276] width 16 height 16
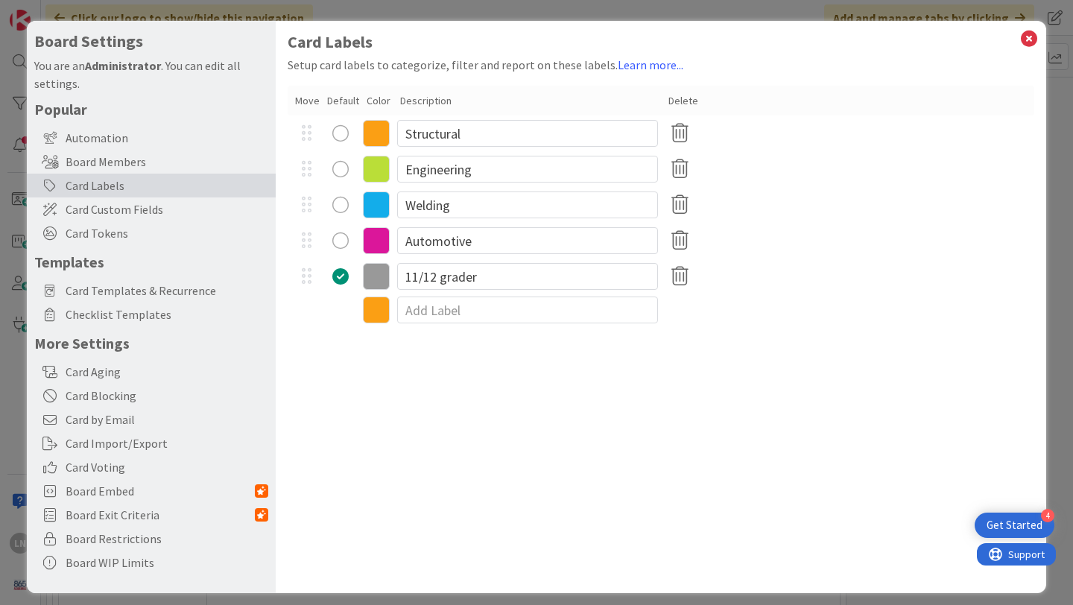
click at [338, 166] on div "radio" at bounding box center [340, 169] width 16 height 16
click at [1028, 37] on icon at bounding box center [1028, 38] width 19 height 21
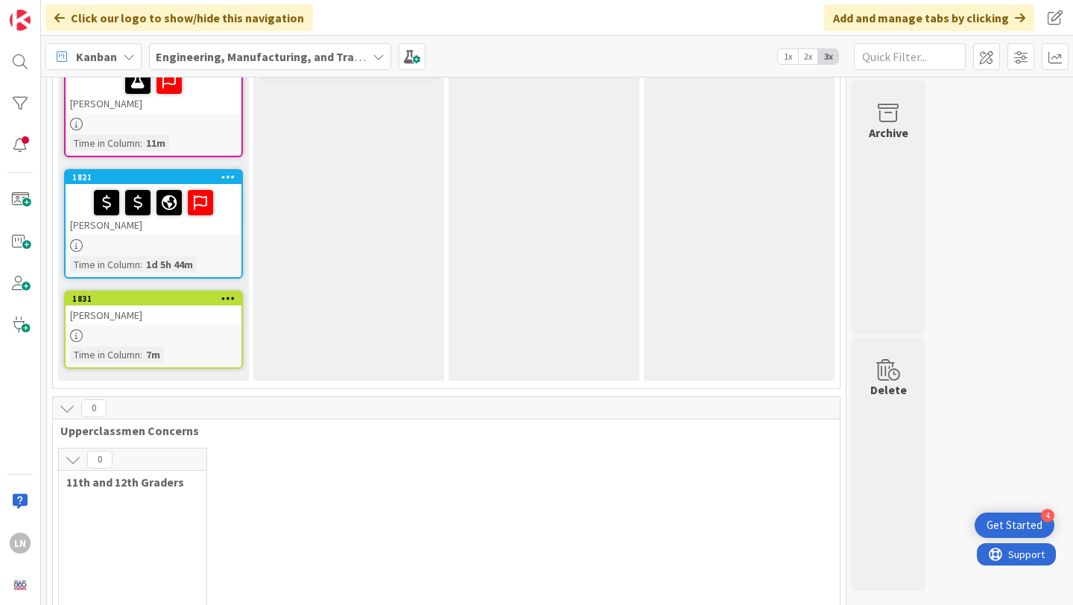
click at [147, 314] on div "[PERSON_NAME]" at bounding box center [154, 315] width 176 height 19
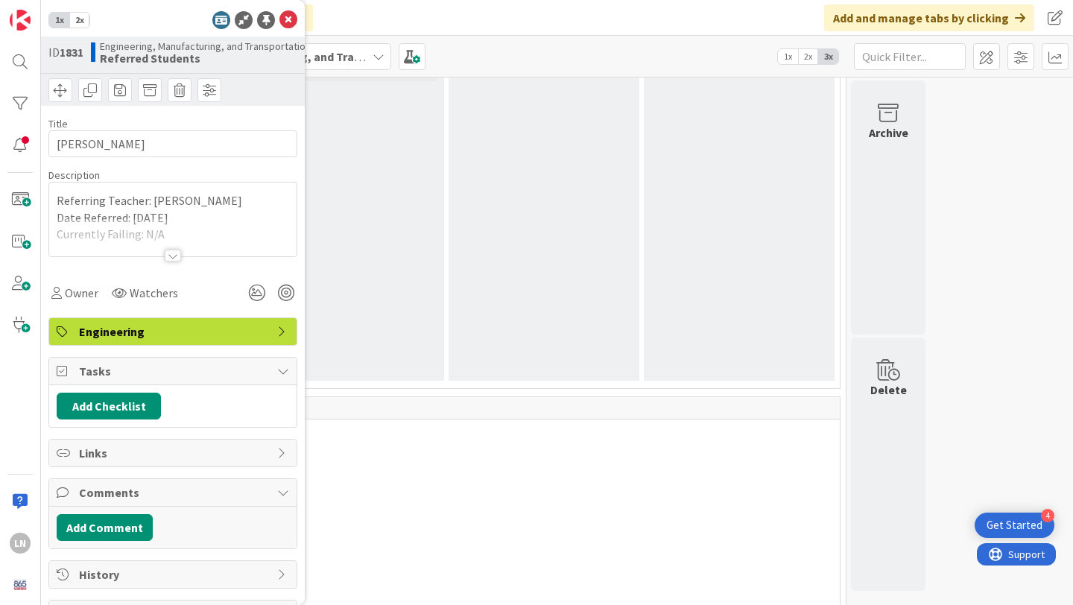
click at [217, 333] on span "Engineering" at bounding box center [174, 332] width 191 height 18
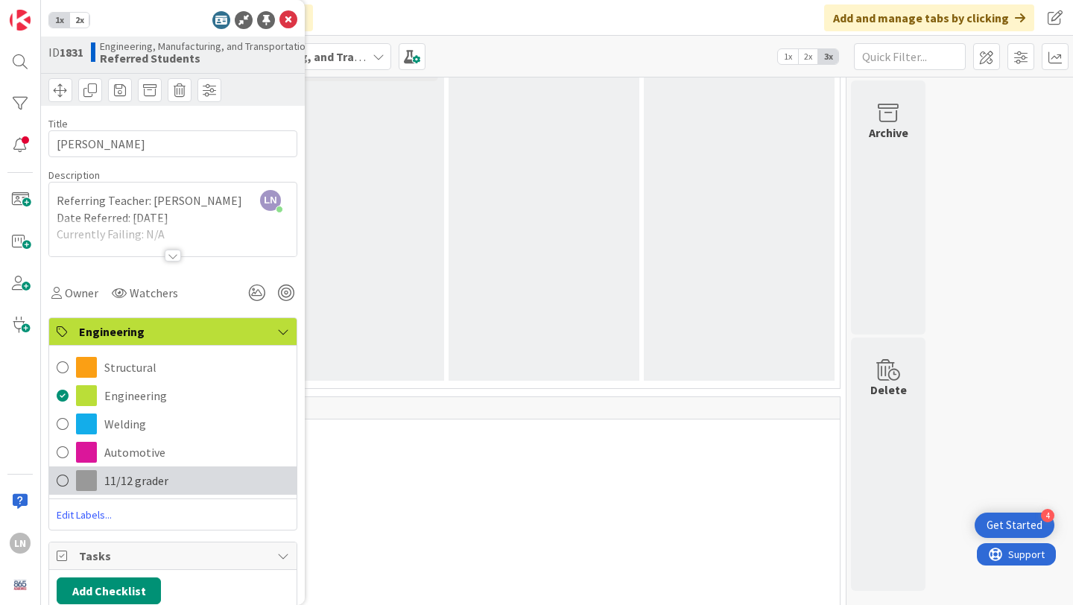
click at [142, 476] on span "11/12 grader" at bounding box center [136, 481] width 64 height 18
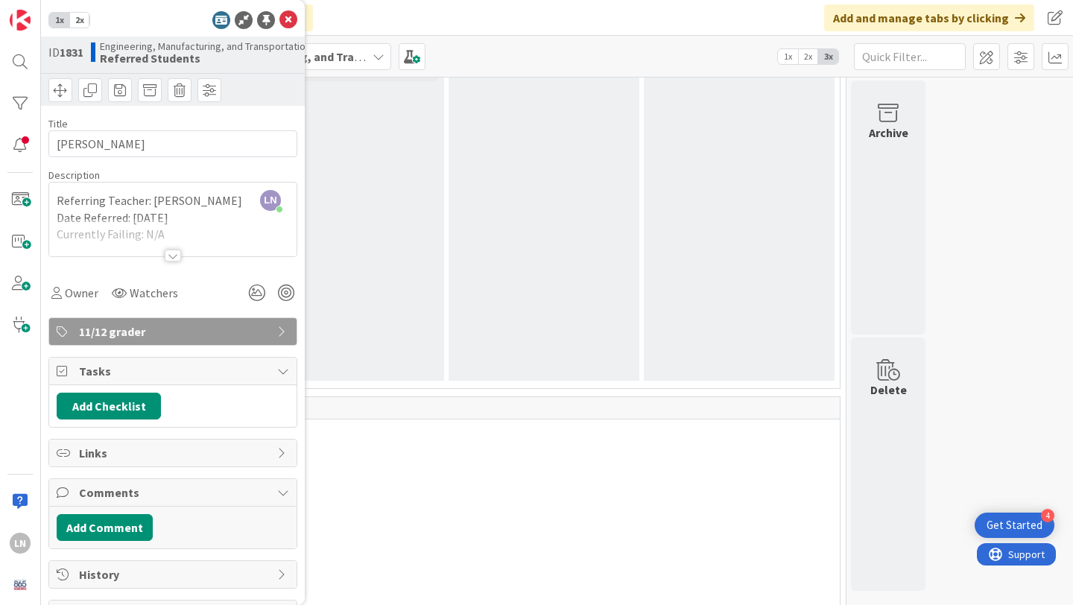
scroll to position [16, 0]
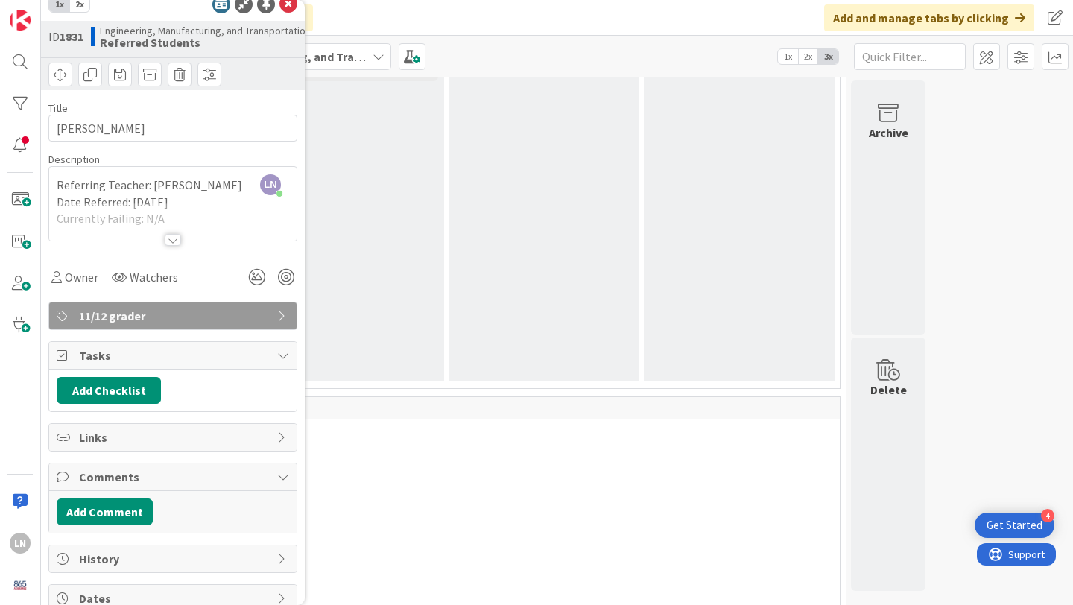
click at [414, 489] on div "0 11th and 12th Graders" at bounding box center [446, 563] width 781 height 231
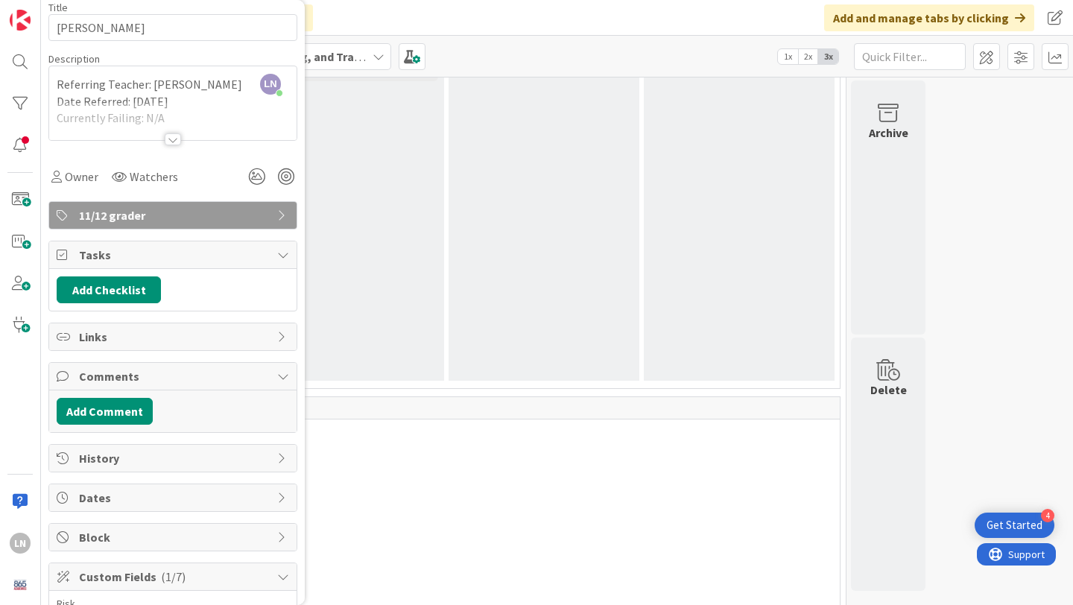
scroll to position [0, 0]
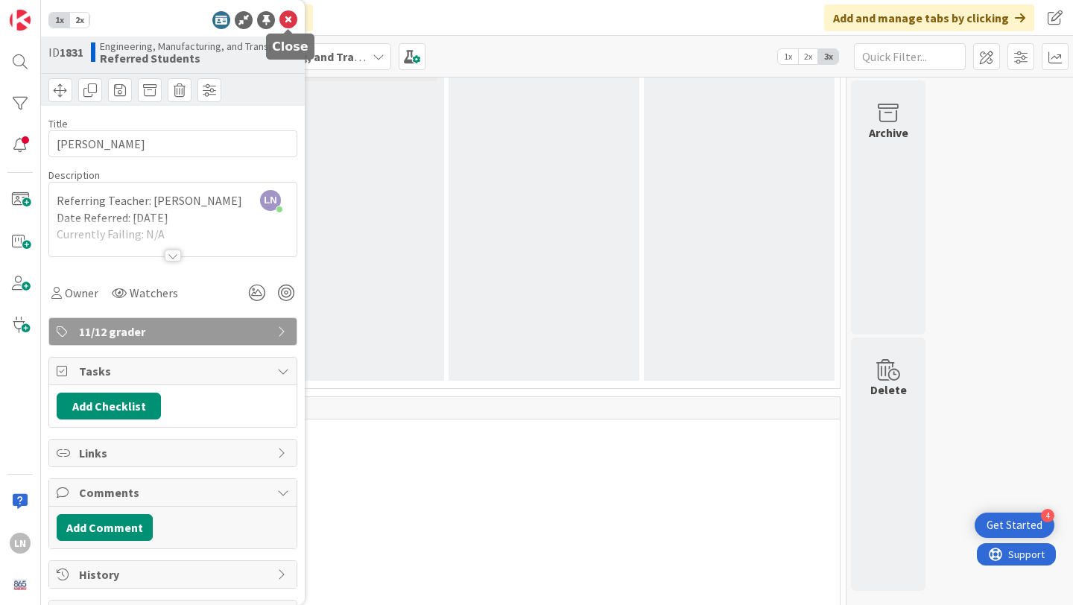
click at [289, 23] on icon at bounding box center [288, 20] width 18 height 18
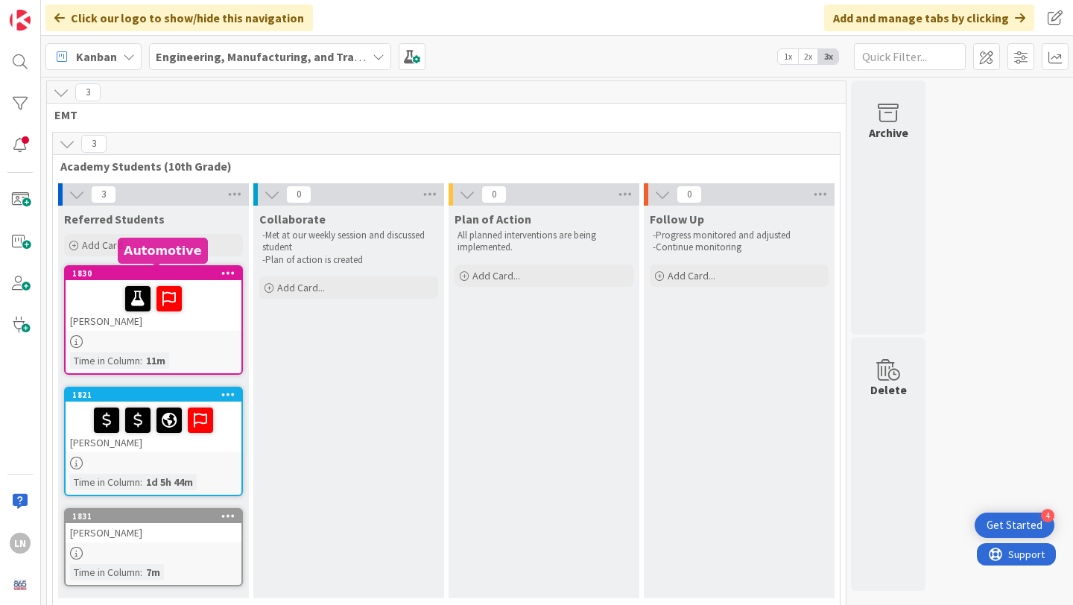
click at [151, 272] on div "1830" at bounding box center [156, 273] width 169 height 10
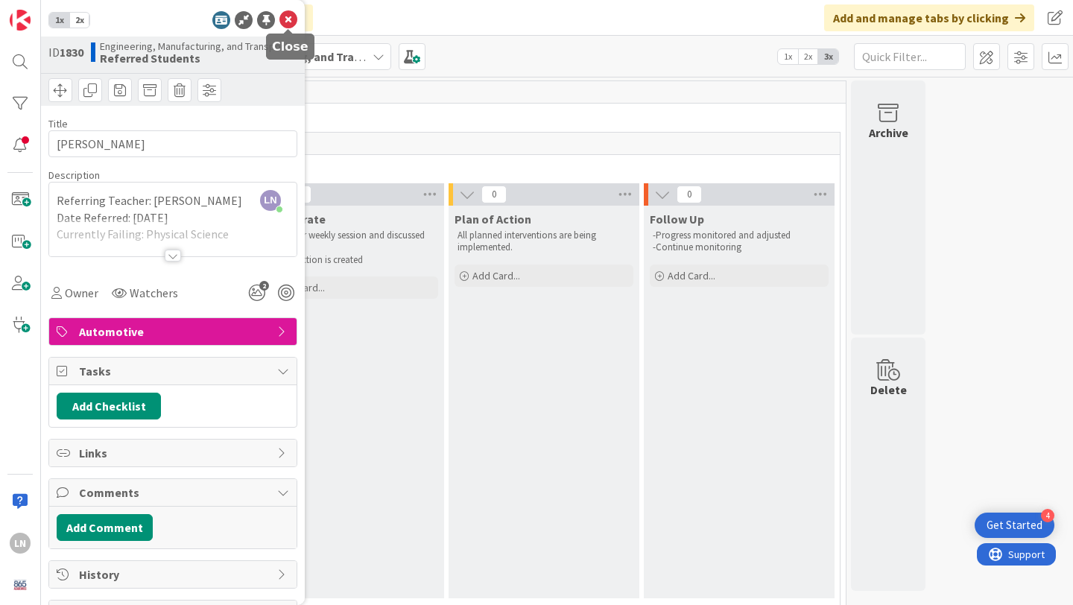
click at [287, 21] on icon at bounding box center [288, 20] width 18 height 18
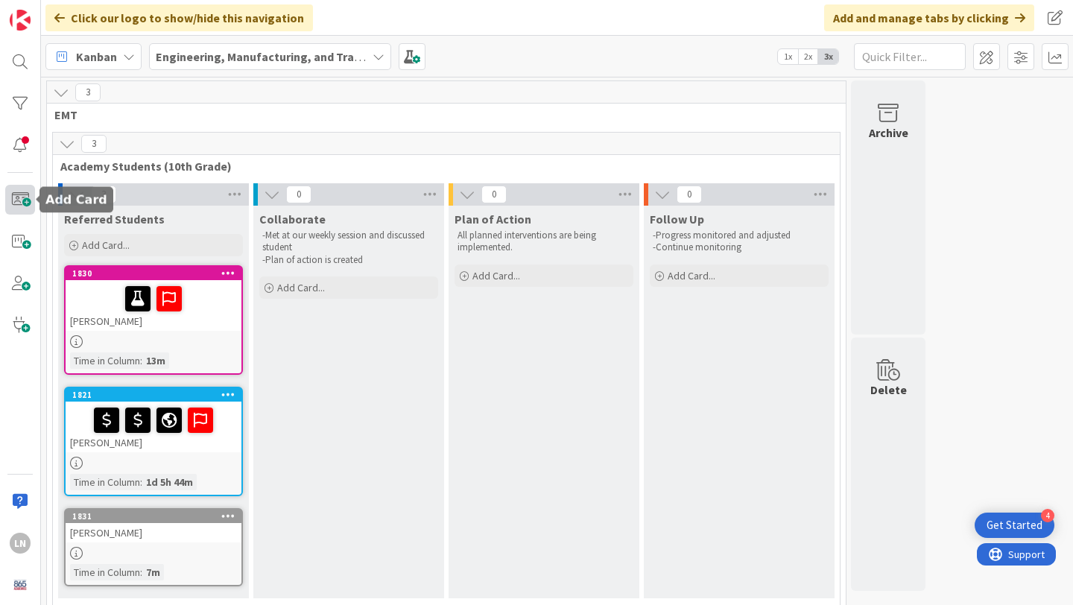
click at [19, 197] on span at bounding box center [20, 200] width 30 height 30
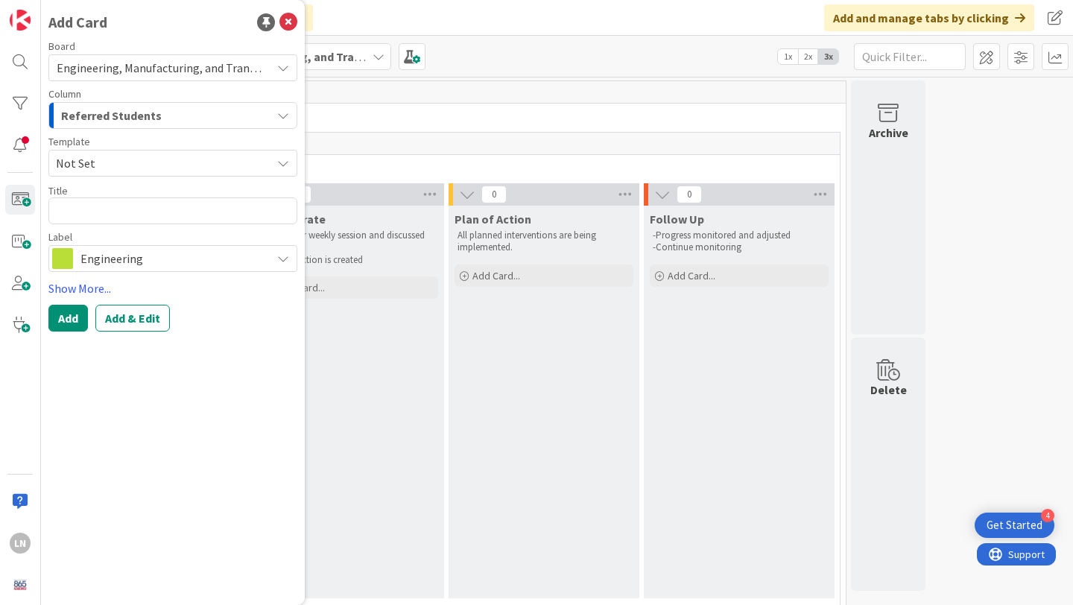
click at [154, 119] on span "Referred Students" at bounding box center [111, 115] width 101 height 19
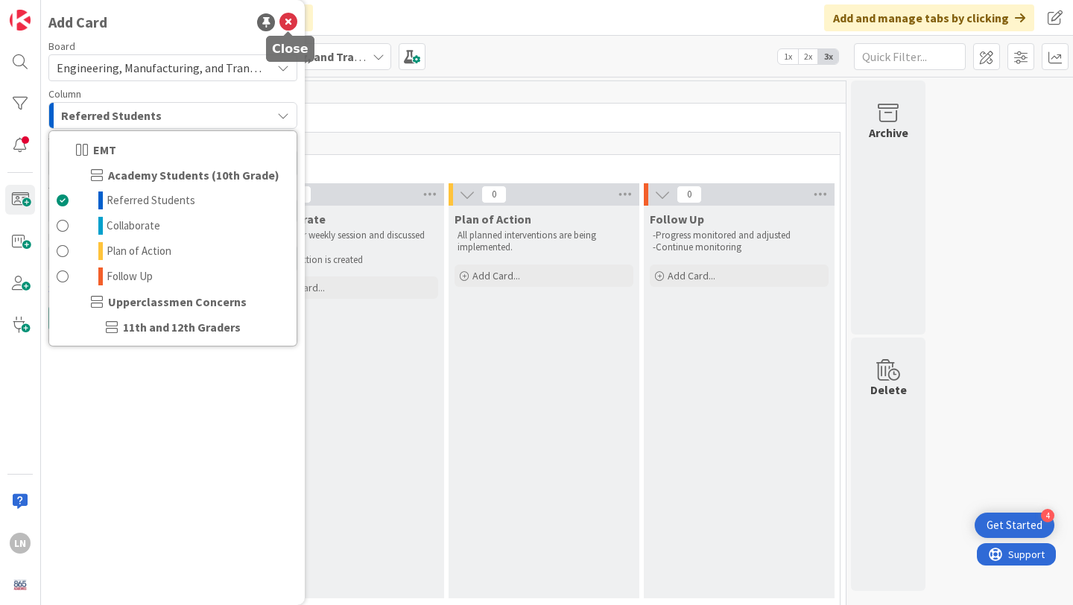
click at [288, 22] on icon at bounding box center [288, 22] width 18 height 18
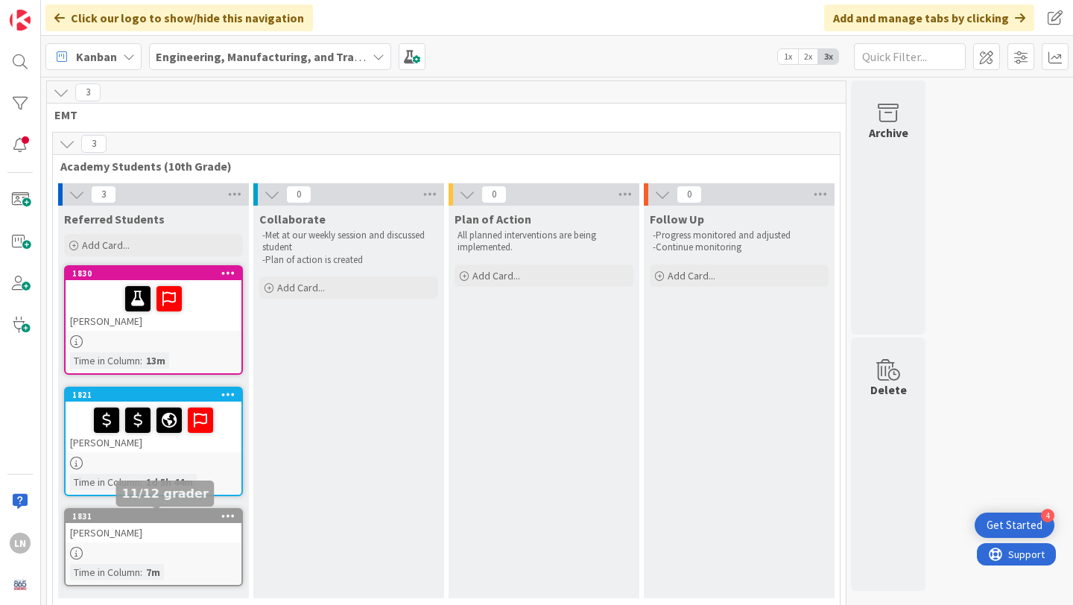
click at [194, 521] on div "1831" at bounding box center [156, 516] width 169 height 10
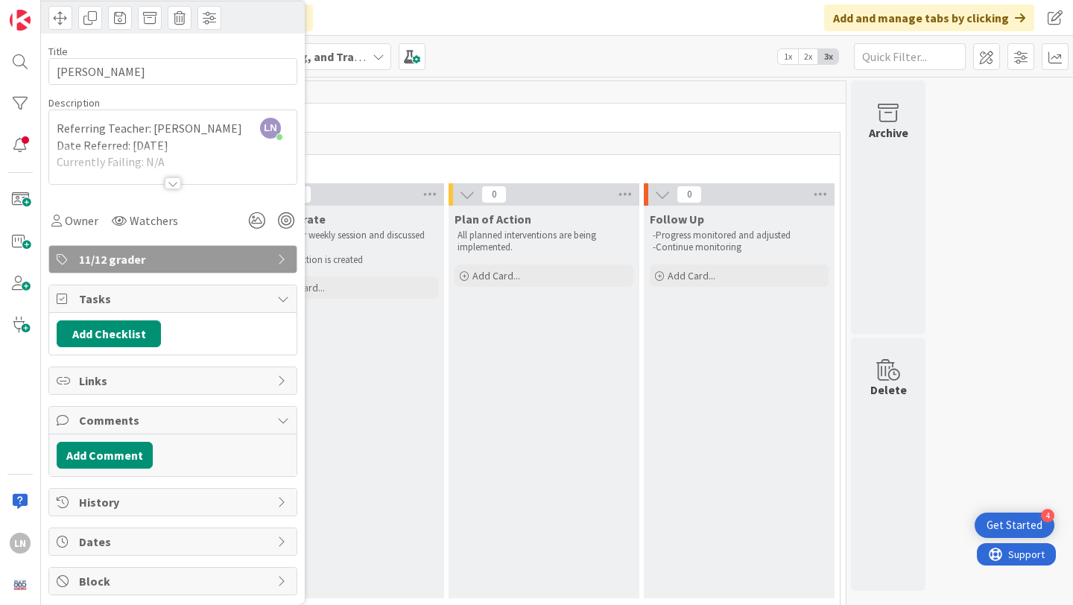
click at [232, 263] on span "11/12 grader" at bounding box center [174, 259] width 191 height 18
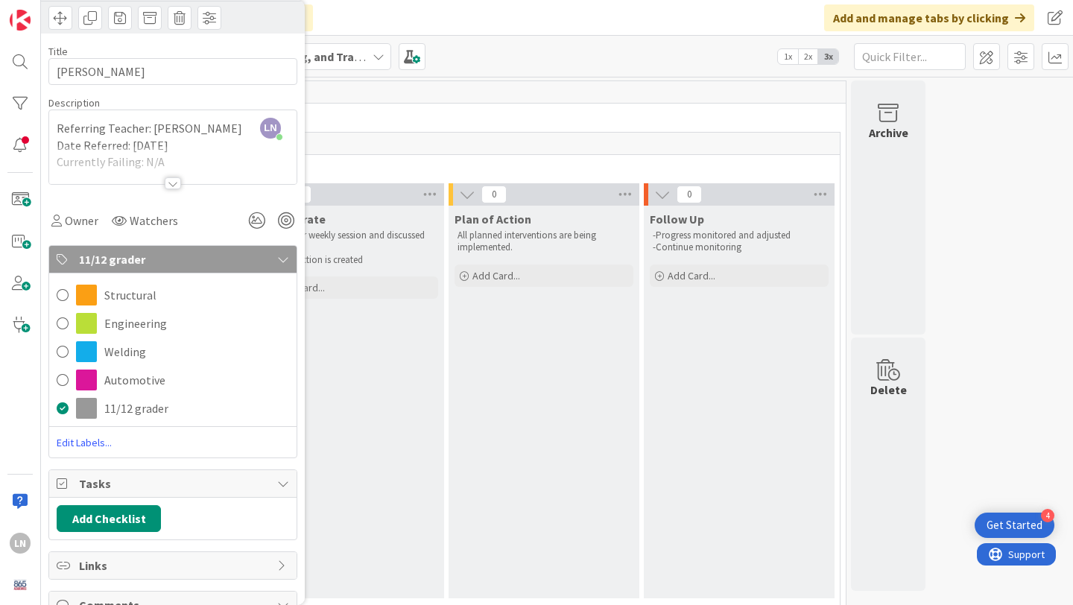
click at [232, 263] on span "11/12 grader" at bounding box center [174, 259] width 191 height 18
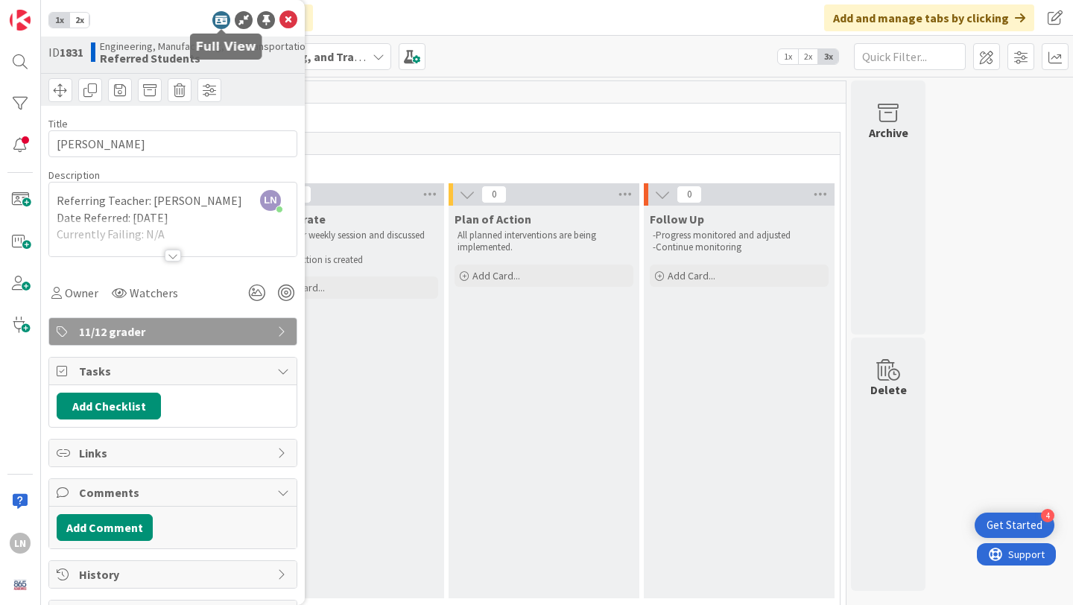
click at [221, 21] on icon at bounding box center [221, 20] width 18 height 18
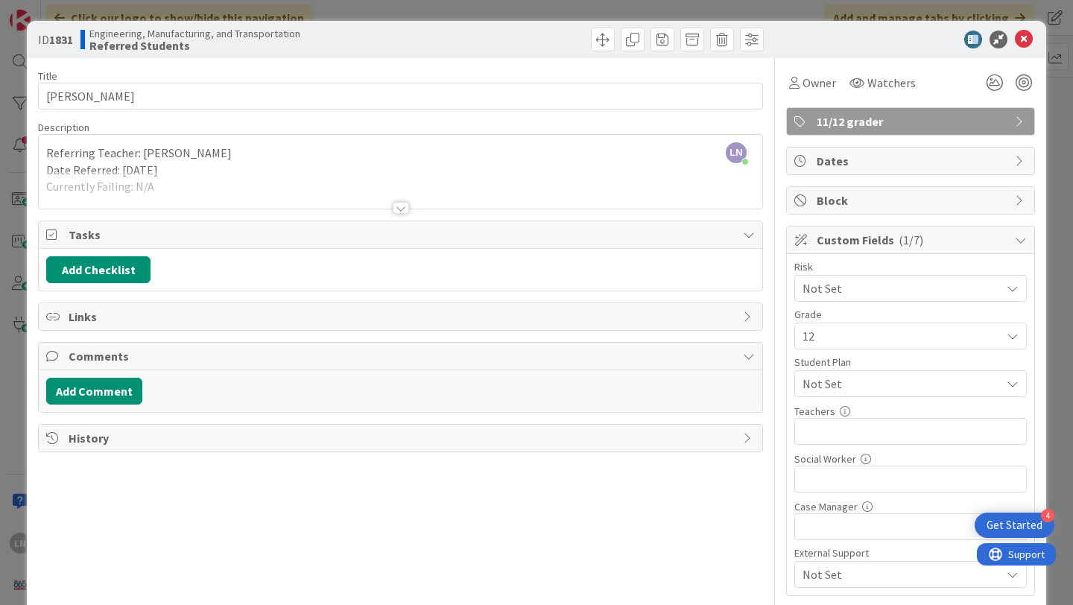
click at [982, 235] on span "Custom Fields ( 1/7 )" at bounding box center [912, 240] width 191 height 18
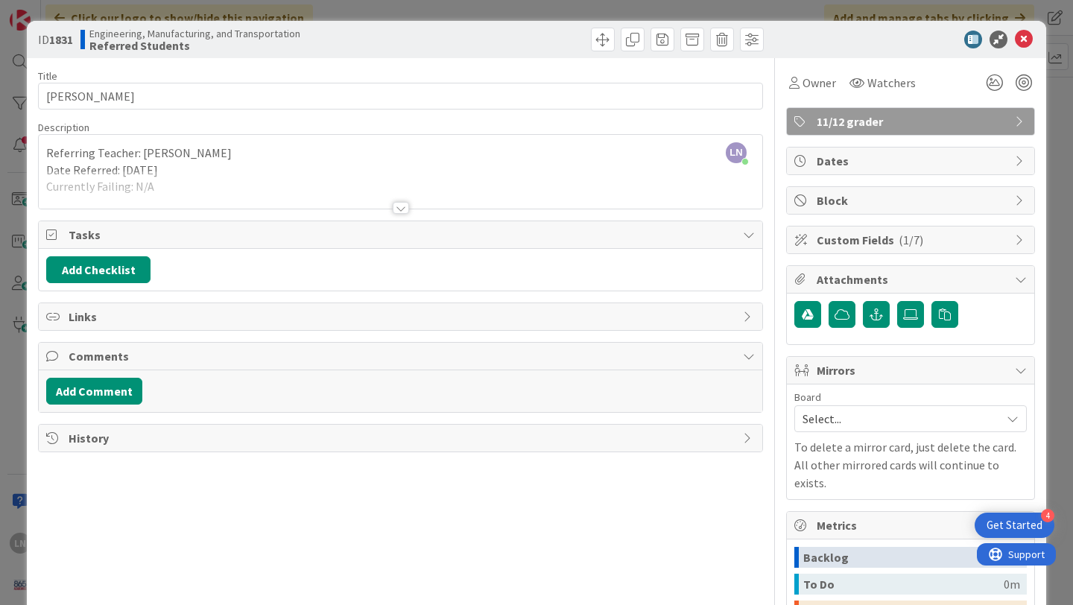
click at [993, 272] on span "Attachments" at bounding box center [912, 280] width 191 height 18
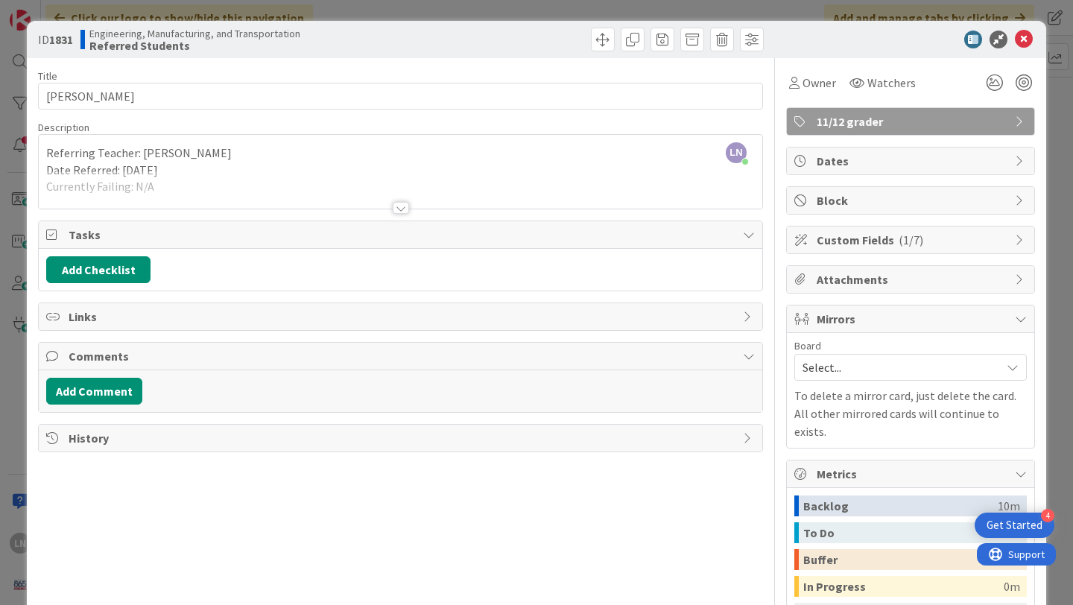
click at [973, 362] on span "Select..." at bounding box center [898, 367] width 191 height 21
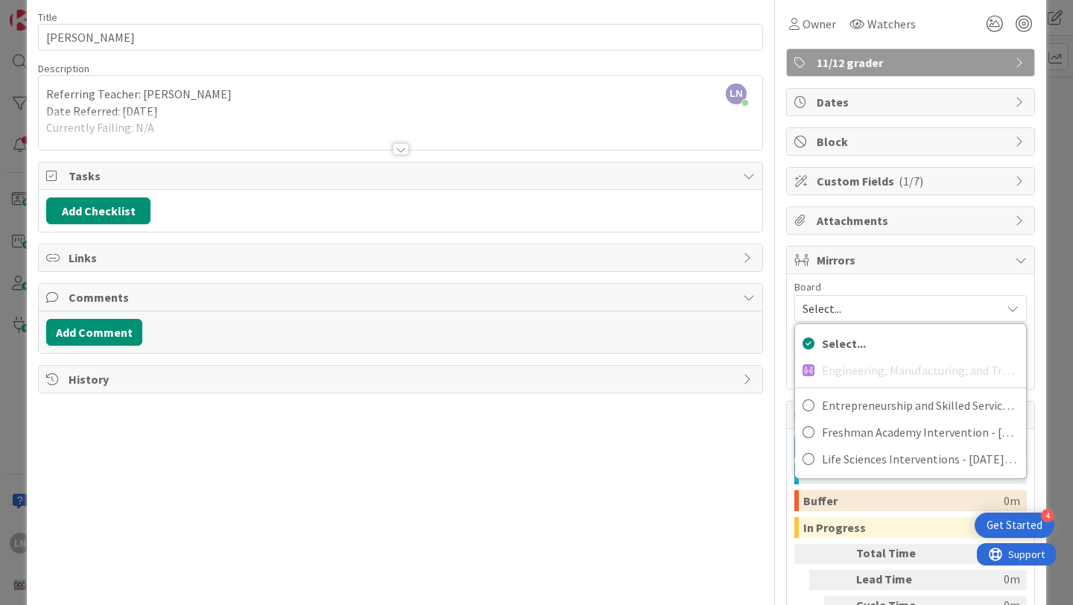
scroll to position [70, 0]
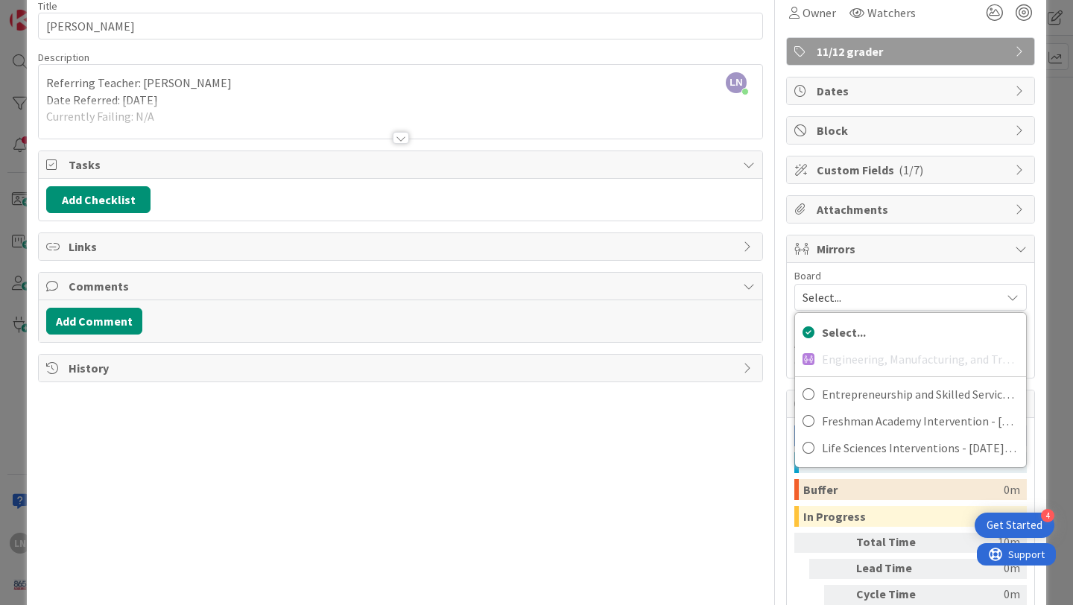
click at [1013, 292] on icon at bounding box center [1013, 297] width 12 height 12
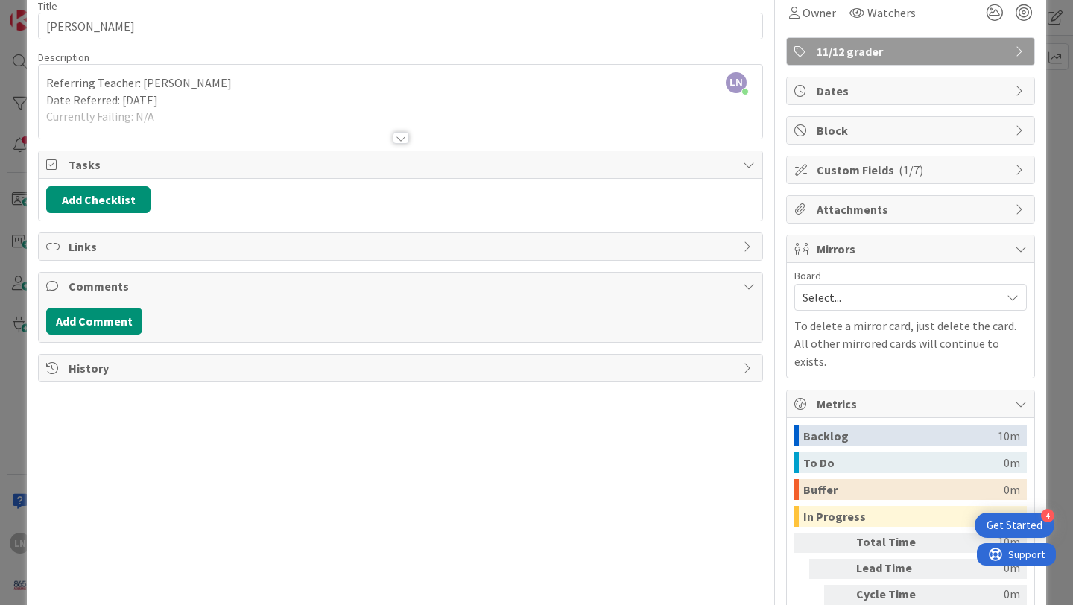
click at [1019, 251] on icon at bounding box center [1021, 249] width 12 height 12
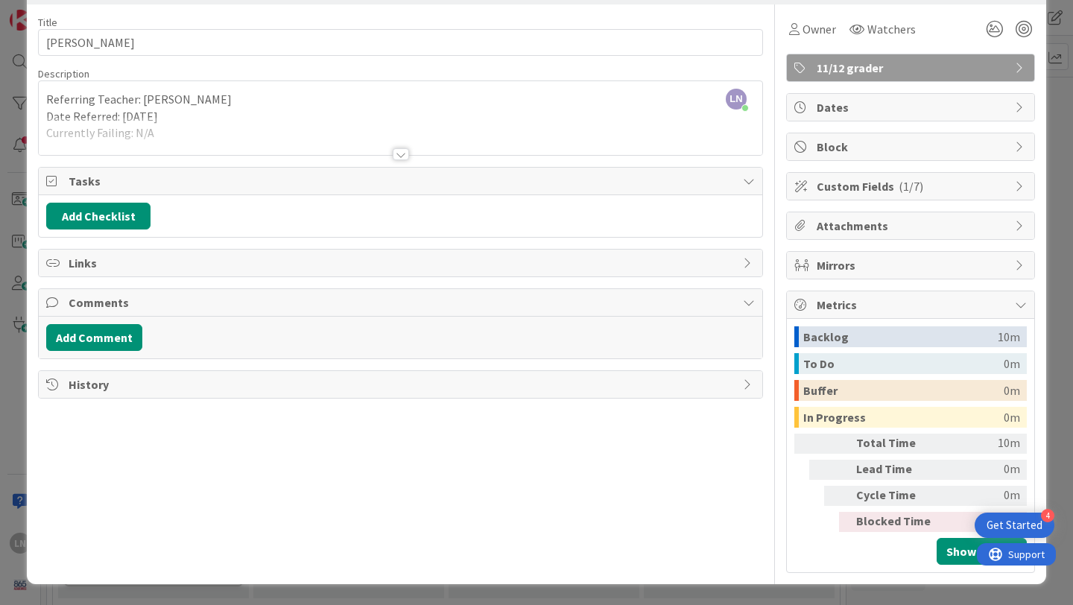
click at [1022, 303] on icon at bounding box center [1021, 305] width 12 height 12
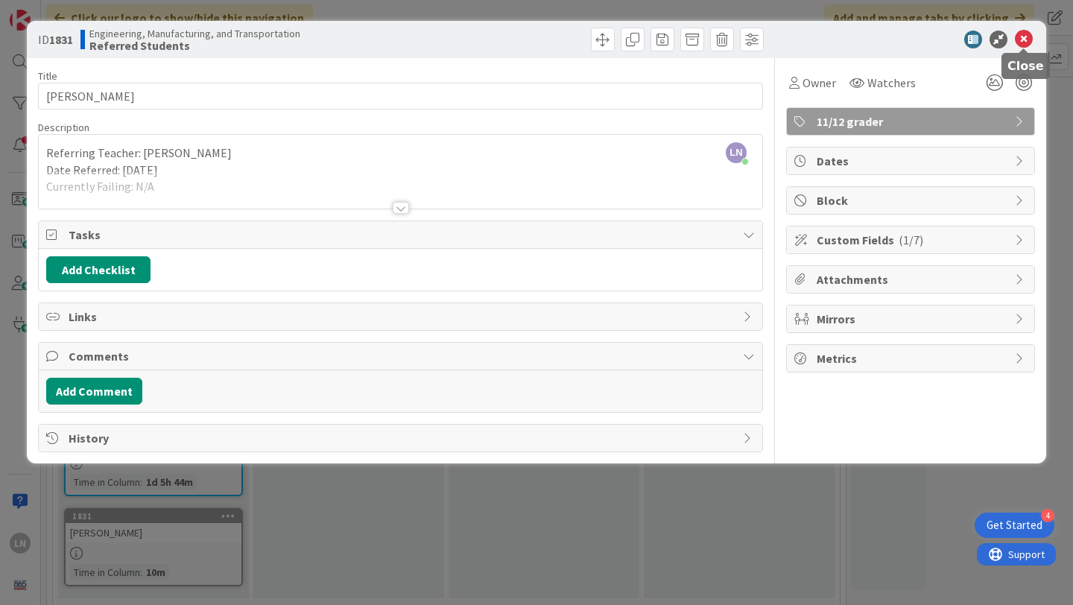
click at [1029, 38] on icon at bounding box center [1024, 40] width 18 height 18
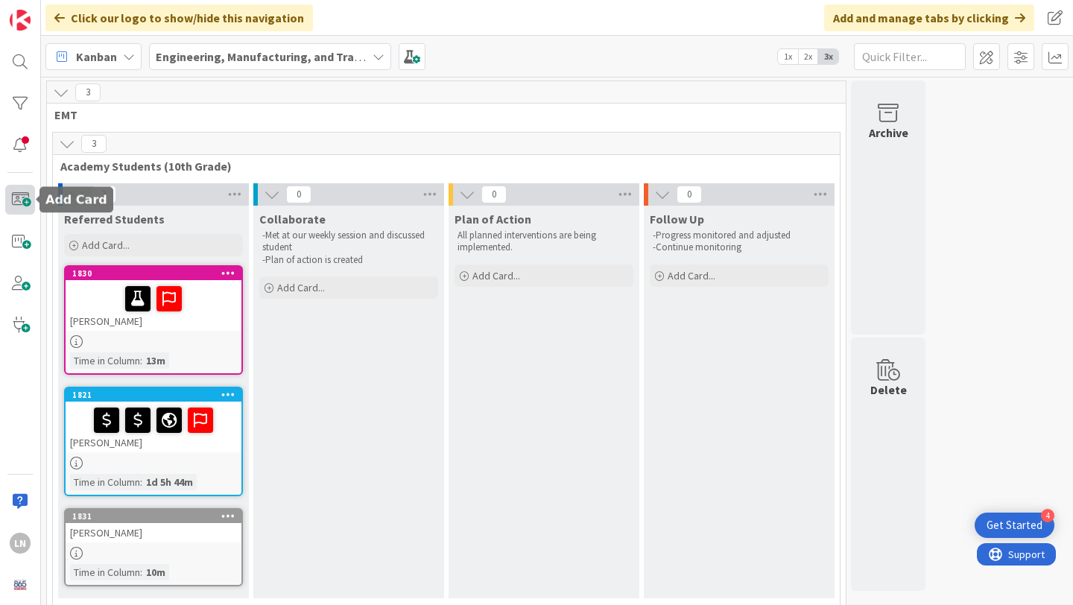
click at [23, 205] on span at bounding box center [20, 200] width 30 height 30
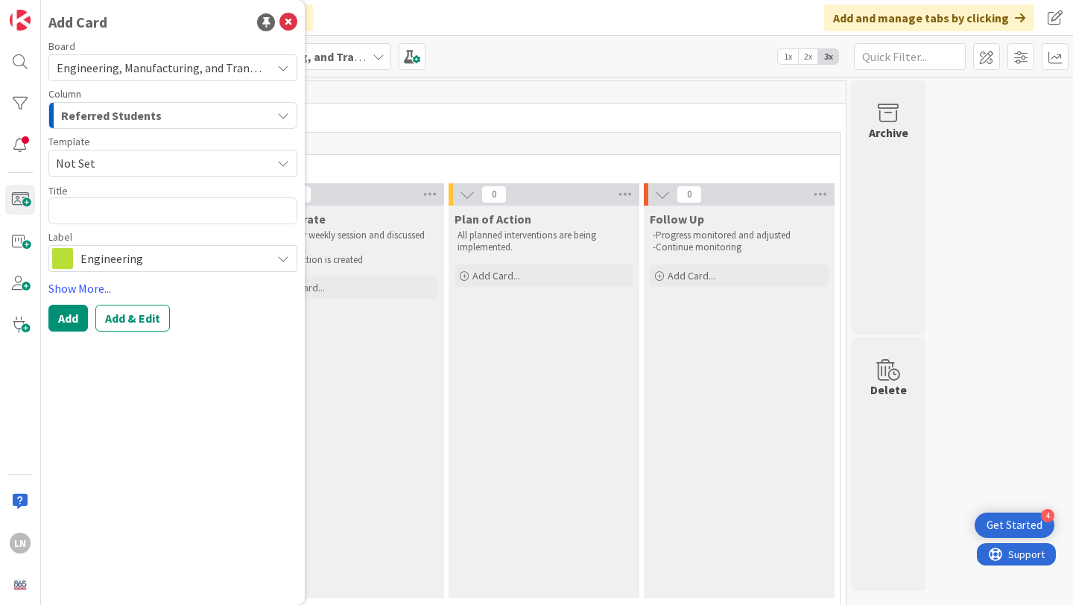
click at [205, 113] on div "Referred Students" at bounding box center [164, 116] width 214 height 24
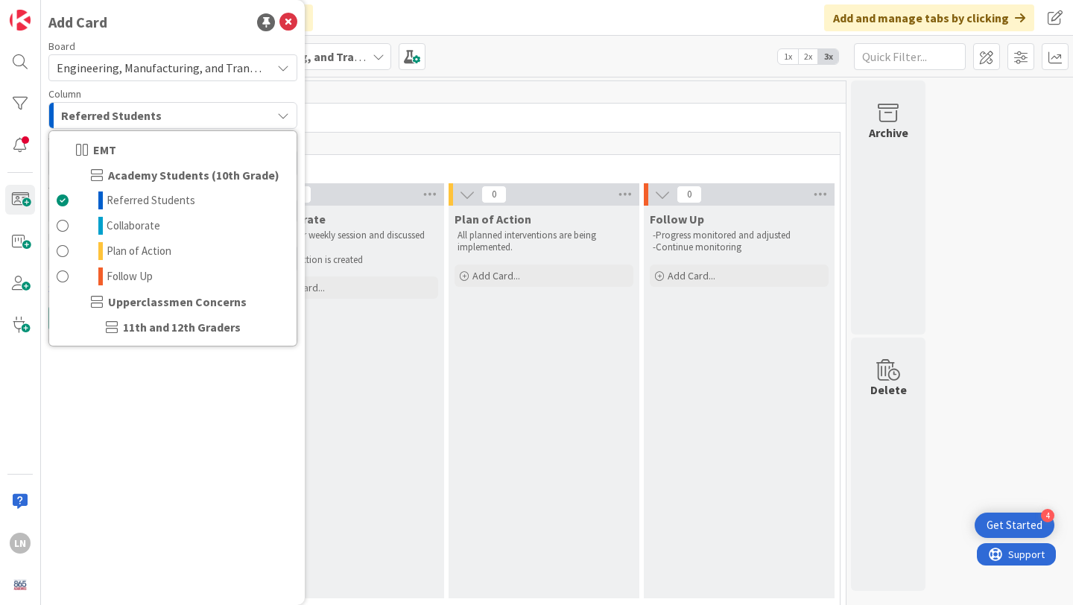
click at [185, 328] on span "11th and 12th Graders" at bounding box center [182, 327] width 118 height 18
click at [194, 306] on span "Upperclassmen Concerns" at bounding box center [177, 302] width 139 height 18
click at [188, 174] on span "Academy Students (10th Grade)" at bounding box center [193, 175] width 171 height 18
click at [145, 329] on span "11th and 12th Graders" at bounding box center [182, 327] width 118 height 18
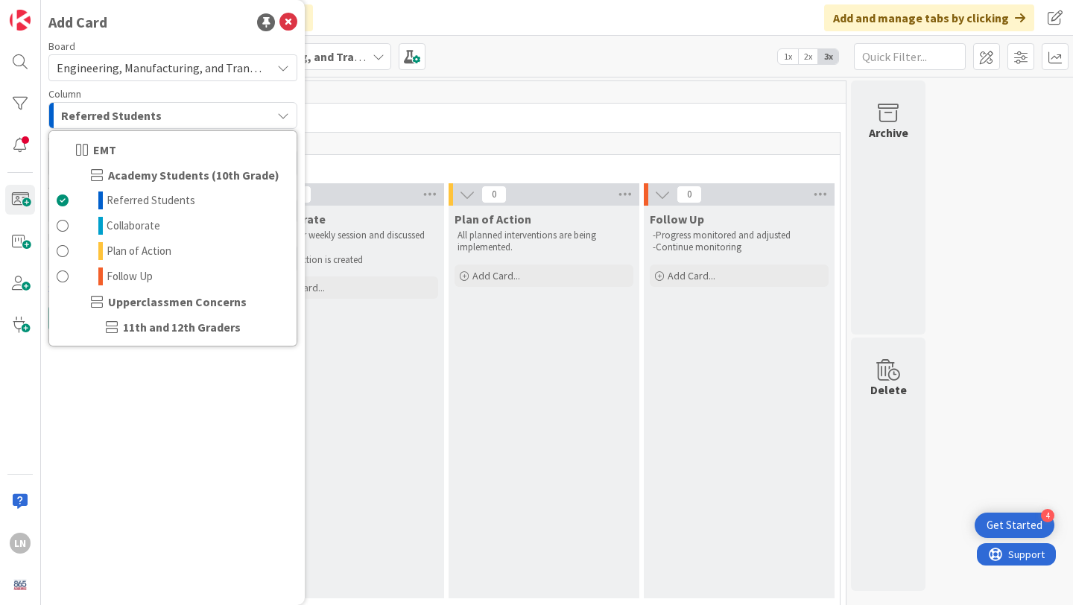
click at [116, 329] on icon at bounding box center [112, 327] width 18 height 15
click at [286, 13] on icon at bounding box center [288, 22] width 18 height 18
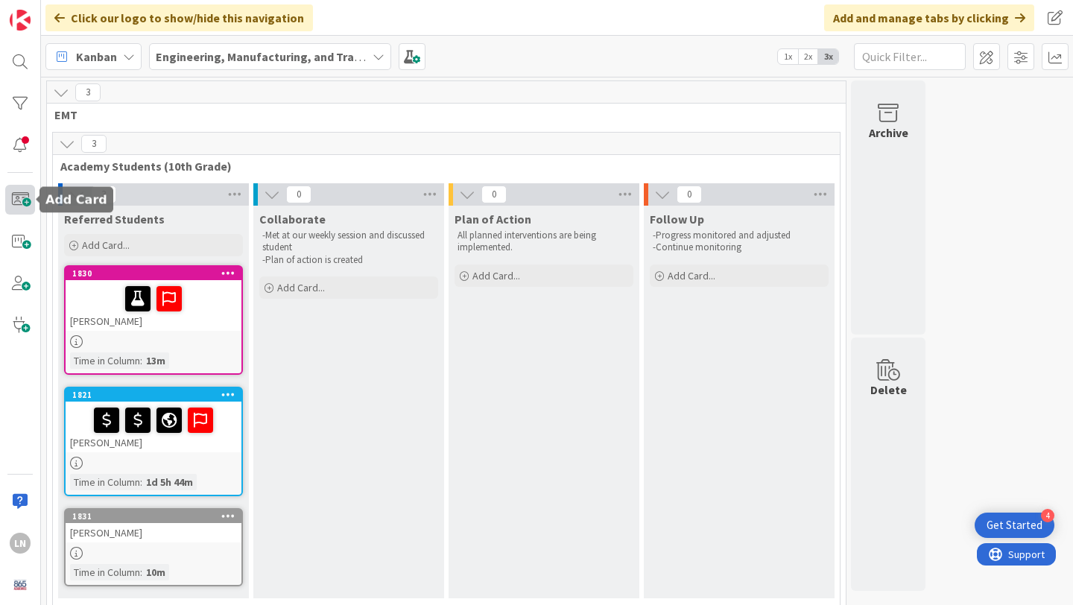
click at [23, 195] on span at bounding box center [20, 200] width 30 height 30
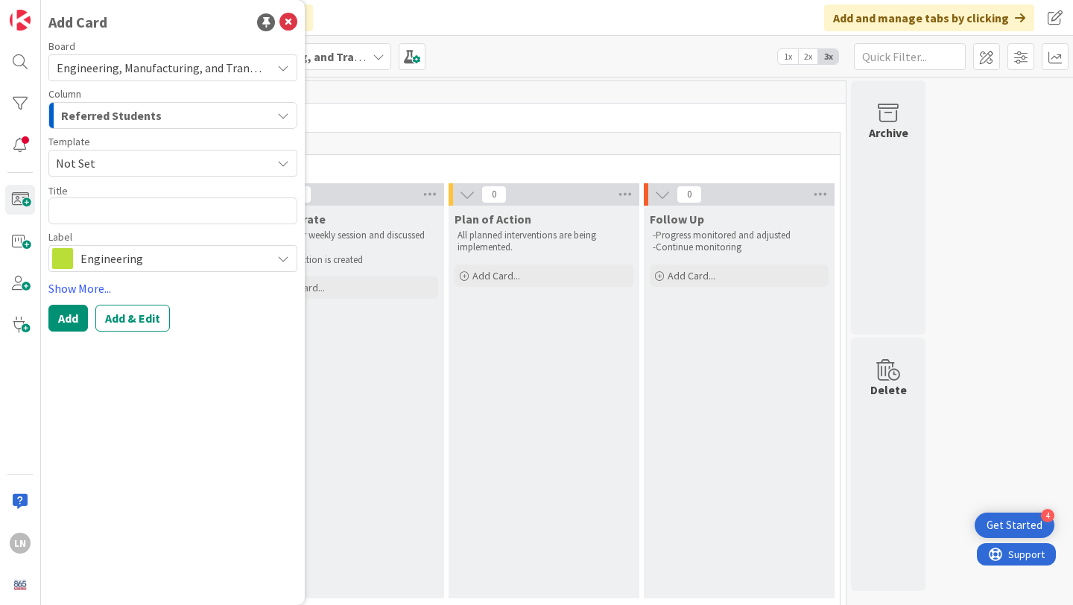
click at [200, 158] on span "Not Set" at bounding box center [158, 163] width 204 height 19
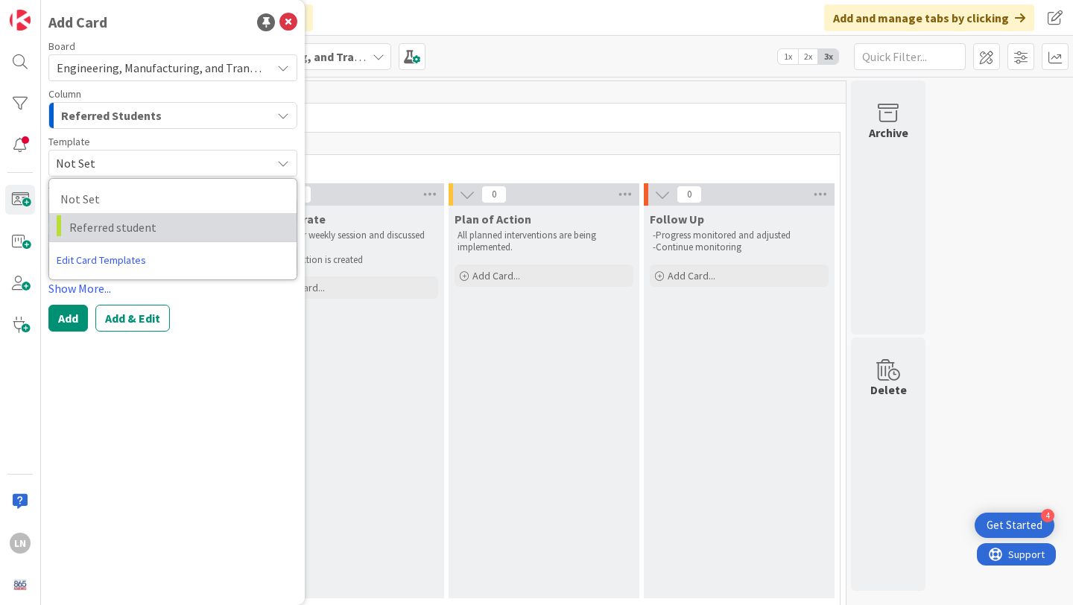
click at [178, 218] on span "Referred student" at bounding box center [177, 227] width 216 height 19
type textarea "x"
type textarea "Referred student"
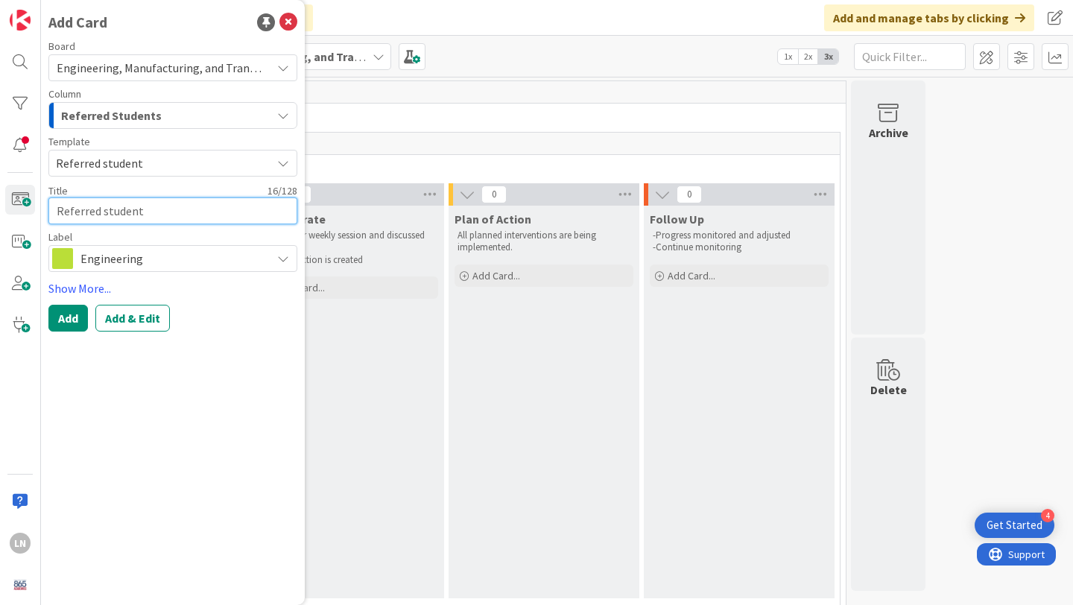
click at [166, 213] on textarea "Referred student" at bounding box center [172, 210] width 249 height 27
type textarea "x"
type textarea "X"
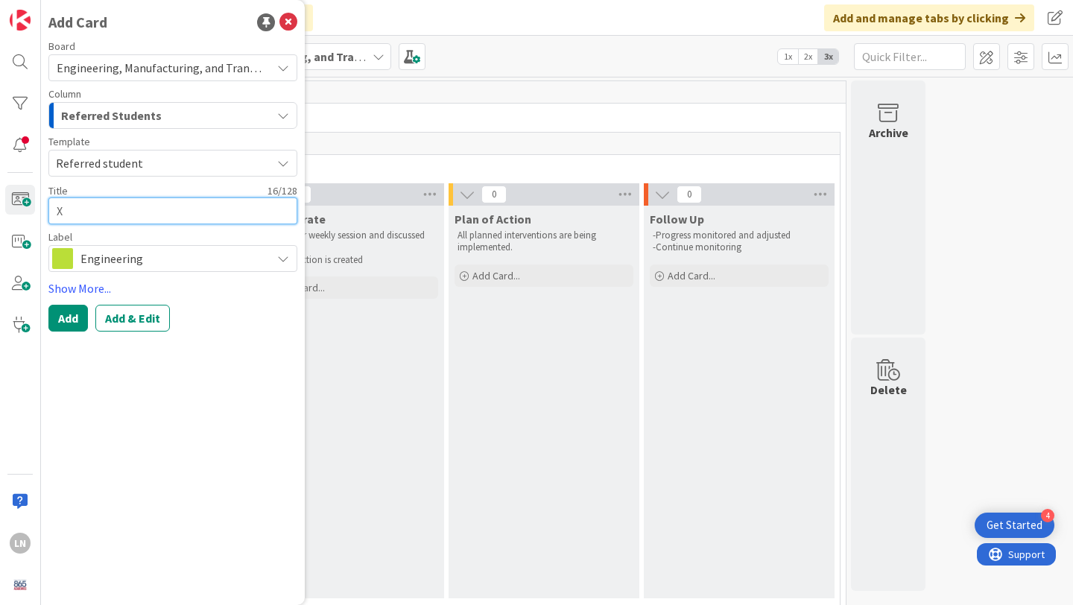
type textarea "x"
type textarea "Xa"
type textarea "x"
type textarea "Xav"
type textarea "x"
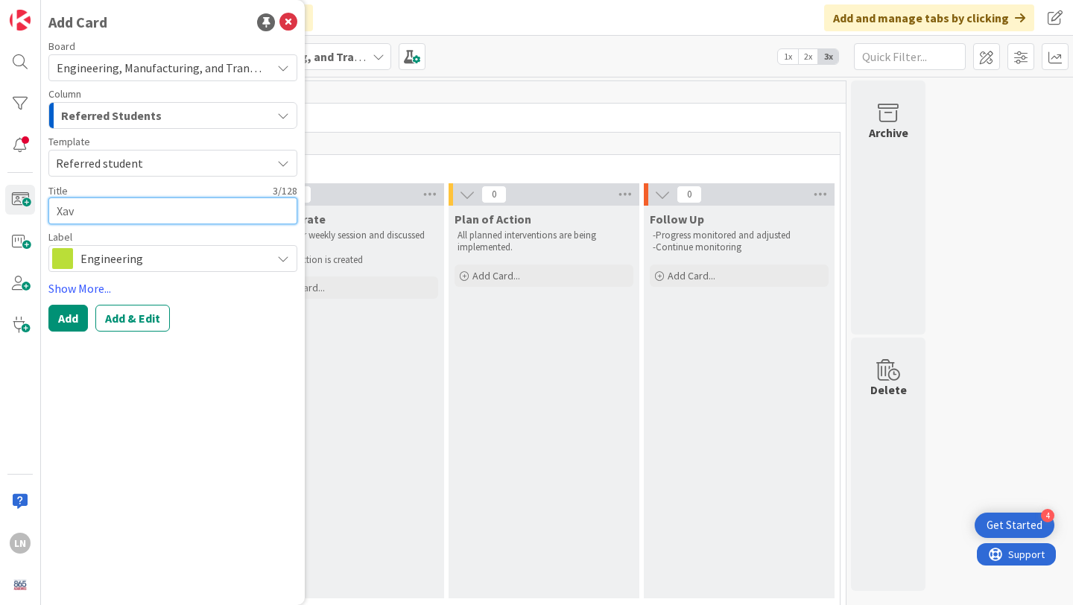
type textarea "Xavi"
type textarea "x"
type textarea "Xav"
type textarea "x"
type textarea "Xave"
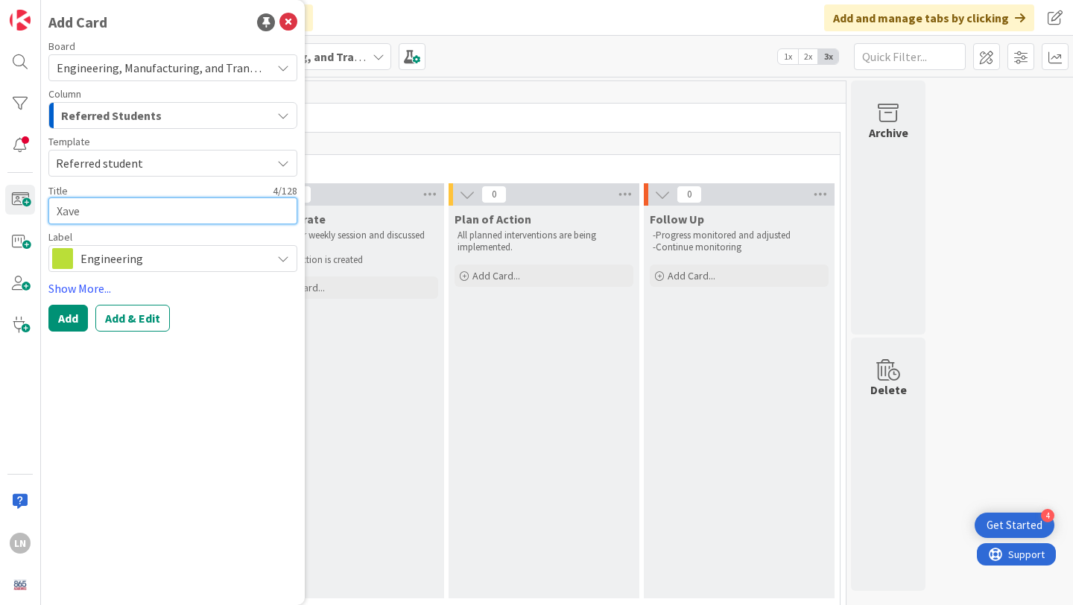
type textarea "x"
type textarea "Xav"
type textarea "x"
type textarea "Xavi"
type textarea "x"
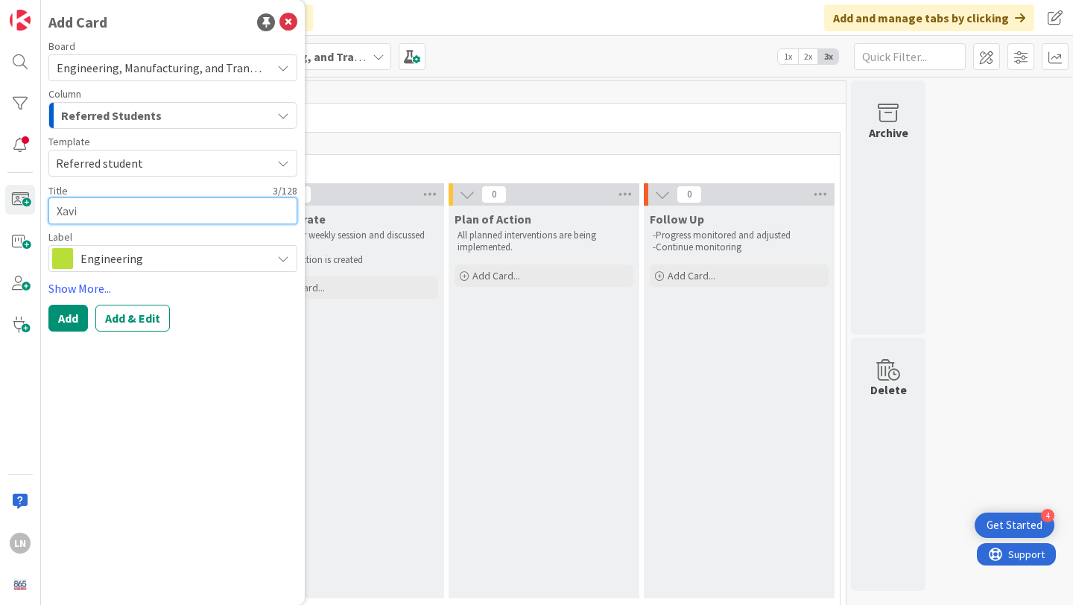
type textarea "[PERSON_NAME]"
type textarea "x"
type textarea "Xavieo"
type textarea "x"
type textarea "[PERSON_NAME]"
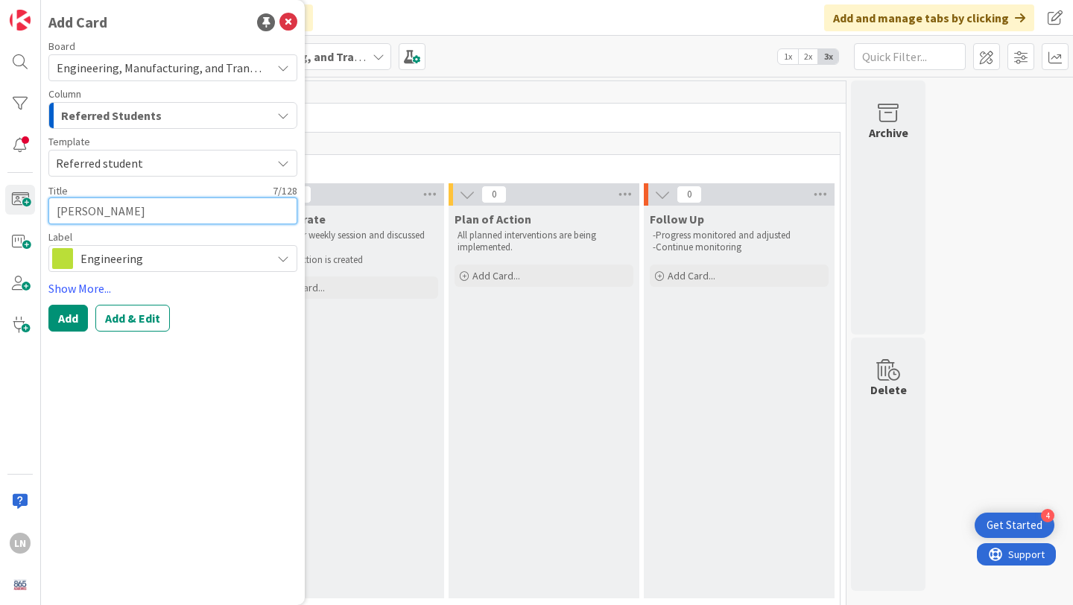
type textarea "x"
type textarea "[PERSON_NAME]"
type textarea "x"
type textarea "[PERSON_NAME]"
type textarea "x"
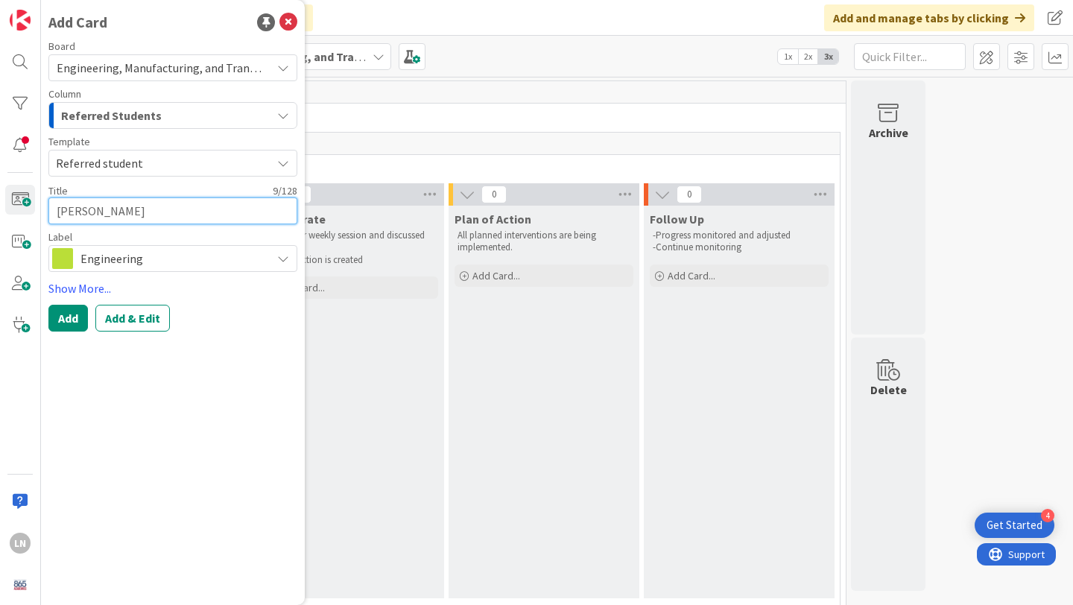
type textarea "[PERSON_NAME]"
type textarea "x"
type textarea "[PERSON_NAME]"
type textarea "x"
type textarea "[PERSON_NAME]"
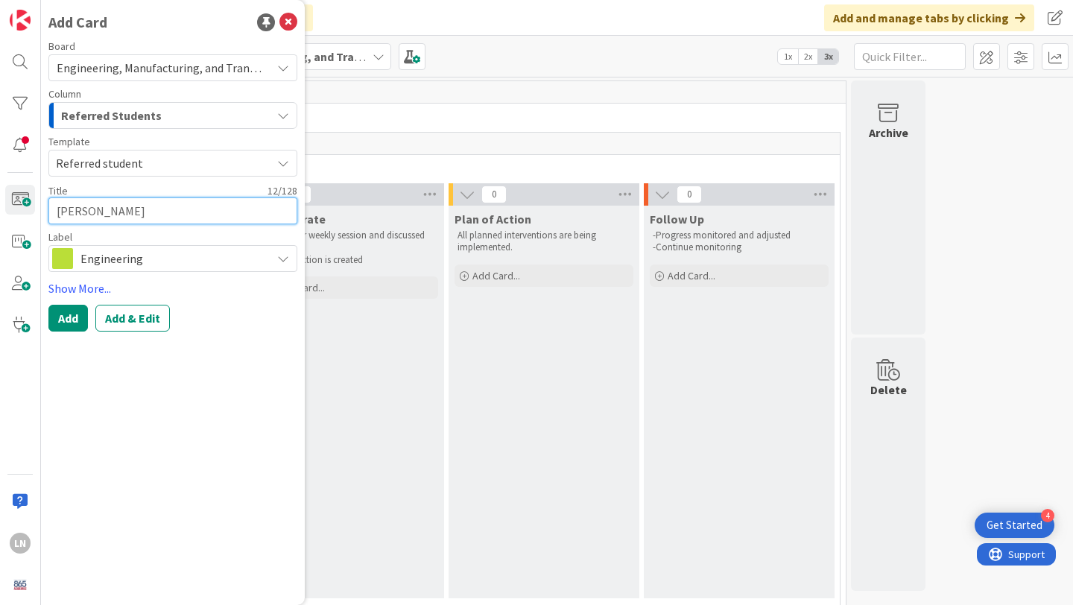
type textarea "x"
type textarea "[PERSON_NAME]"
type textarea "x"
type textarea "[PERSON_NAME]"
type textarea "x"
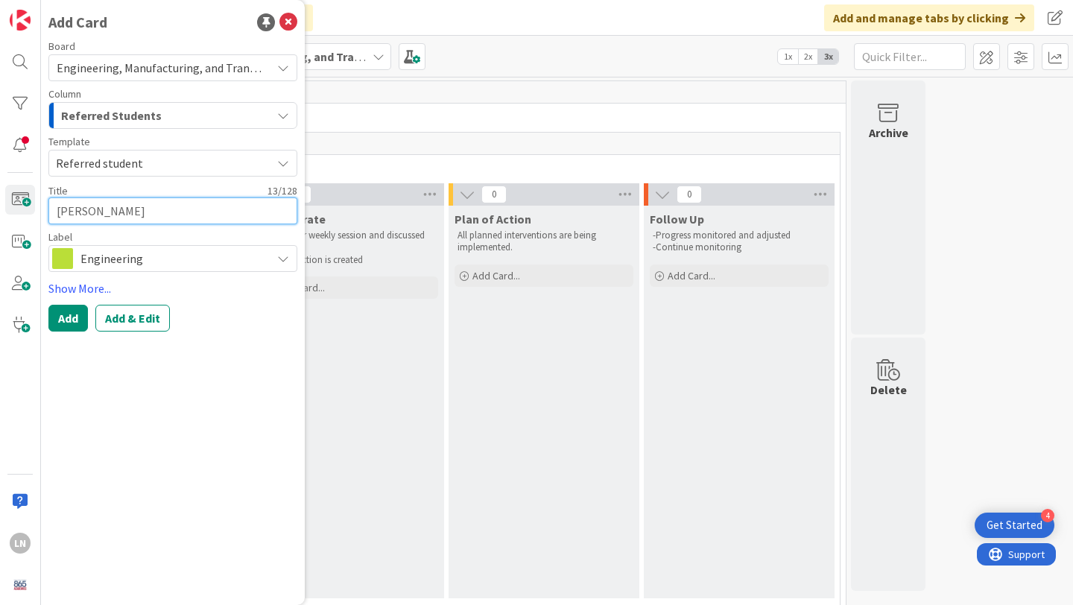
type textarea "[PERSON_NAME]"
type textarea "x"
type textarea "[PERSON_NAME]"
type textarea "x"
type textarea "[PERSON_NAME]"
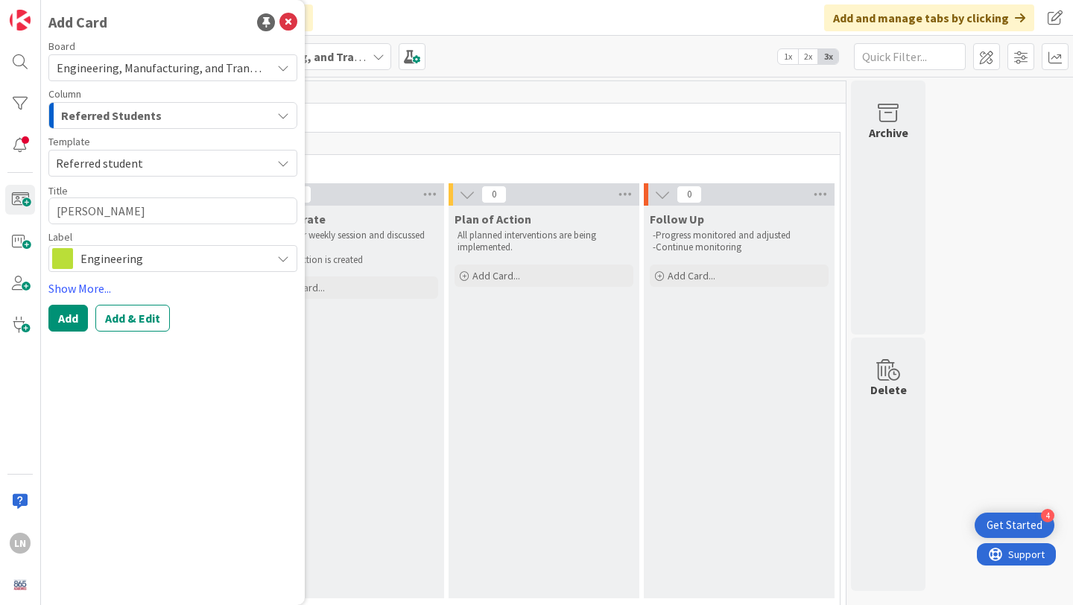
click at [164, 256] on span "Engineering" at bounding box center [171, 258] width 183 height 21
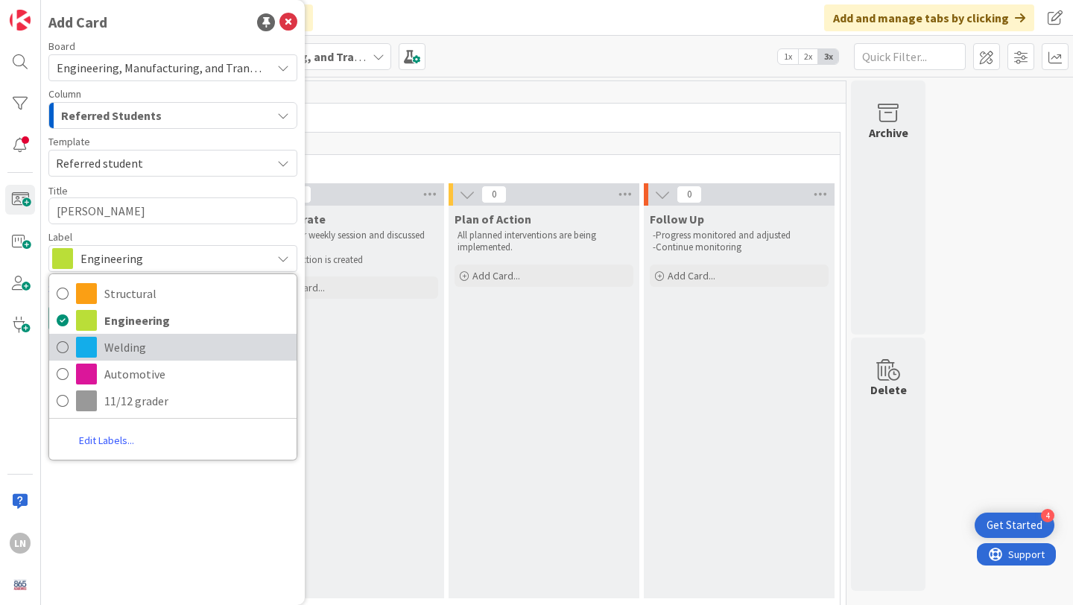
click at [149, 355] on span "Welding" at bounding box center [196, 347] width 185 height 22
type textarea "x"
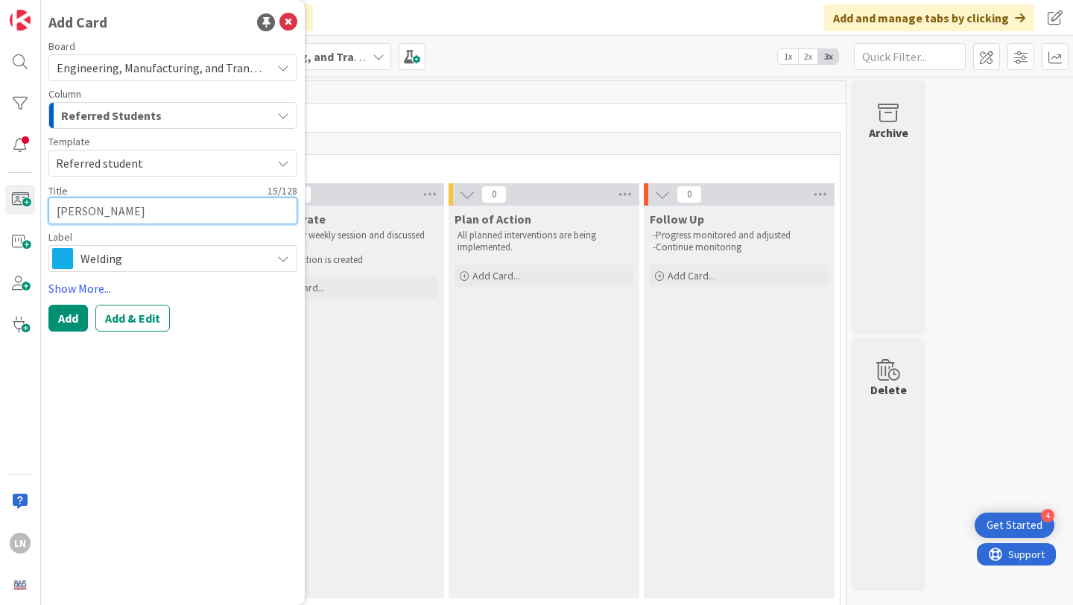
click at [173, 212] on textarea "[PERSON_NAME]" at bounding box center [172, 210] width 249 height 27
click at [159, 207] on textarea "[PERSON_NAME]" at bounding box center [172, 210] width 249 height 27
click at [74, 315] on button "Add" at bounding box center [67, 318] width 39 height 27
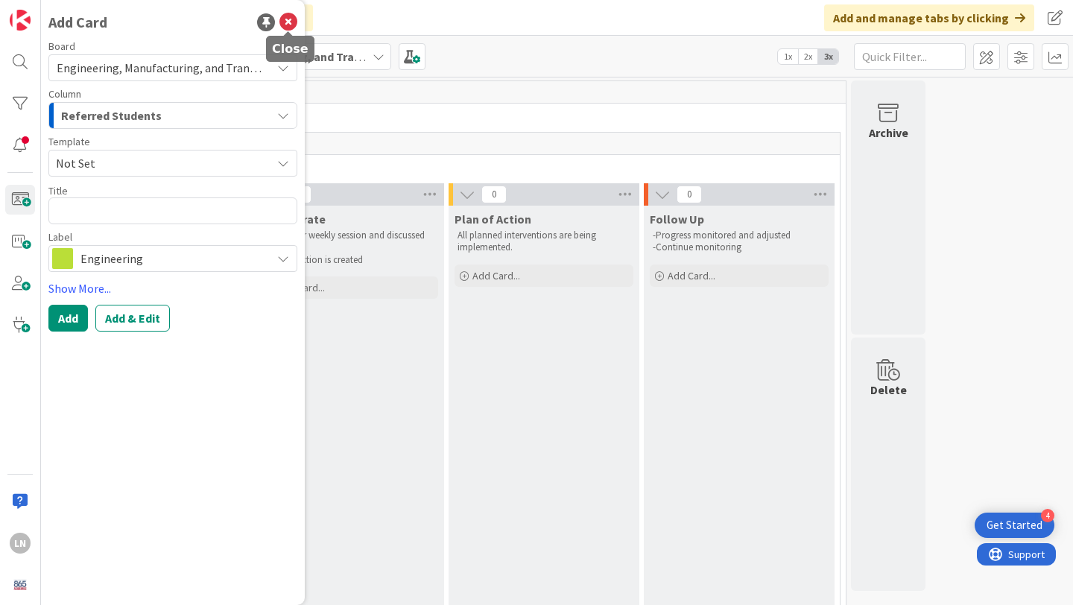
click at [292, 19] on icon at bounding box center [288, 22] width 18 height 18
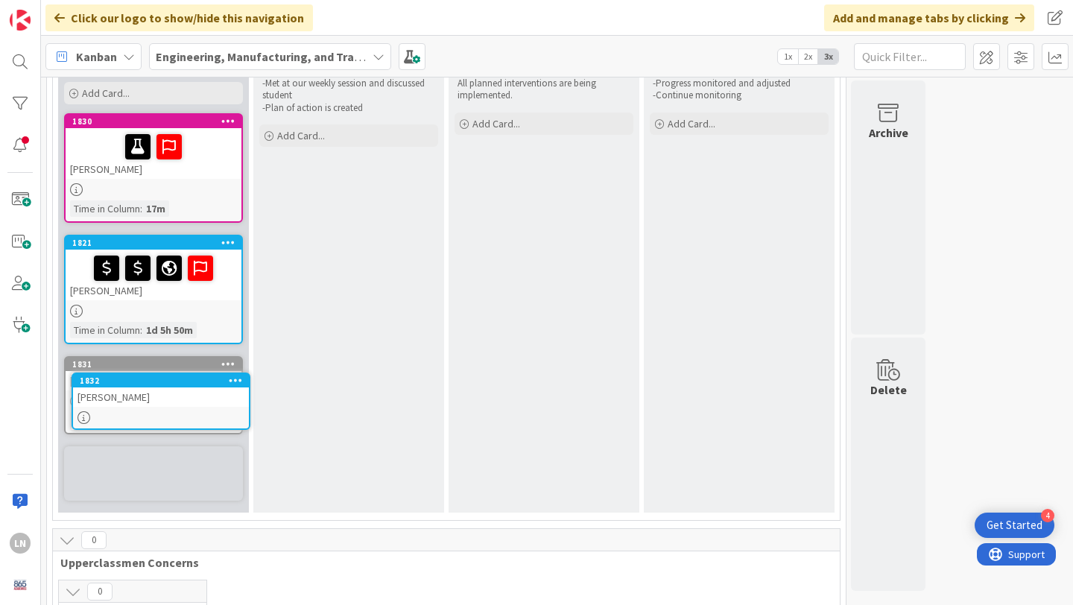
scroll to position [161, 0]
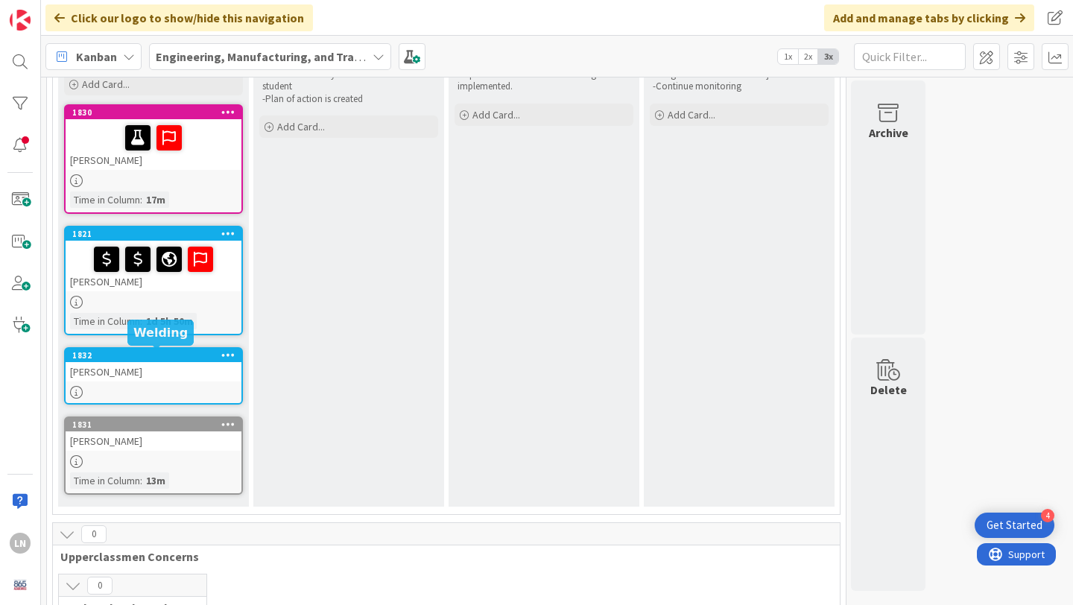
click at [136, 354] on div "1832" at bounding box center [156, 355] width 169 height 10
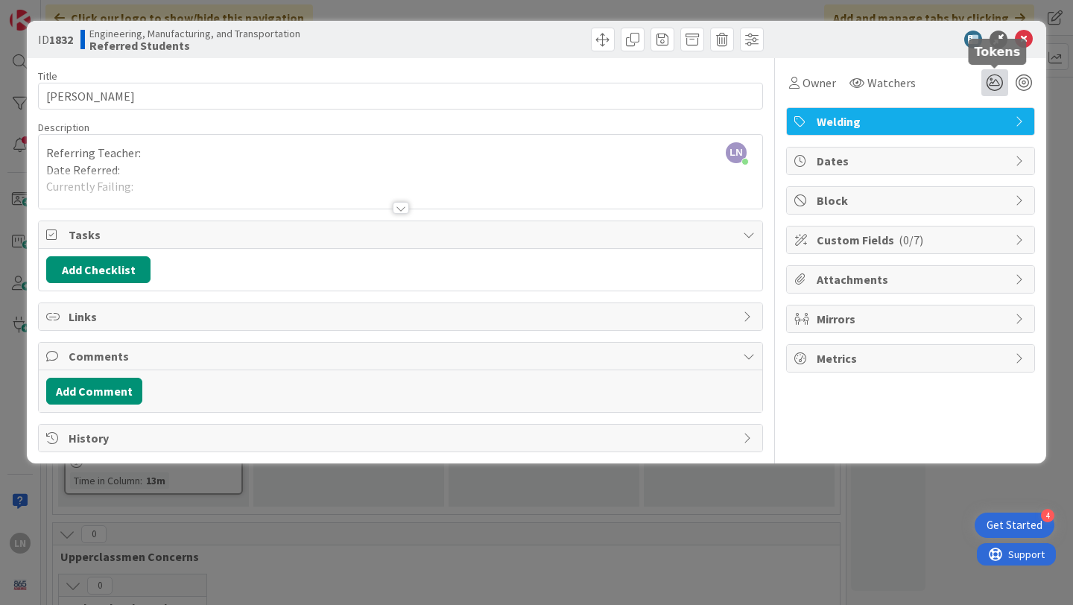
click at [994, 77] on icon at bounding box center [994, 82] width 27 height 27
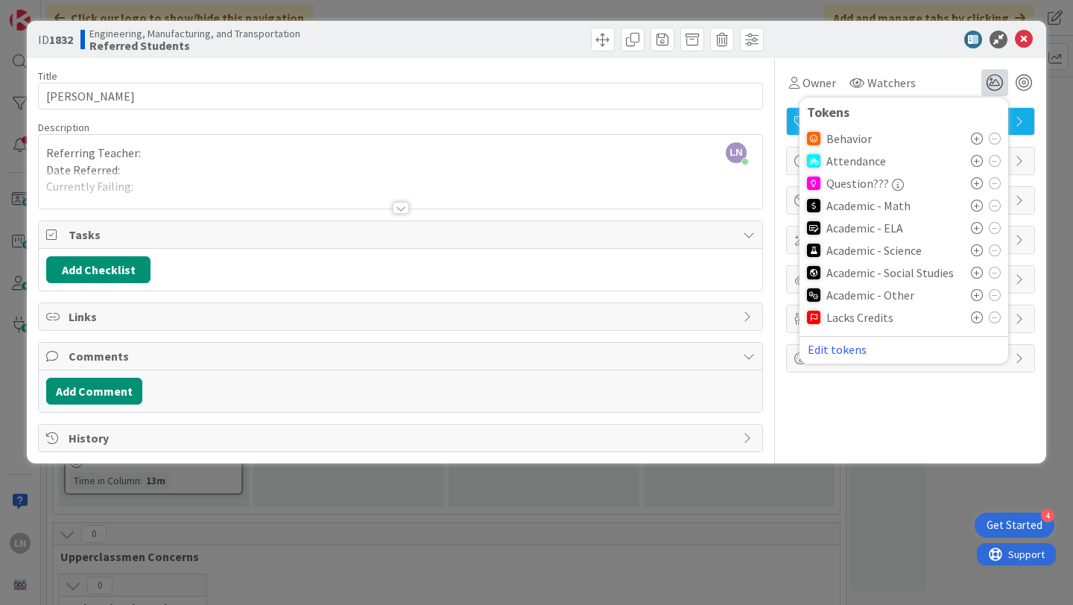
click at [976, 137] on icon at bounding box center [977, 139] width 12 height 12
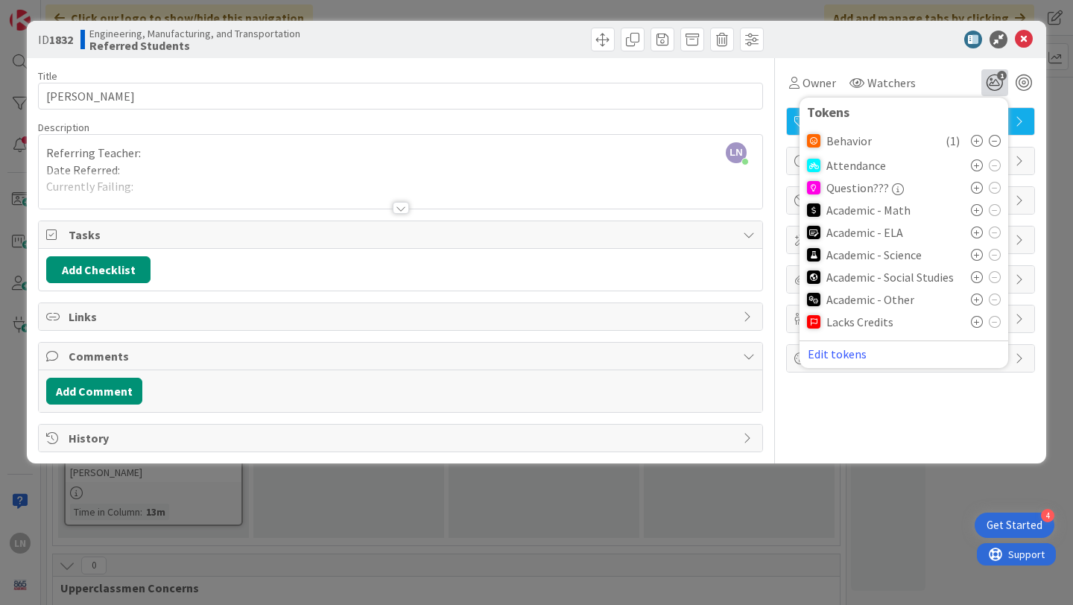
click at [893, 45] on div at bounding box center [903, 40] width 264 height 18
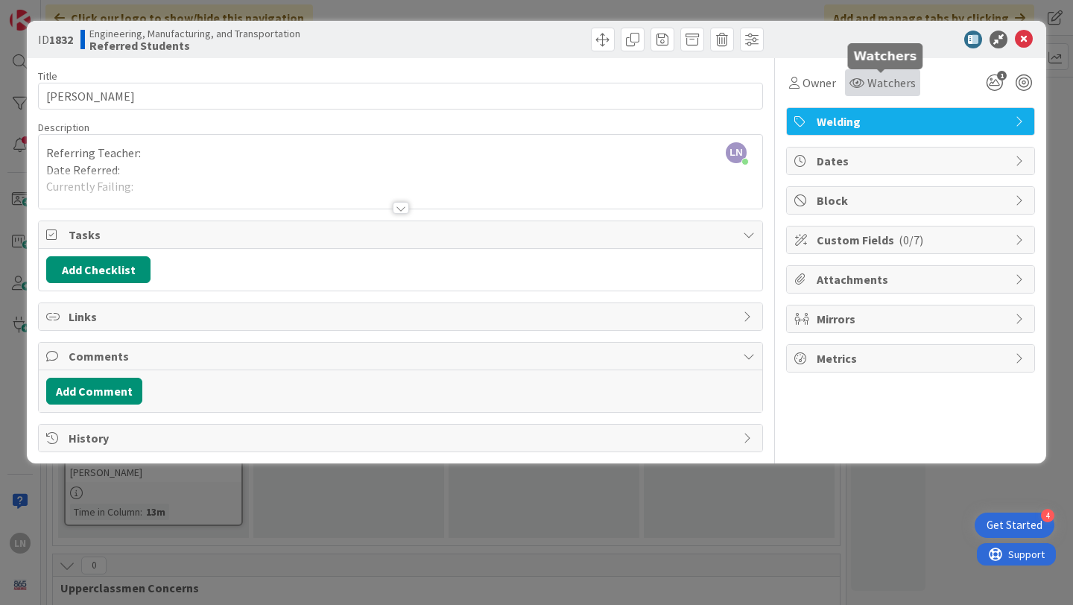
click at [890, 76] on span "Watchers" at bounding box center [891, 83] width 48 height 18
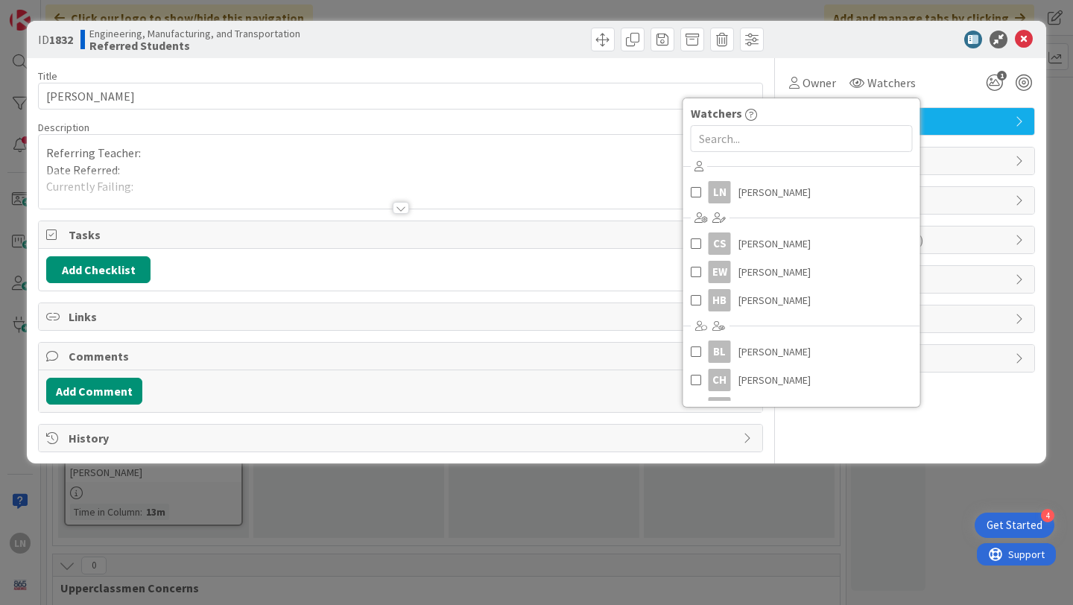
click at [943, 73] on div "Owner Watchers Watchers LN [PERSON_NAME] [PERSON_NAME] [PERSON_NAME] [PERSON_NA…" at bounding box center [910, 82] width 249 height 27
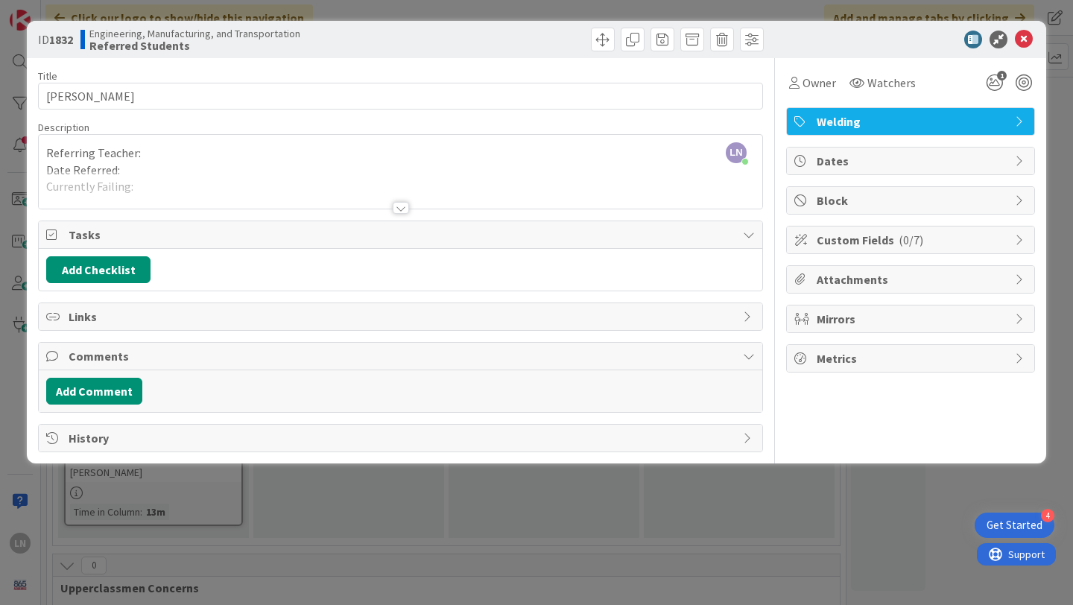
click at [162, 163] on div "LN [PERSON_NAME] just joined Referring Teacher: Date Referred: Currently Failin…" at bounding box center [401, 172] width 724 height 74
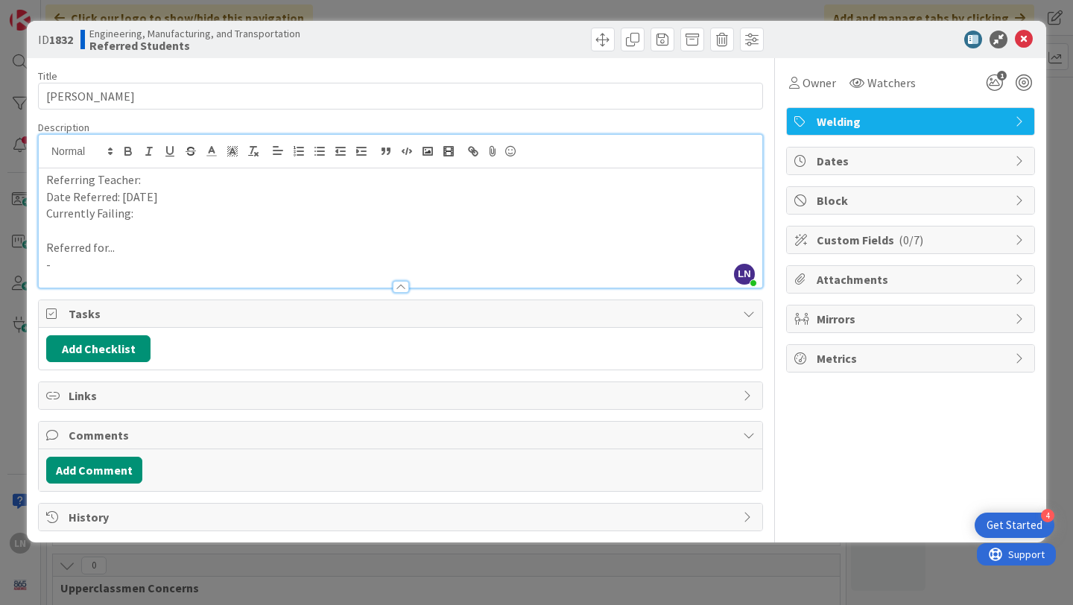
click at [157, 175] on p "Referring Teacher:" at bounding box center [400, 179] width 709 height 17
click at [155, 216] on p "Currently Failing:" at bounding box center [400, 213] width 709 height 17
click at [66, 265] on p "-" at bounding box center [400, 264] width 709 height 17
click at [166, 213] on p "Currently Failing:" at bounding box center [400, 213] width 709 height 17
click at [1025, 38] on icon at bounding box center [1024, 40] width 18 height 18
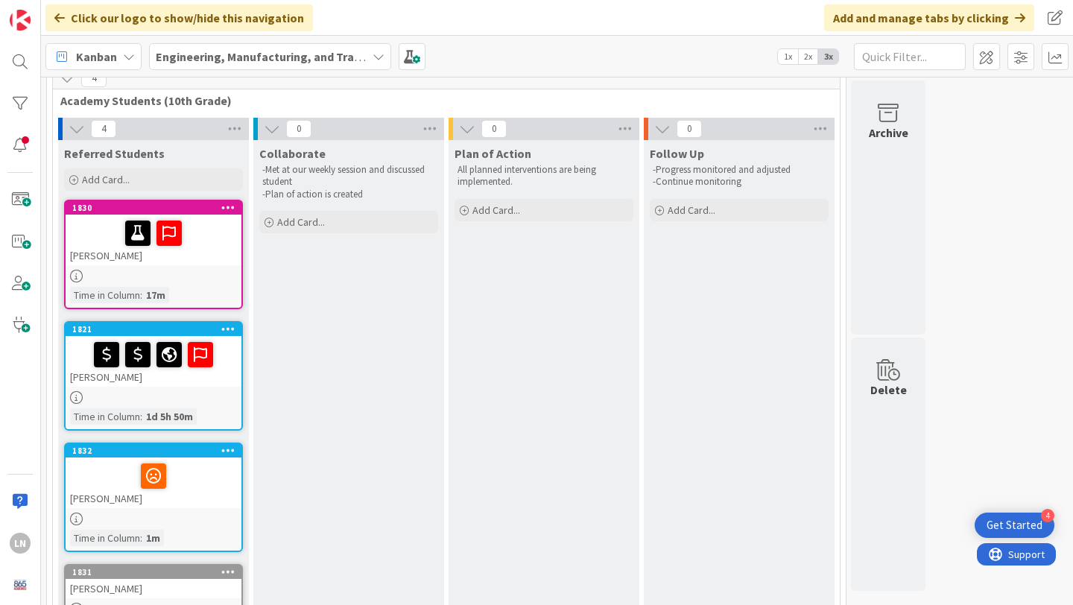
scroll to position [65, 0]
